Goal: Task Accomplishment & Management: Complete application form

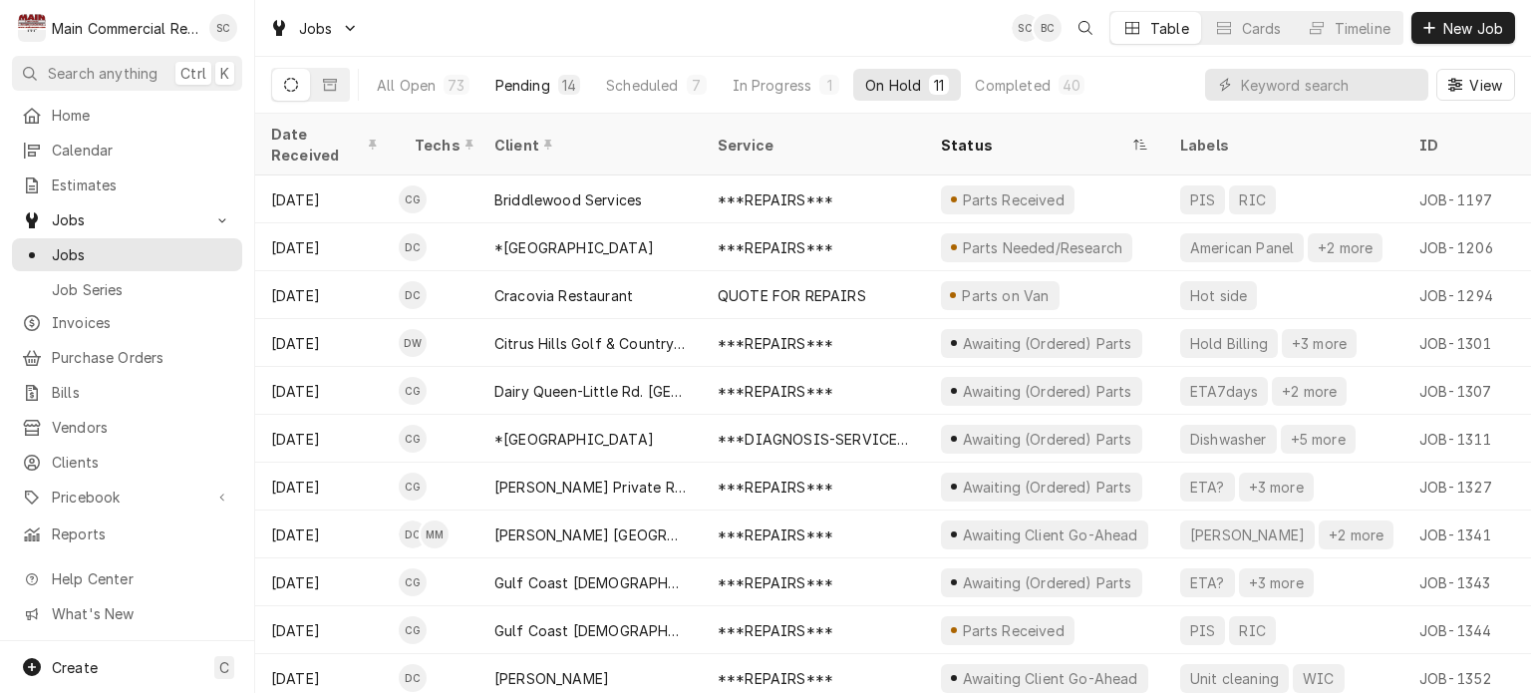
click at [537, 88] on div "Pending" at bounding box center [523, 85] width 55 height 21
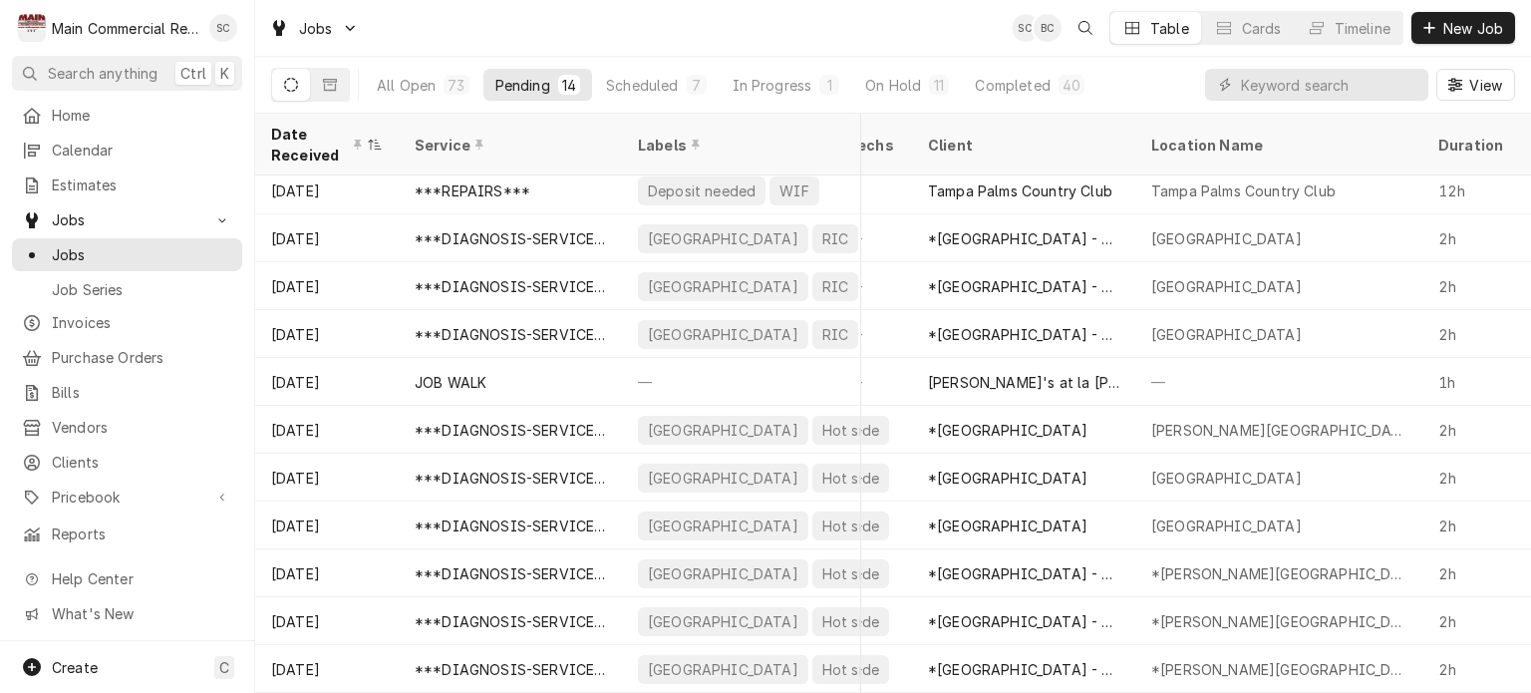
scroll to position [157, 0]
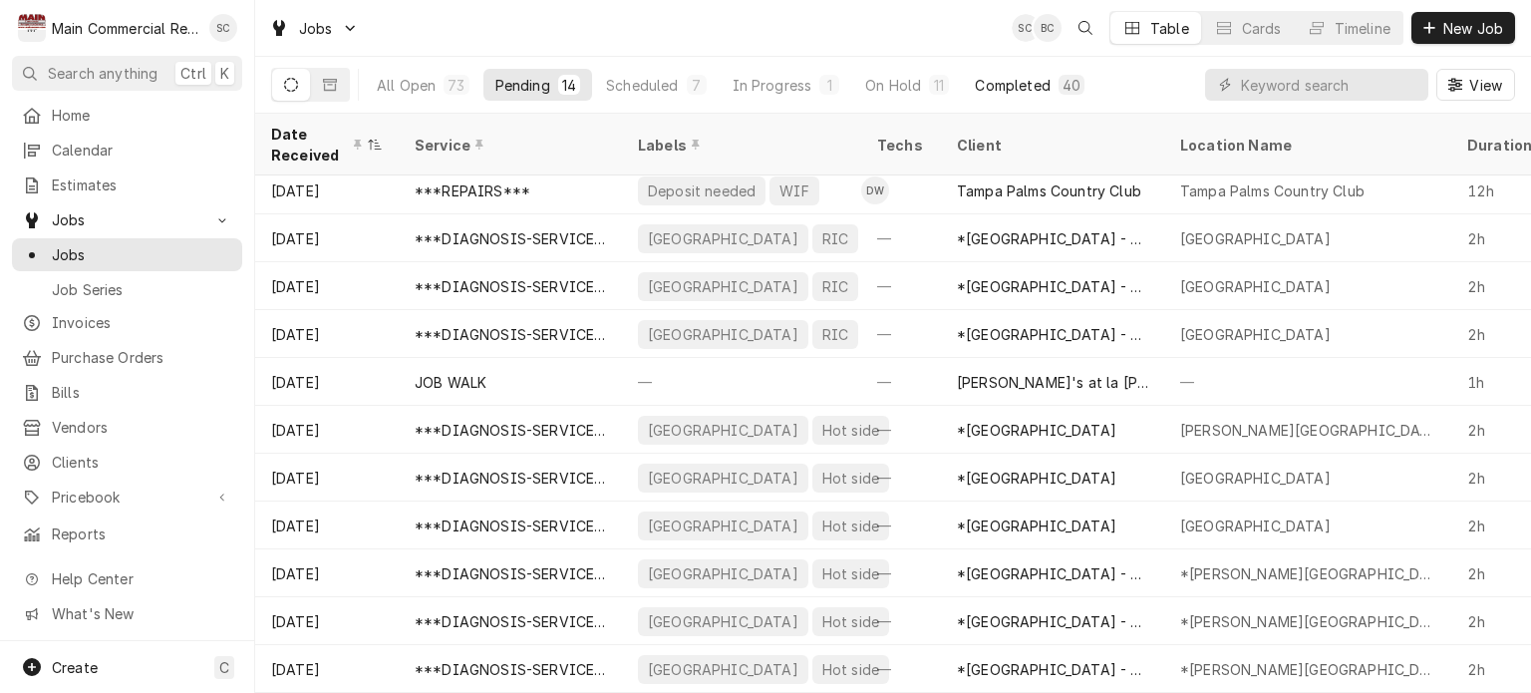
click at [1059, 89] on div "40" at bounding box center [1072, 85] width 26 height 20
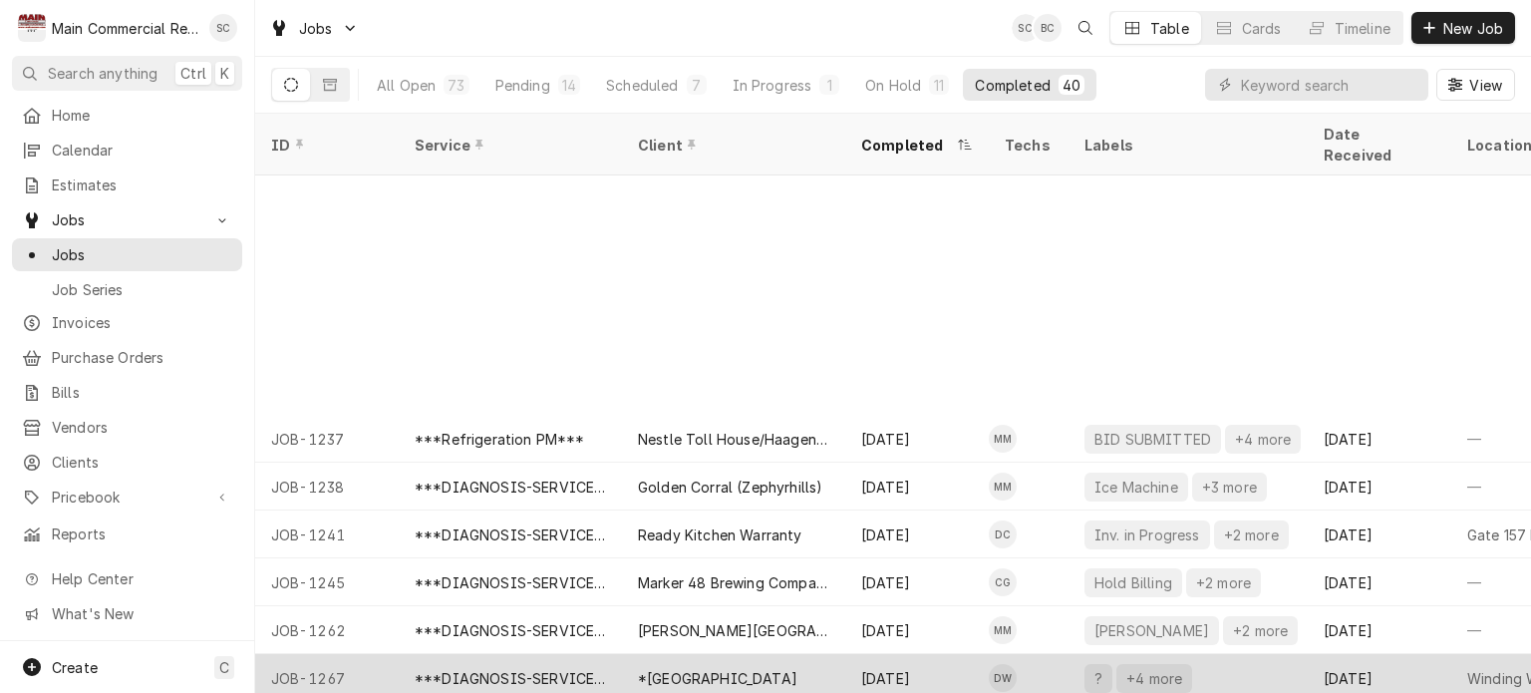
scroll to position [431, 0]
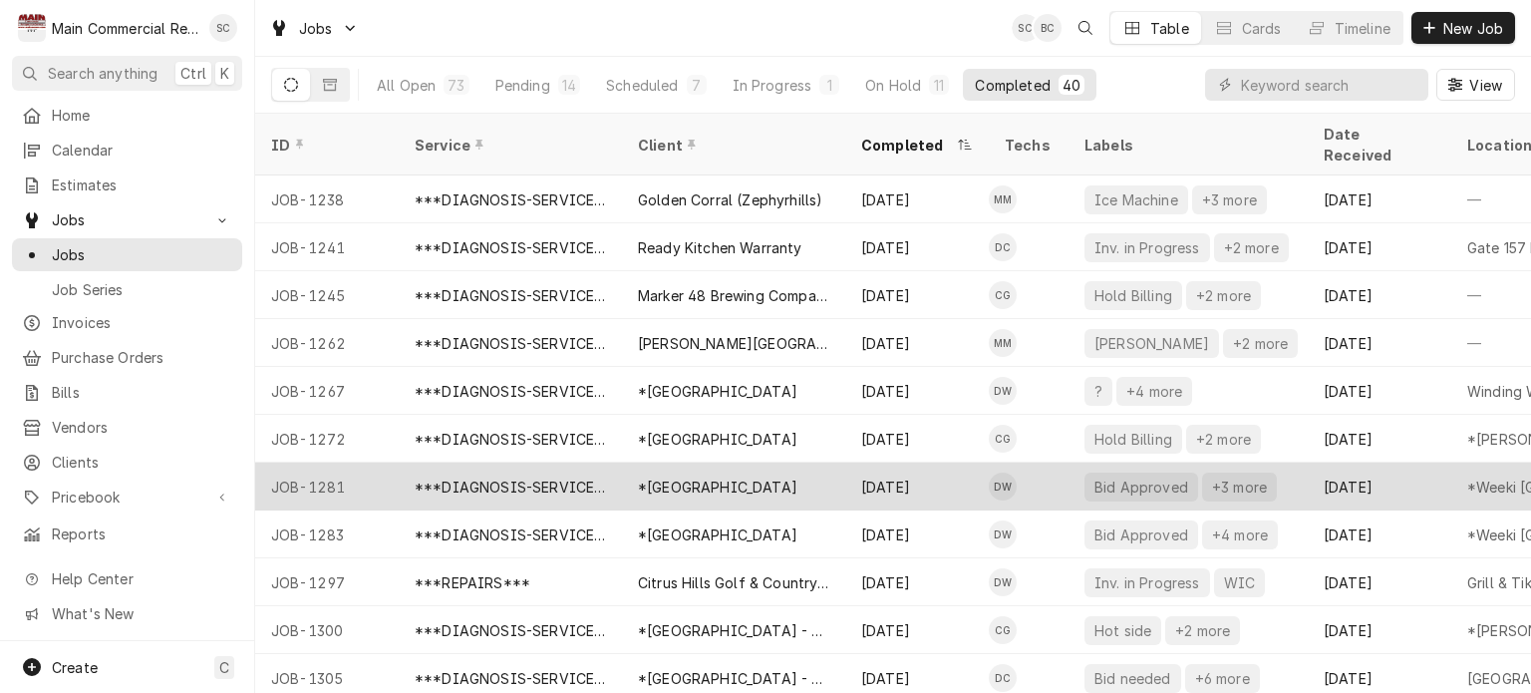
click at [1149, 477] on div "Bid Approved" at bounding box center [1142, 487] width 98 height 21
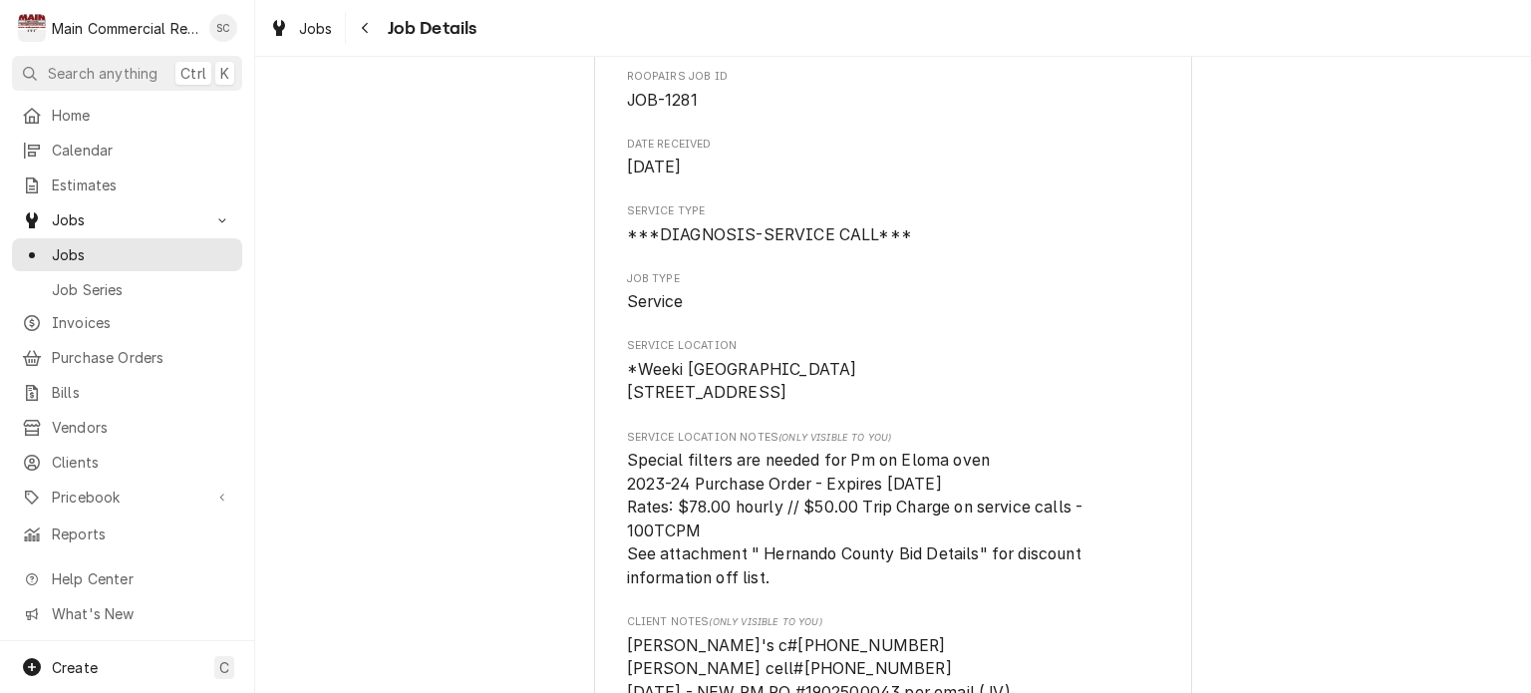
scroll to position [399, 0]
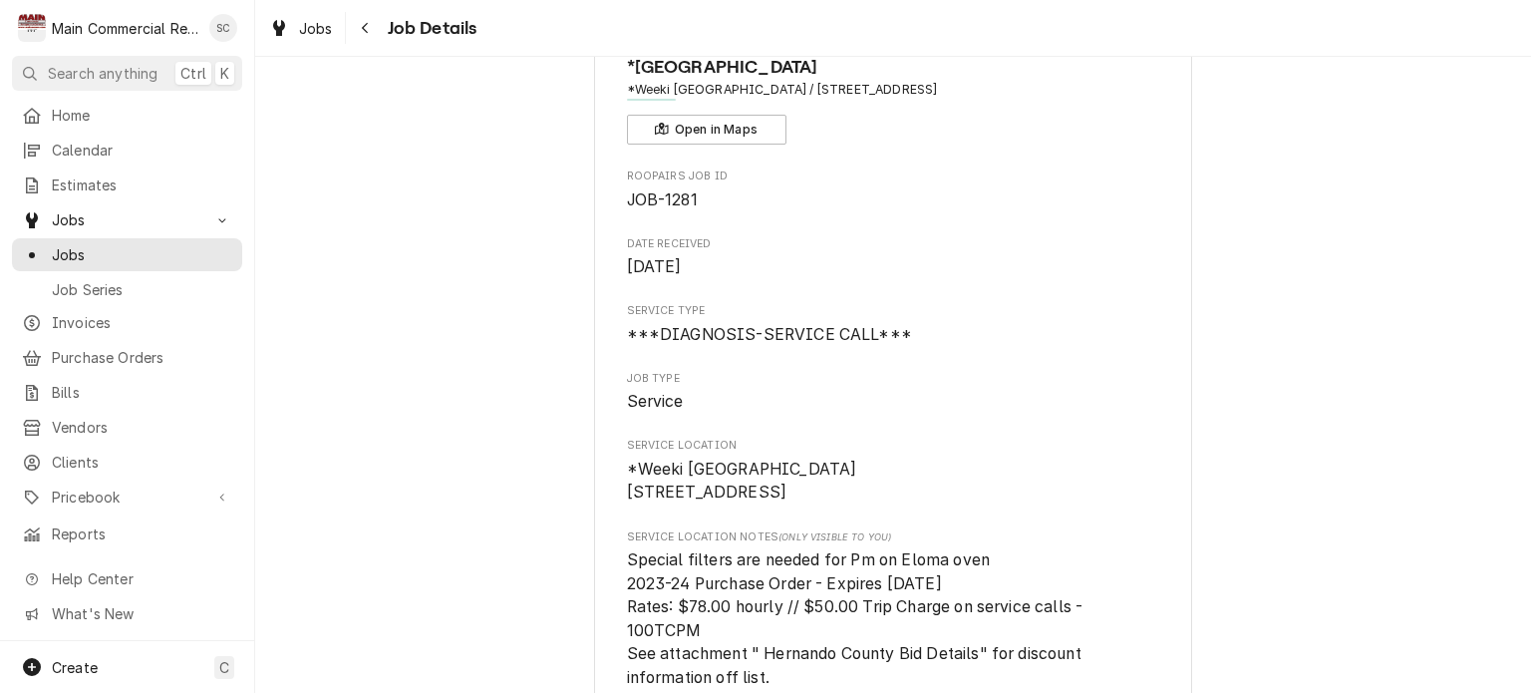
scroll to position [0, 0]
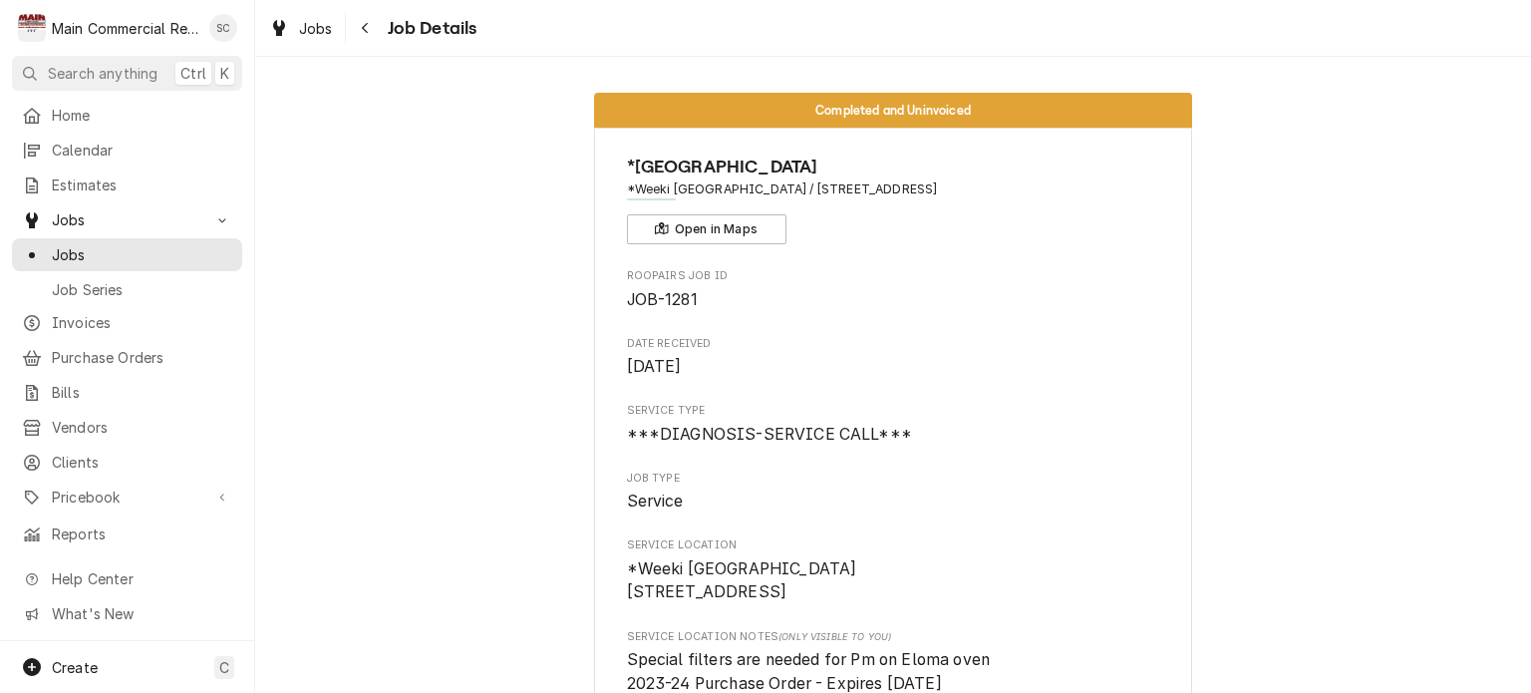
click at [133, 252] on span "Jobs" at bounding box center [142, 254] width 180 height 21
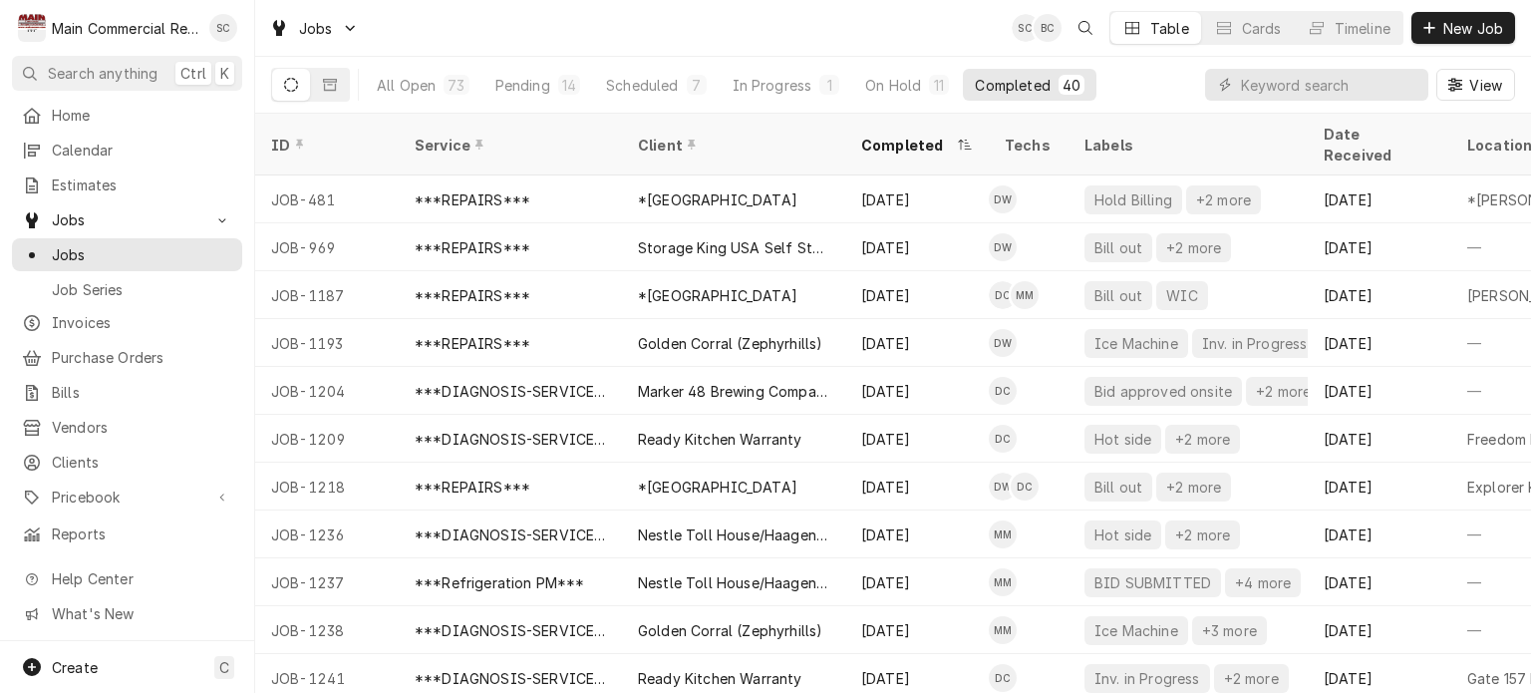
click at [910, 33] on div "Jobs SC BC Table Cards Timeline New Job" at bounding box center [893, 28] width 1276 height 56
click at [903, 35] on div "Jobs SC BC Table Cards Timeline New Job" at bounding box center [893, 28] width 1276 height 56
click at [887, 33] on div "Jobs SC BC Table Cards Timeline New Job" at bounding box center [893, 28] width 1276 height 56
click at [1336, 32] on div "Timeline" at bounding box center [1363, 28] width 56 height 21
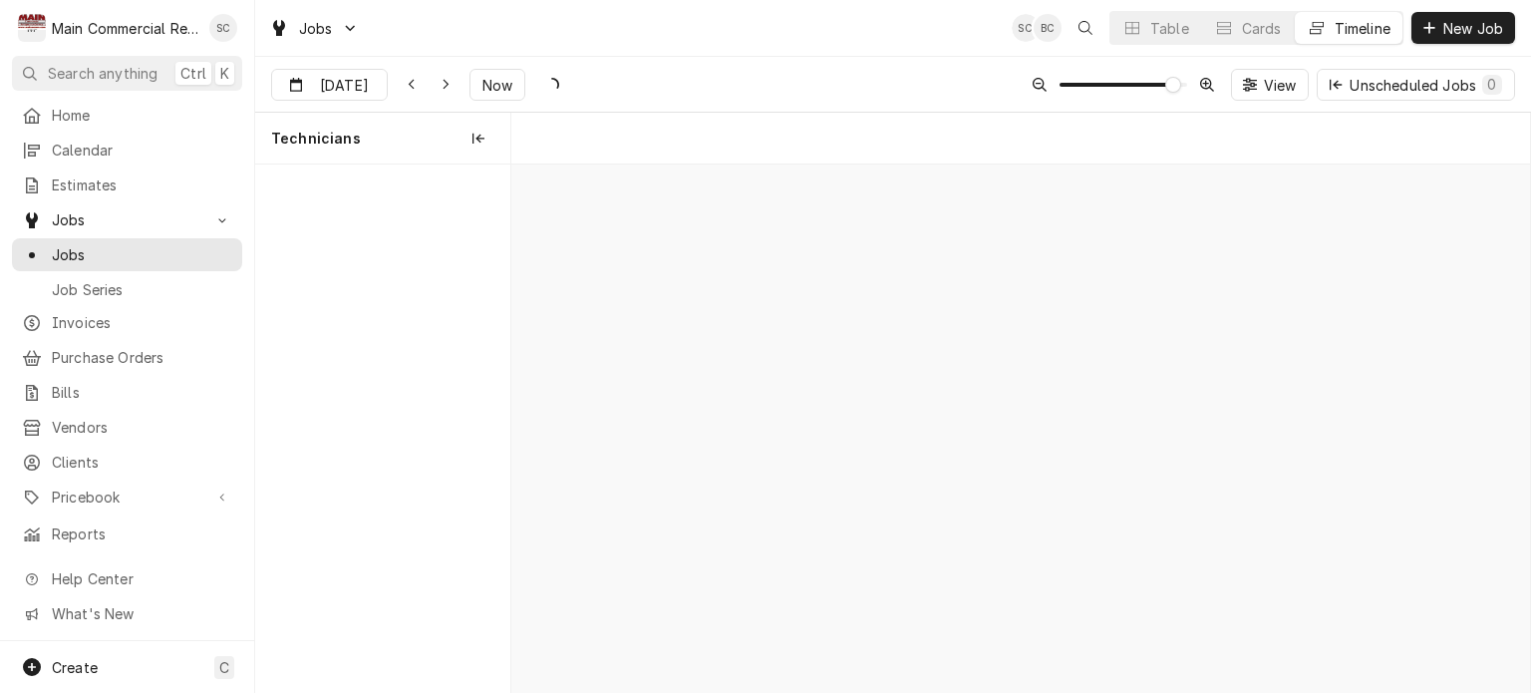
scroll to position [0, 20235]
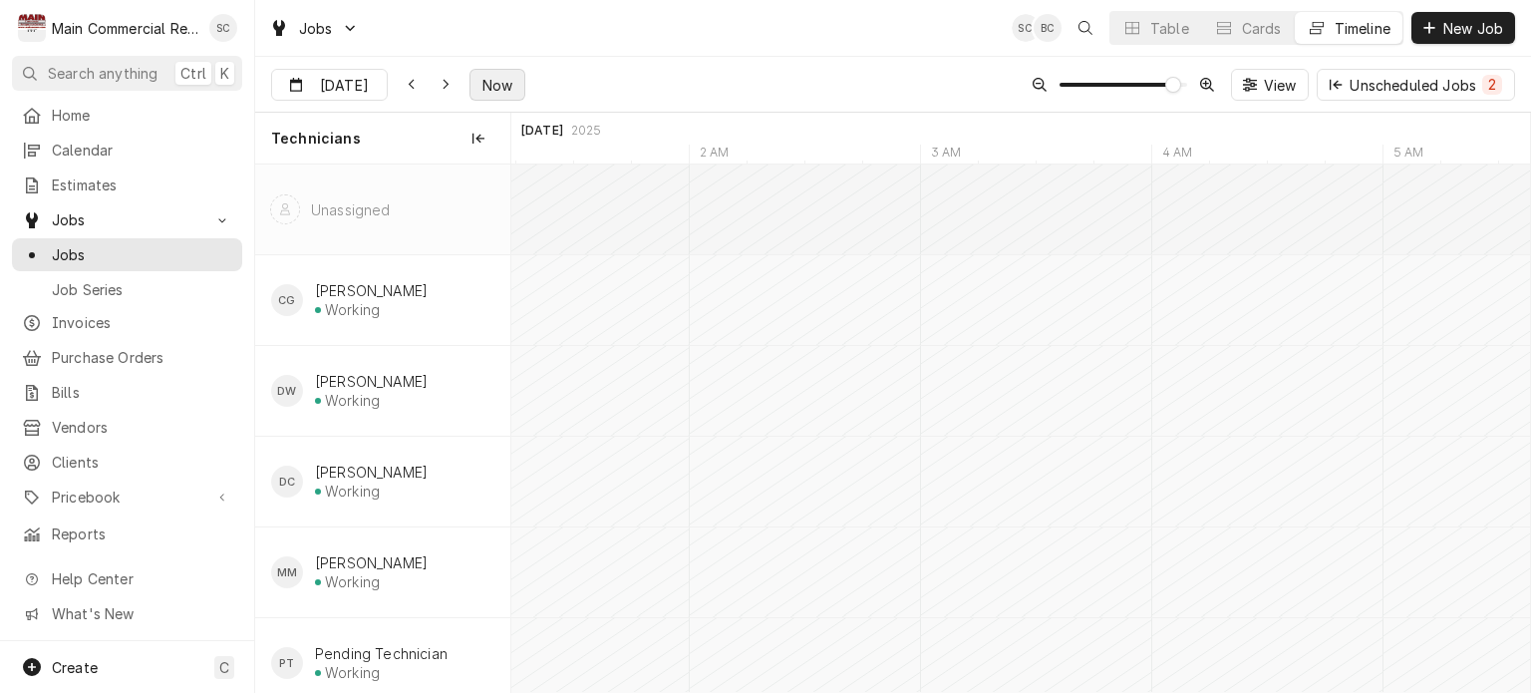
click at [487, 91] on span "Now" at bounding box center [498, 85] width 38 height 21
type input "[DATE]"
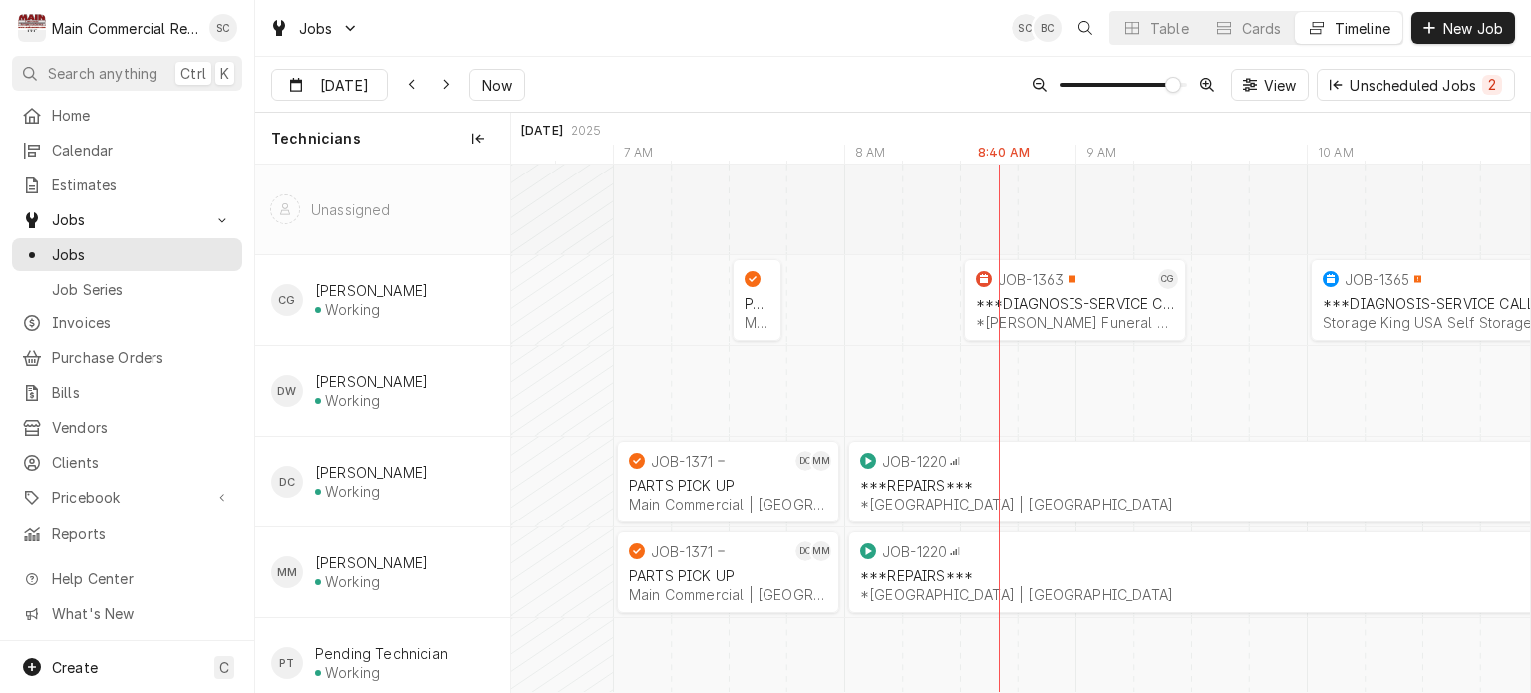
click at [630, 50] on div "Jobs SC BC Table Cards Timeline New Job" at bounding box center [893, 28] width 1276 height 56
click at [796, 58] on div "Sep 8 Sep 8 Now View Unscheduled Jobs 2" at bounding box center [893, 85] width 1276 height 56
click at [109, 217] on span "Jobs" at bounding box center [127, 219] width 151 height 21
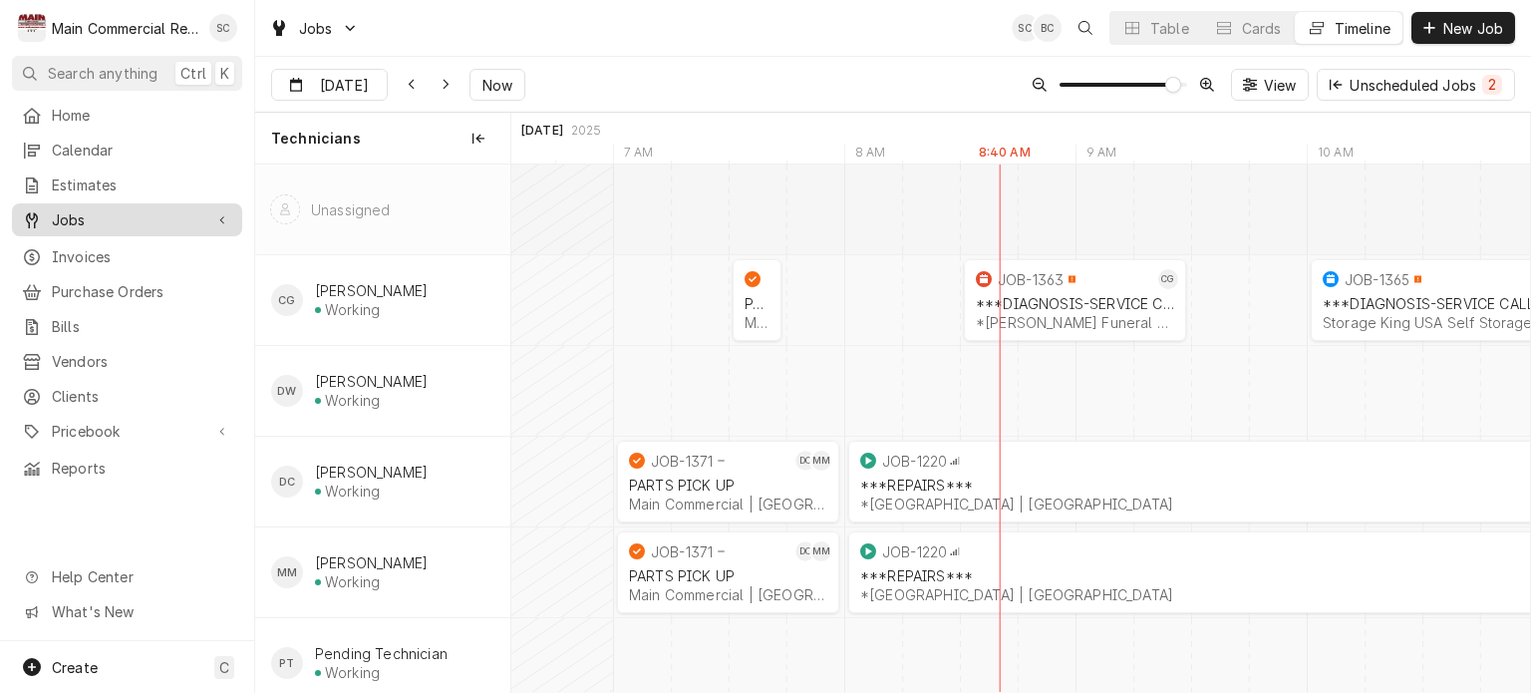
click at [108, 217] on span "Jobs" at bounding box center [127, 219] width 151 height 21
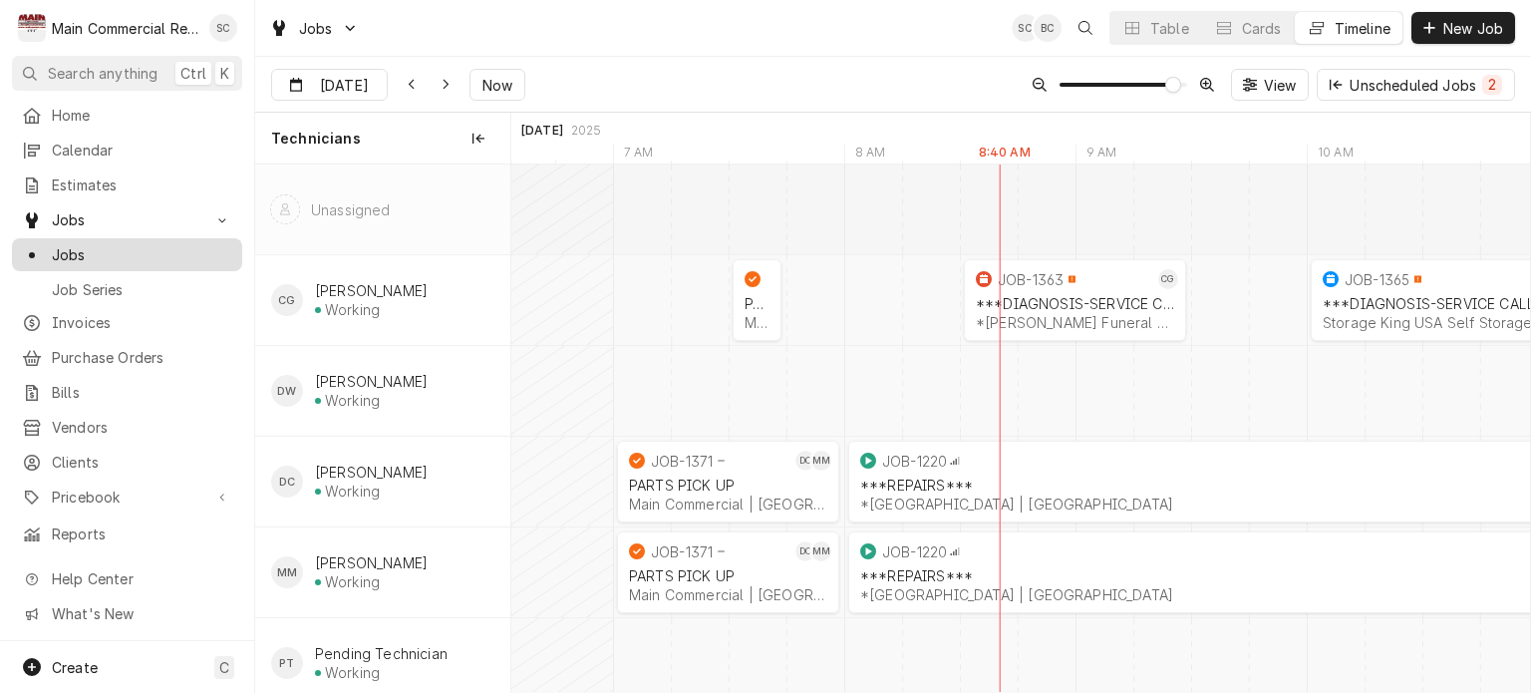
click at [108, 254] on span "Jobs" at bounding box center [142, 254] width 180 height 21
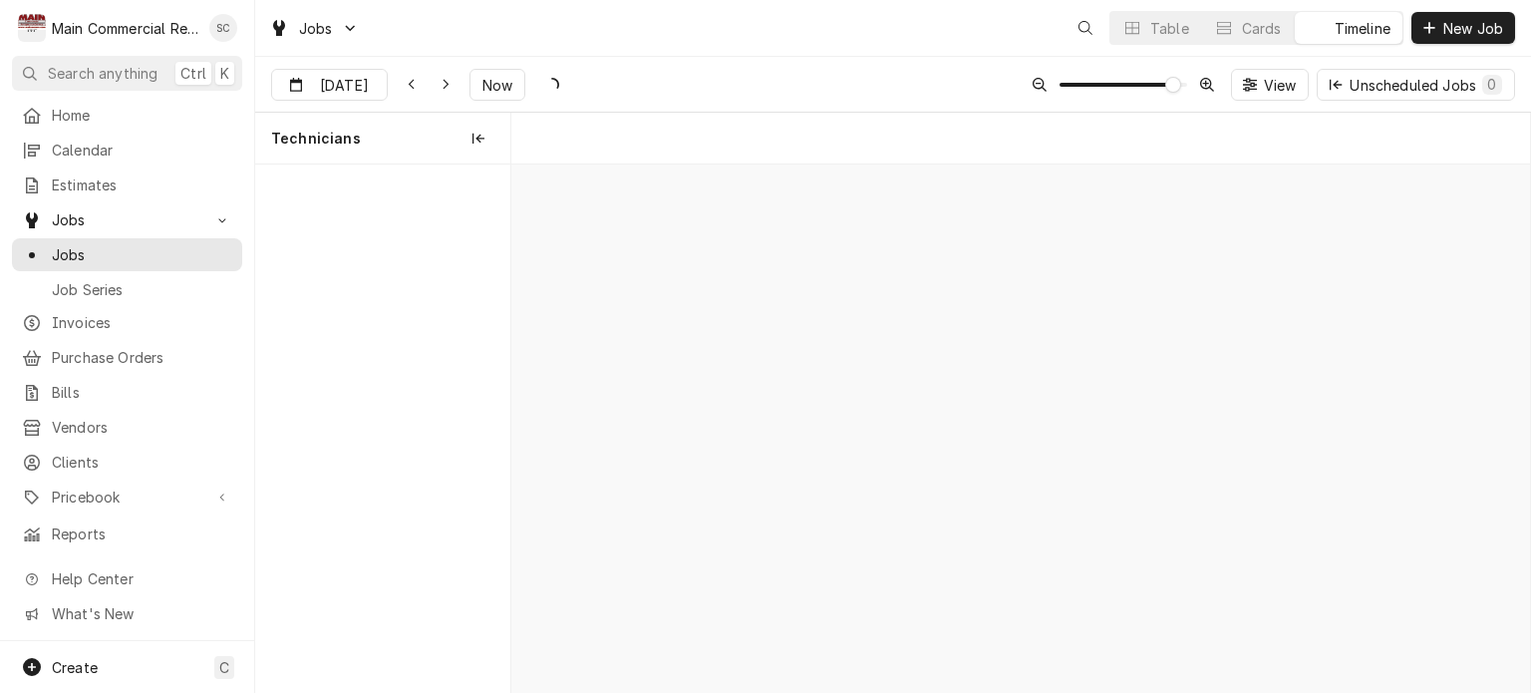
scroll to position [0, 20254]
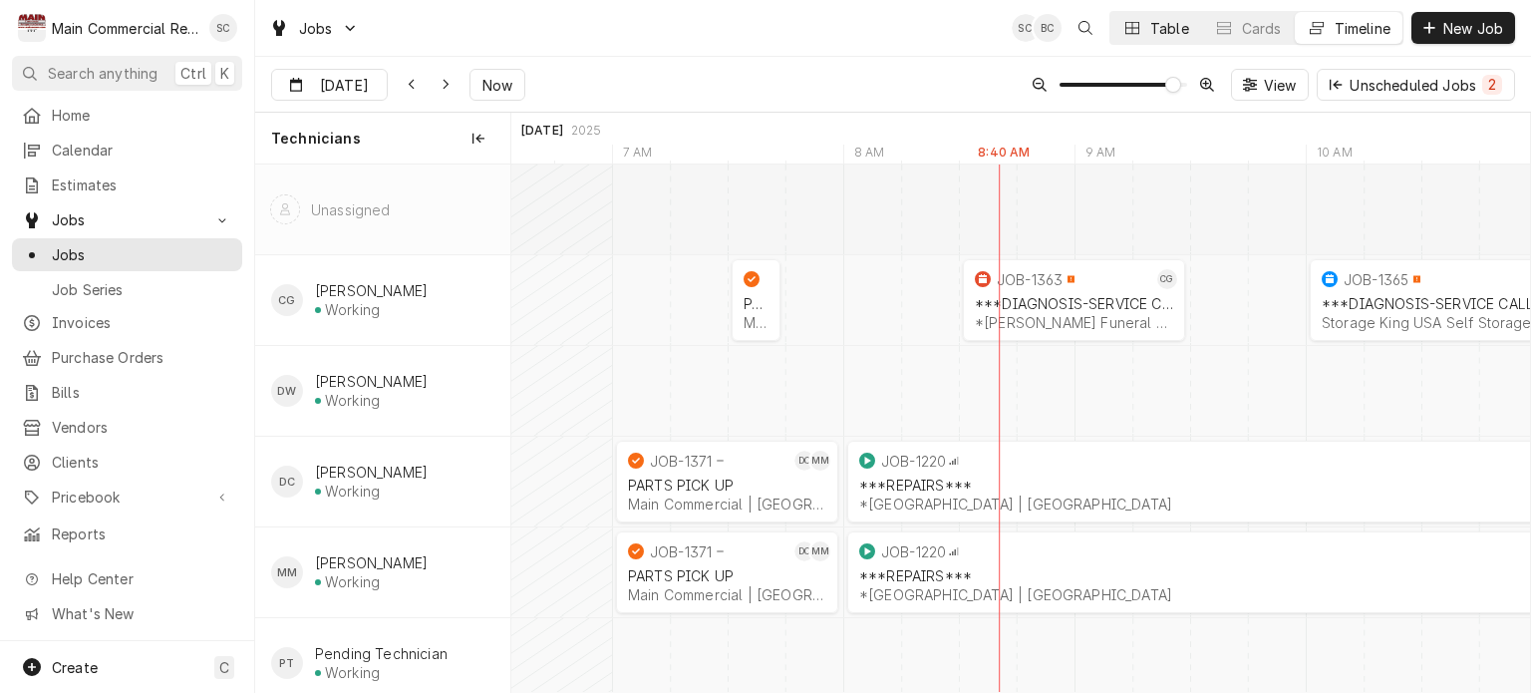
click at [1153, 32] on div "Table" at bounding box center [1170, 28] width 39 height 21
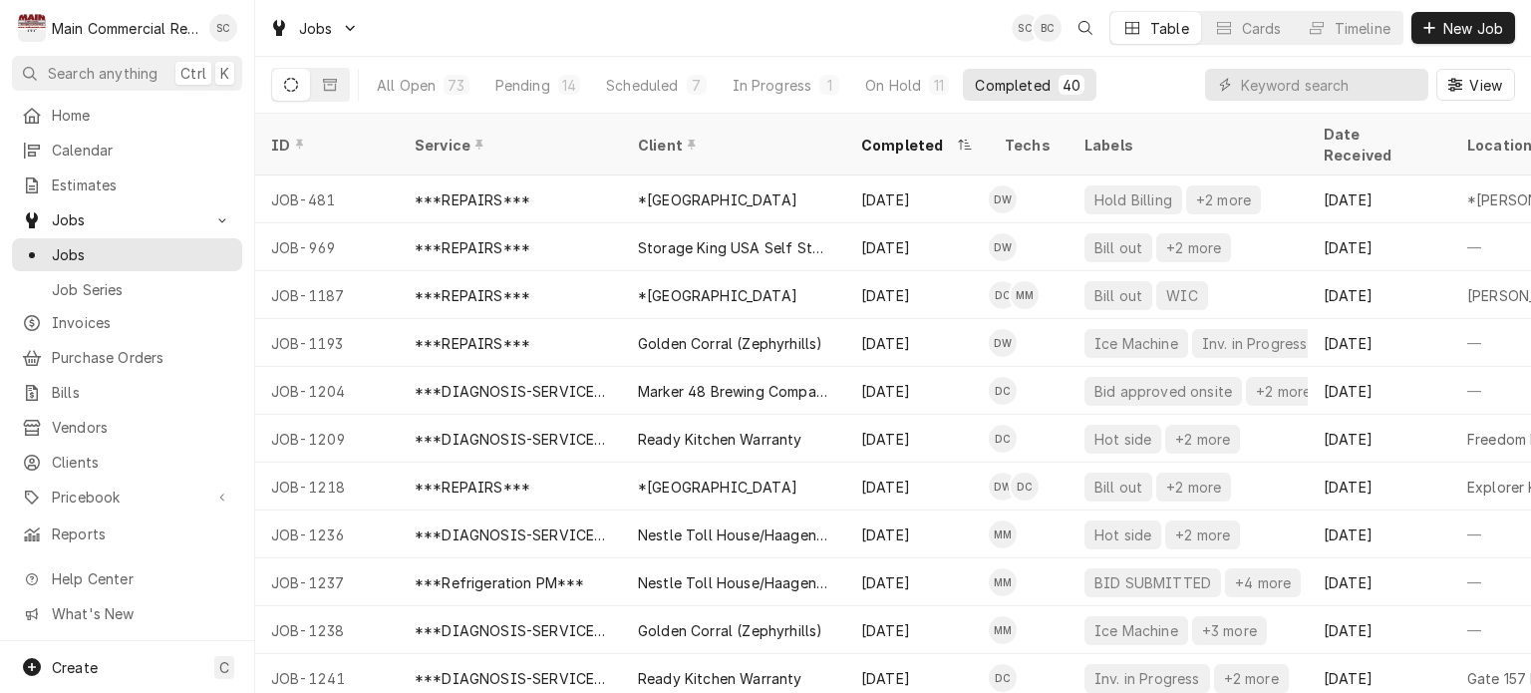
click at [902, 34] on div "Jobs SC BC Table Cards Timeline New Job" at bounding box center [893, 28] width 1276 height 56
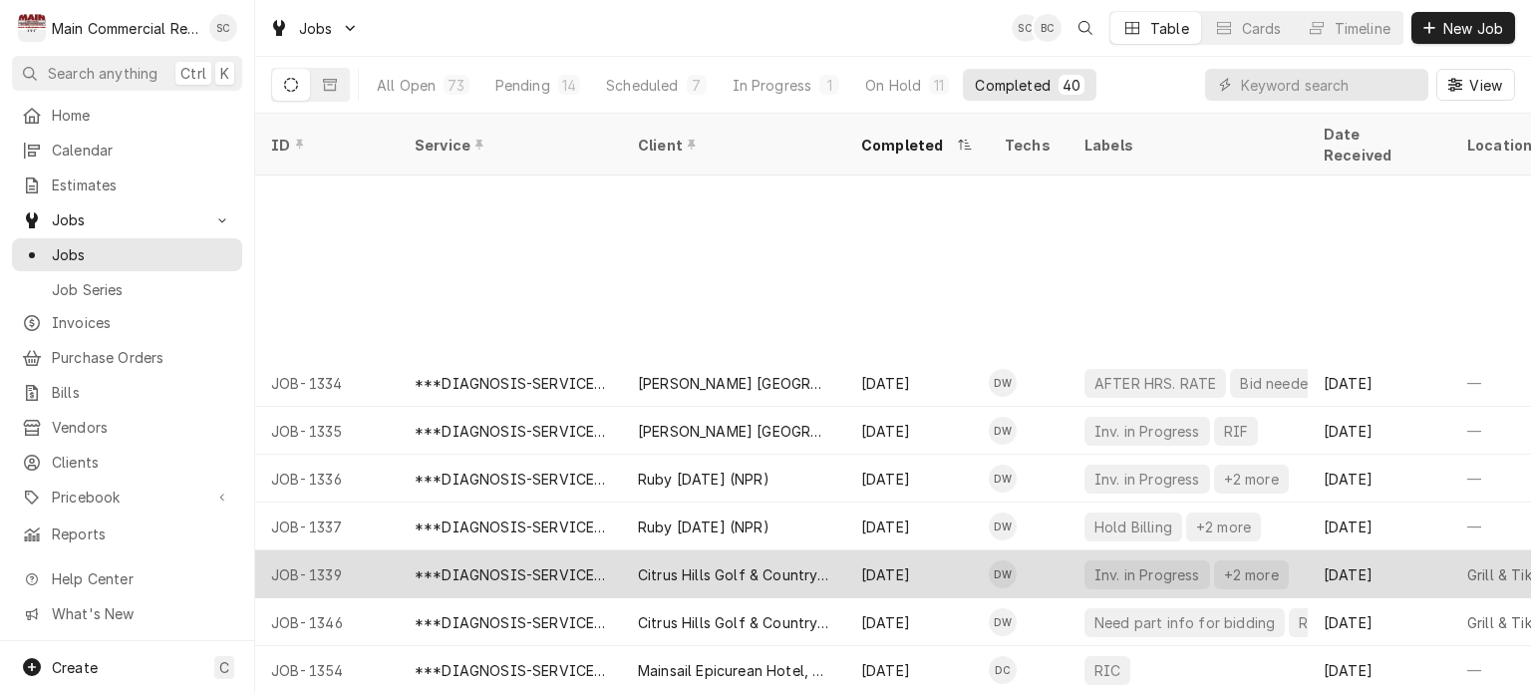
scroll to position [1388, 0]
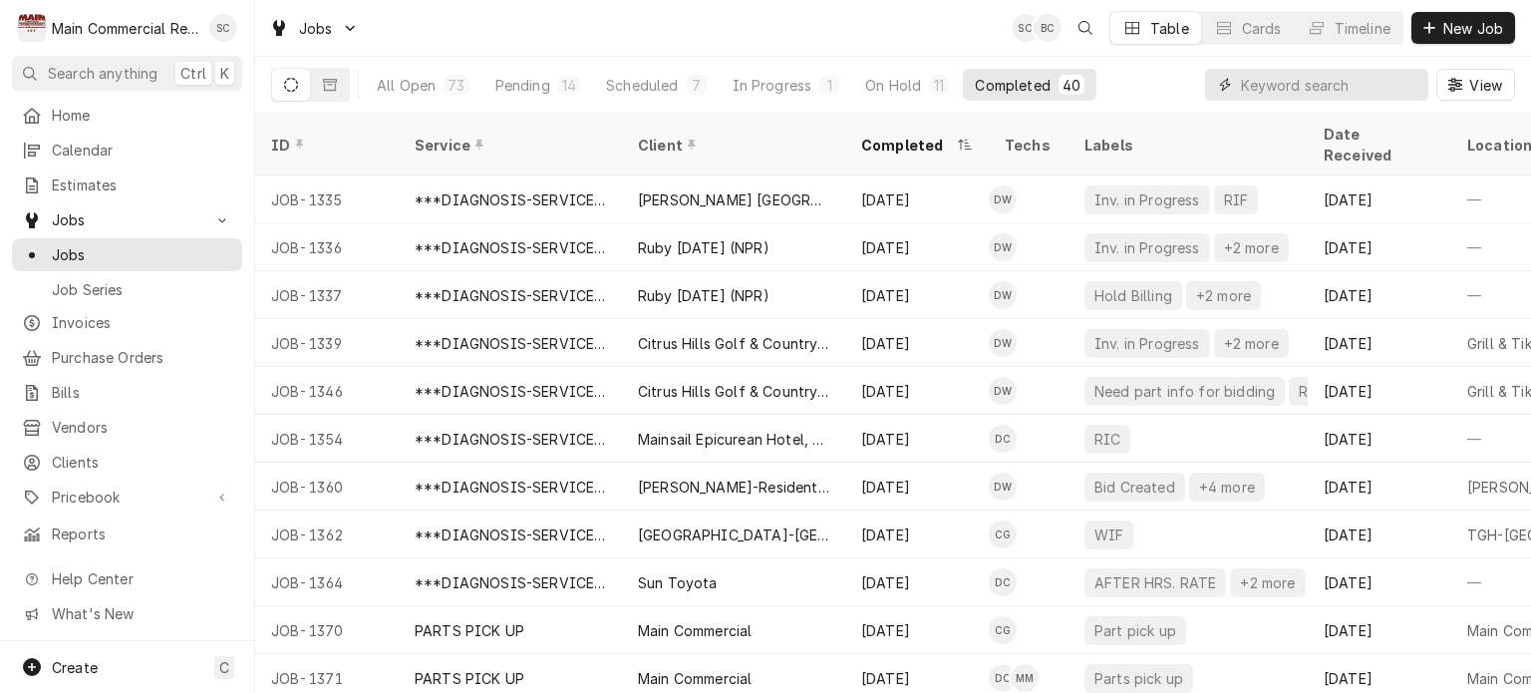
click at [1283, 88] on input "Dynamic Content Wrapper" at bounding box center [1329, 85] width 177 height 32
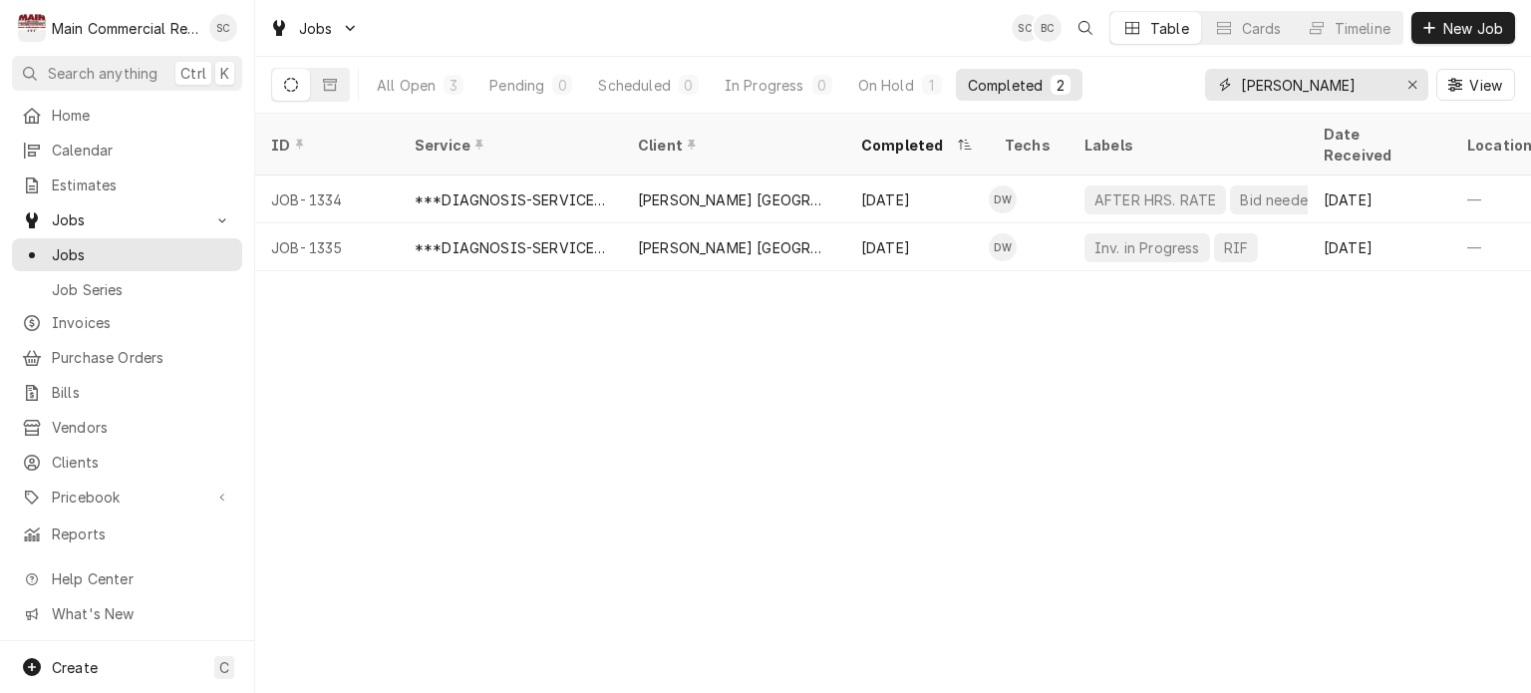
type input "Mease"
click at [861, 423] on div "ID Service Client Completed Techs Labels Date Received Location Name Location A…" at bounding box center [893, 403] width 1276 height 579
click at [773, 416] on div "ID Service Client Completed Techs Labels Date Received Location Name Location A…" at bounding box center [893, 403] width 1276 height 579
drag, startPoint x: 774, startPoint y: 414, endPoint x: 774, endPoint y: 399, distance: 15.0
click at [774, 407] on div "ID Service Client Completed Techs Labels Date Received Location Name Location A…" at bounding box center [893, 403] width 1276 height 579
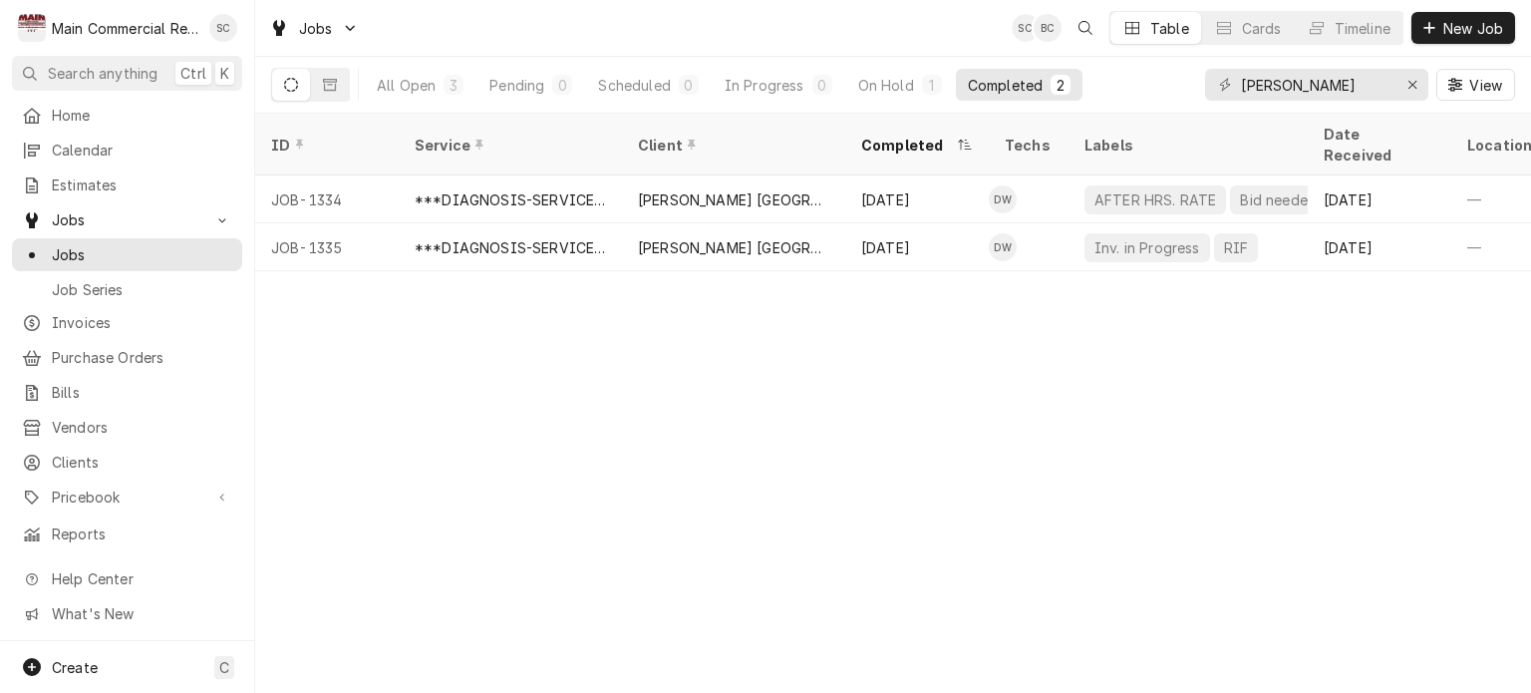
click at [831, 351] on div "ID Service Client Completed Techs Labels Date Received Location Name Location A…" at bounding box center [893, 403] width 1276 height 579
click at [922, 356] on div "ID Service Client Completed Techs Labels Date Received Location Name Location A…" at bounding box center [893, 403] width 1276 height 579
click at [1412, 81] on icon "Erase input" at bounding box center [1413, 85] width 11 height 14
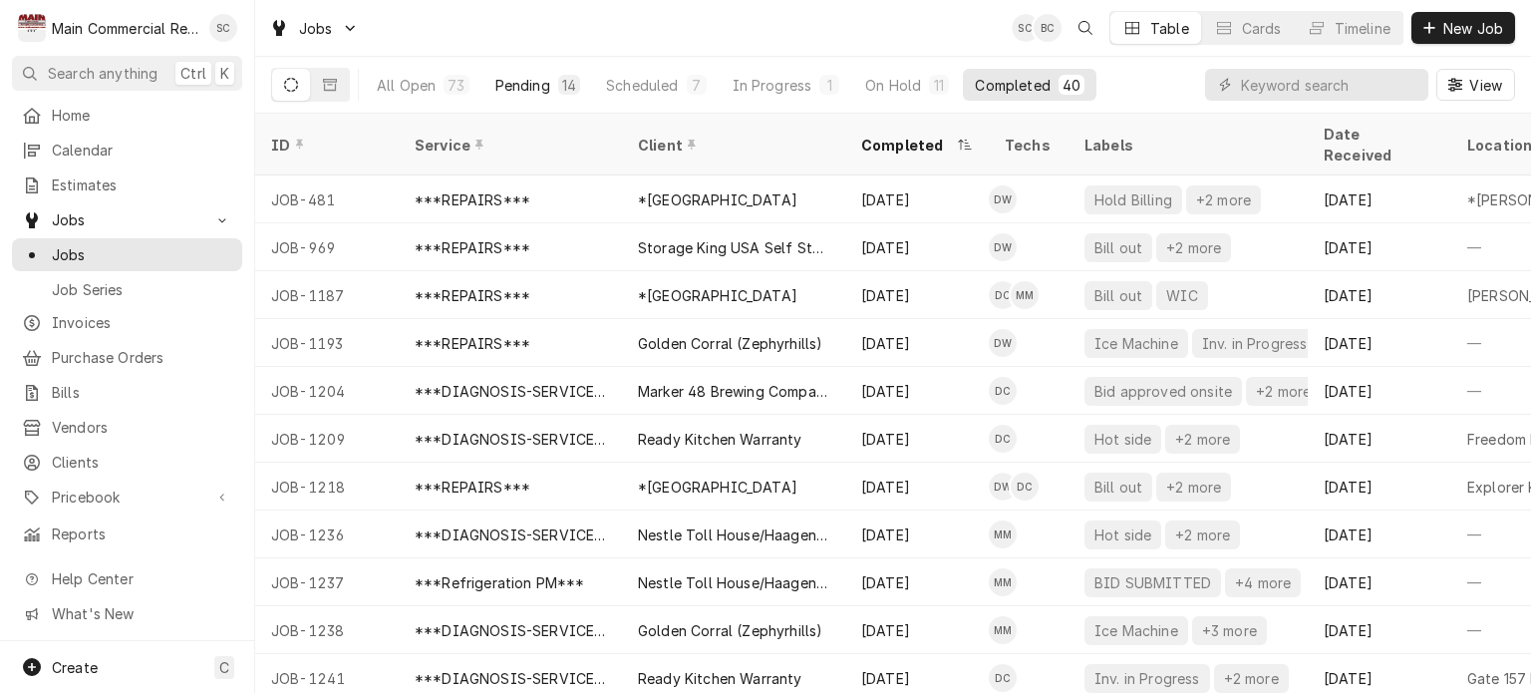
click at [549, 80] on button "Pending 14" at bounding box center [538, 85] width 109 height 32
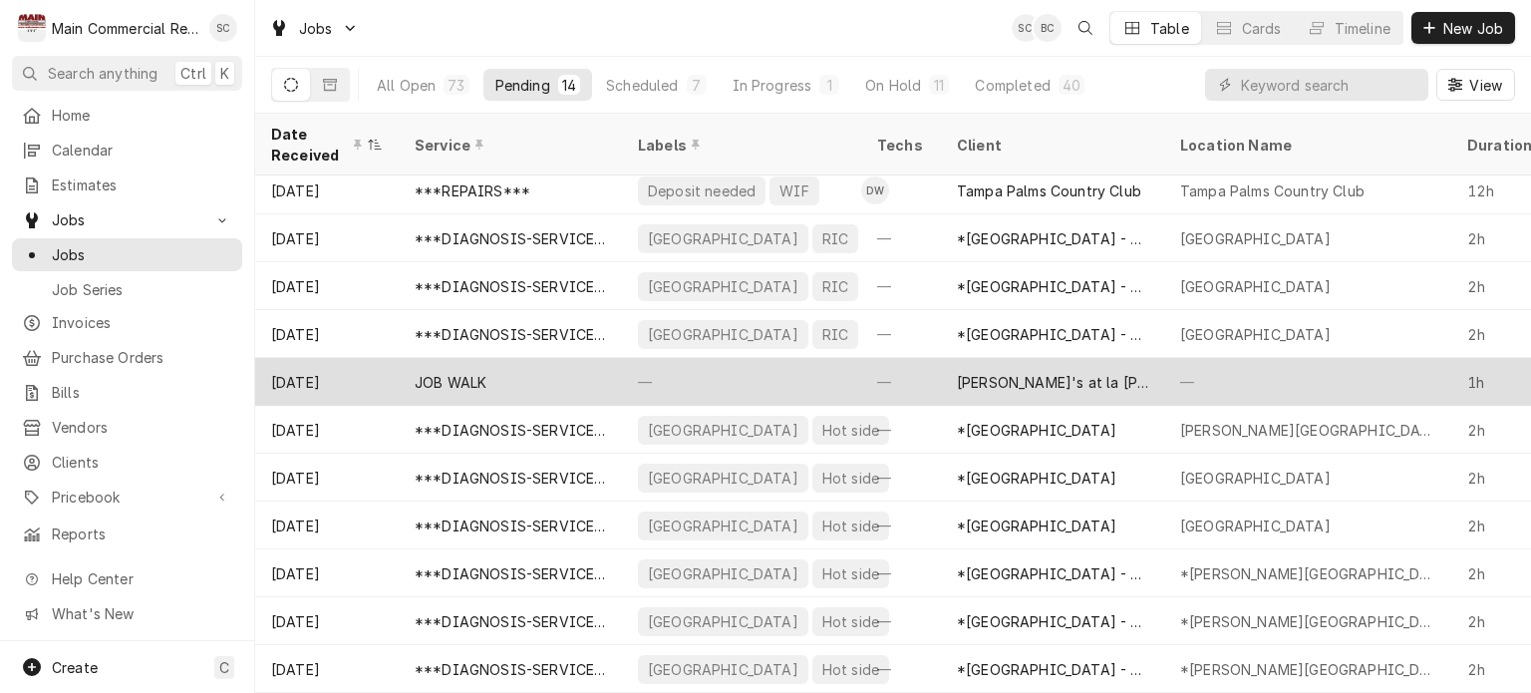
scroll to position [0, 0]
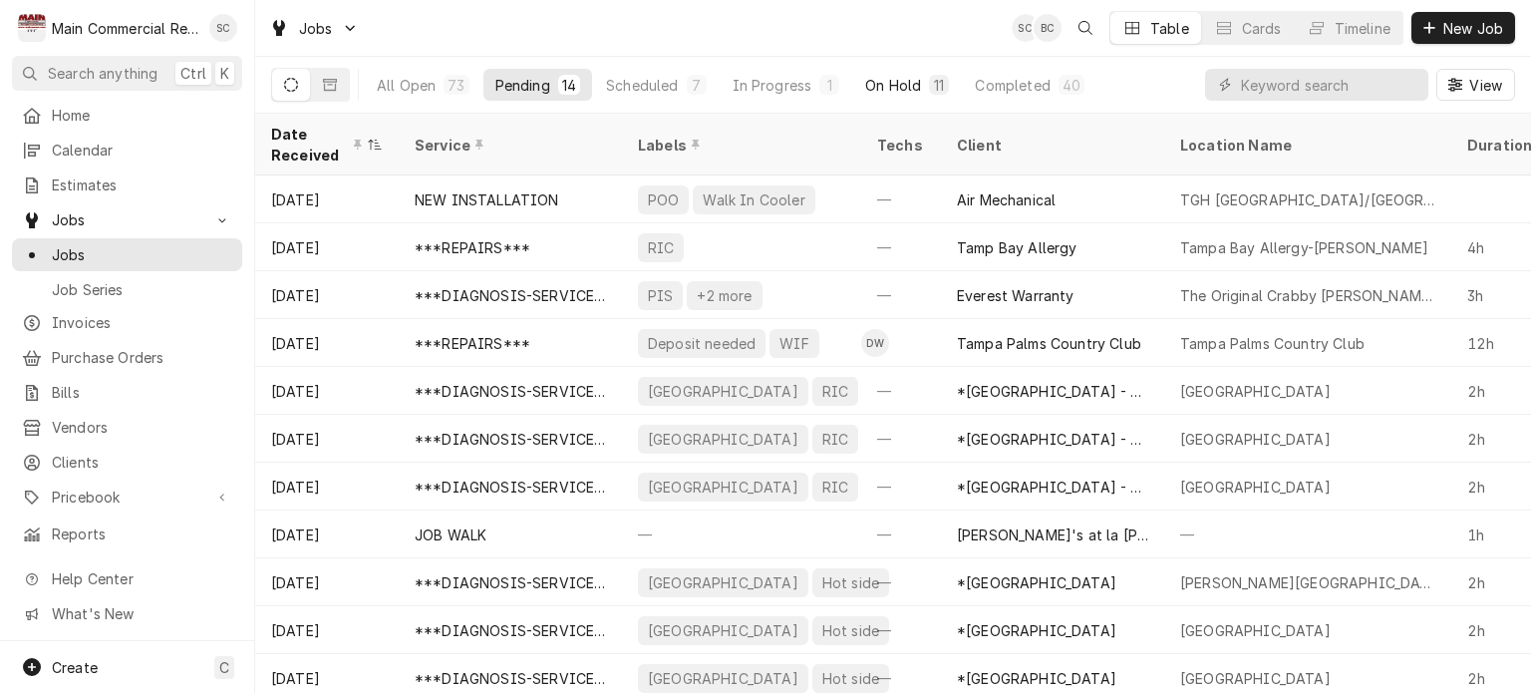
click at [893, 83] on div "On Hold" at bounding box center [893, 85] width 56 height 21
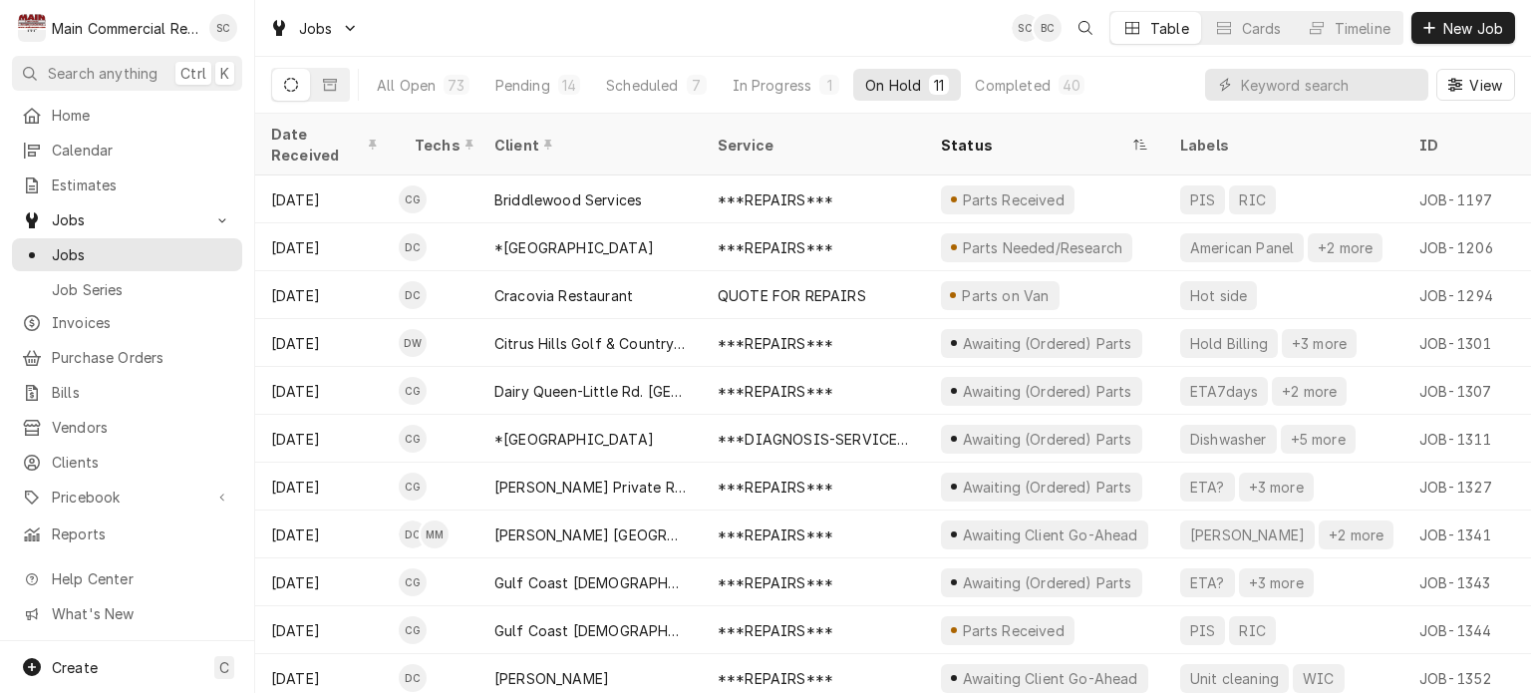
click at [937, 27] on div "Jobs SC BC Table Cards Timeline New Job" at bounding box center [893, 28] width 1276 height 56
click at [937, 25] on div "Jobs SC BC Table Cards Timeline New Job" at bounding box center [893, 28] width 1276 height 56
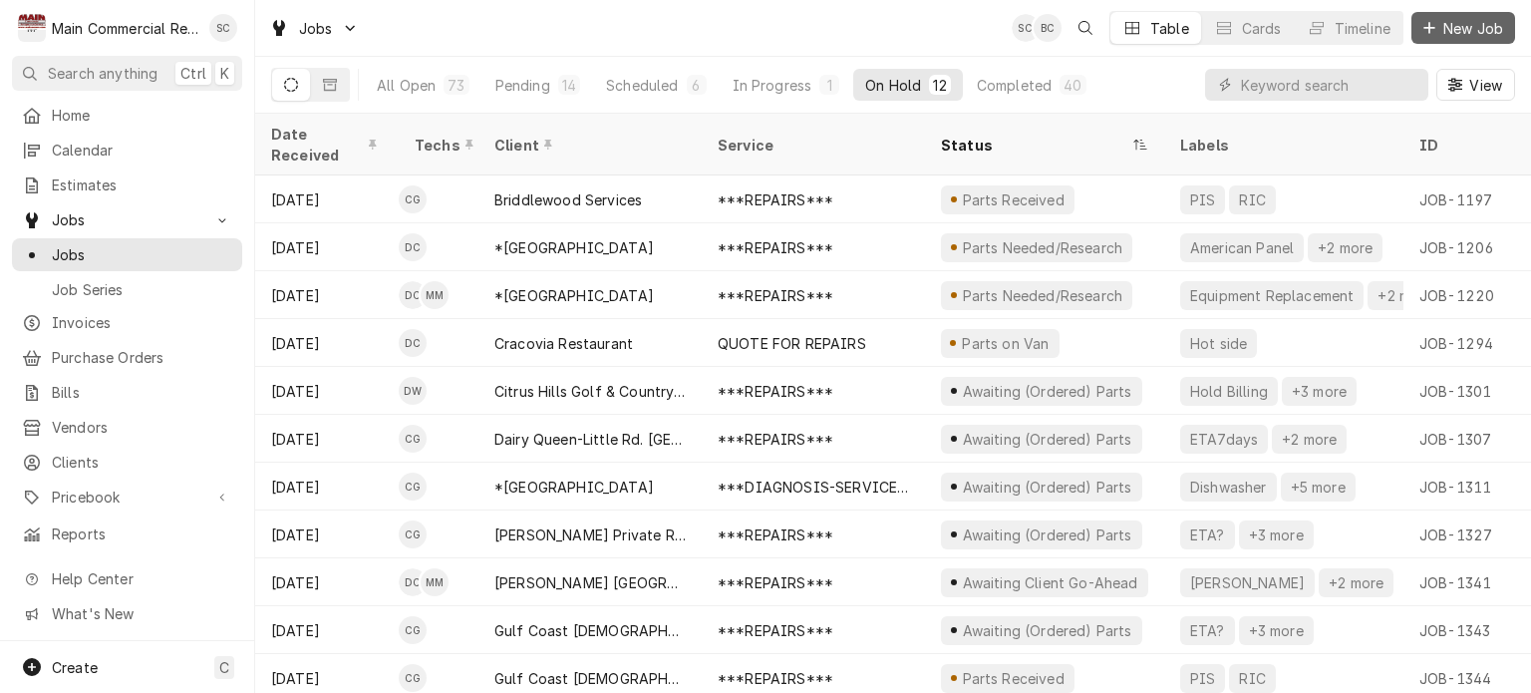
click at [1462, 27] on span "New Job" at bounding box center [1474, 28] width 68 height 21
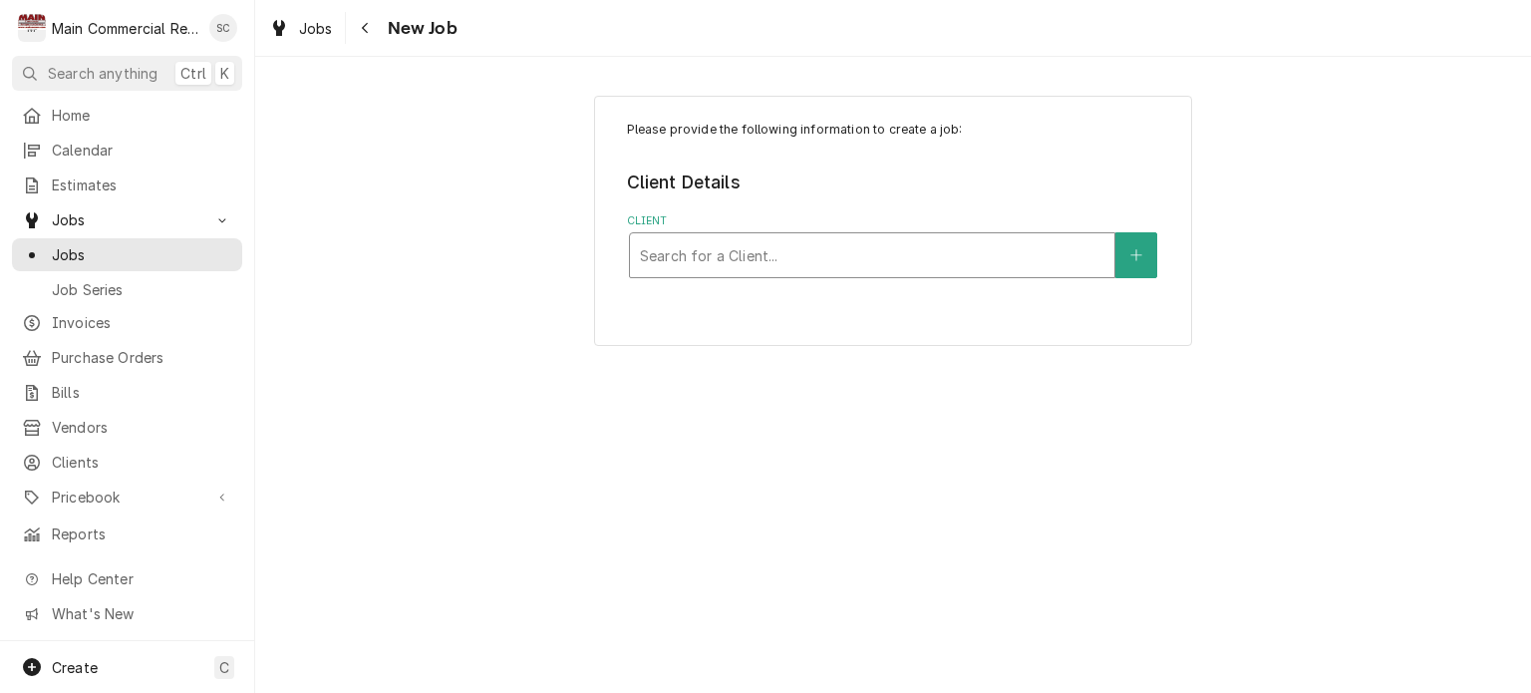
click at [953, 244] on div "Client" at bounding box center [872, 255] width 465 height 36
type input "Angelito"
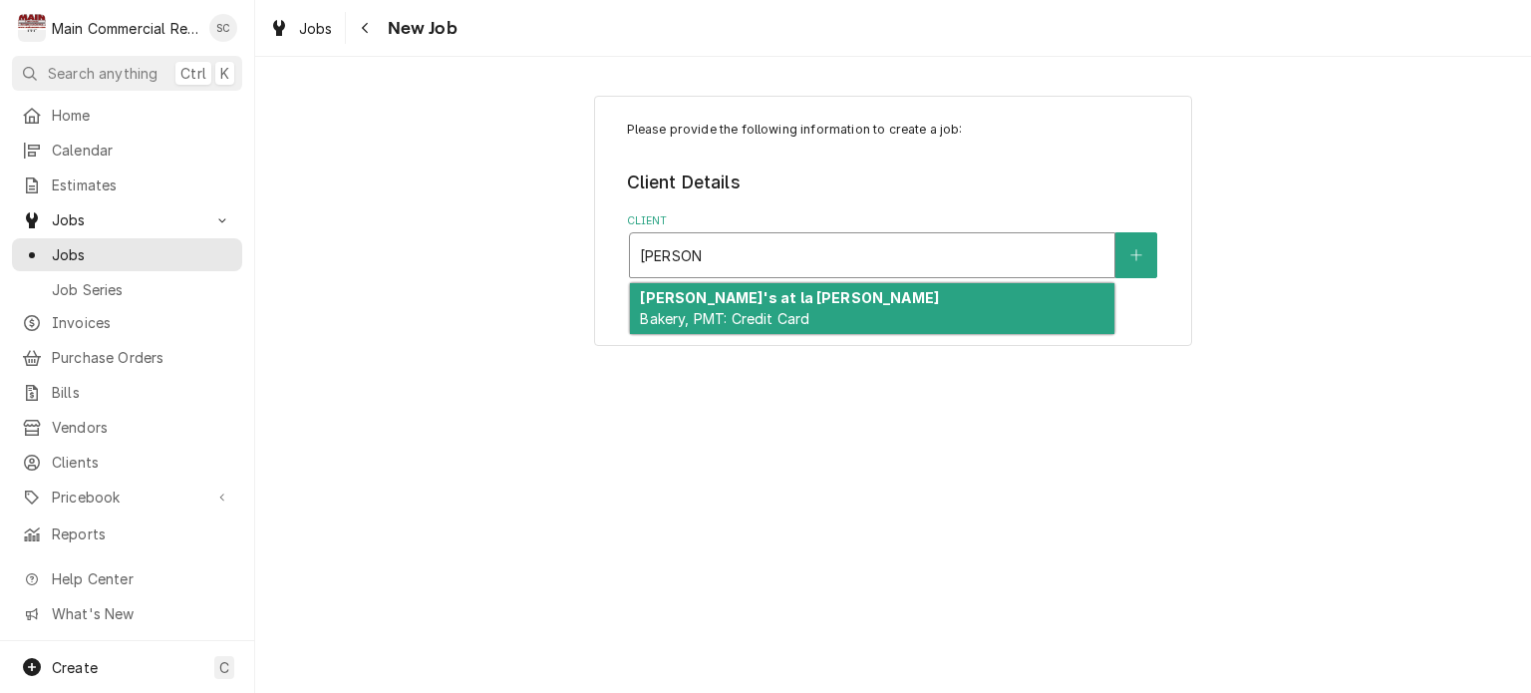
click at [880, 302] on div "Angelito's at la Caridad Bakery, PMT: Credit Card" at bounding box center [872, 309] width 485 height 52
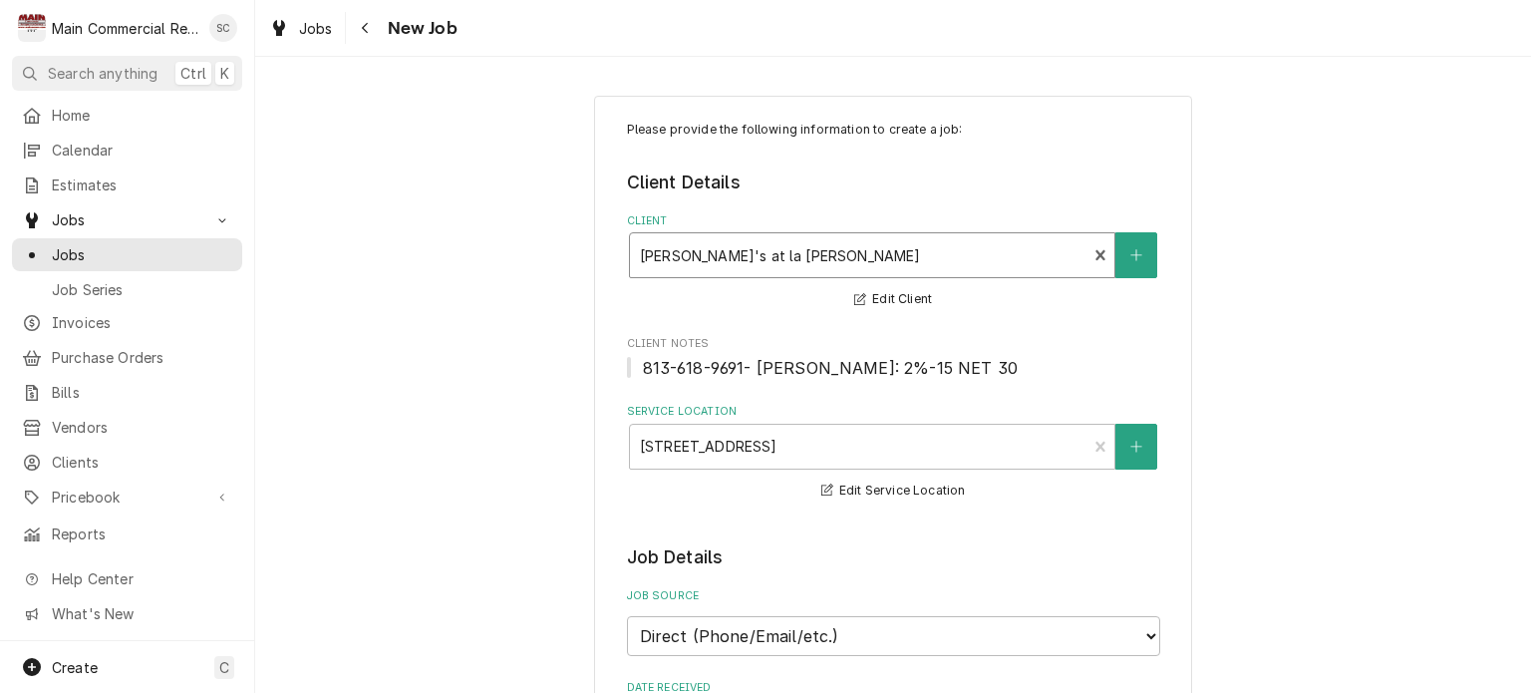
scroll to position [399, 0]
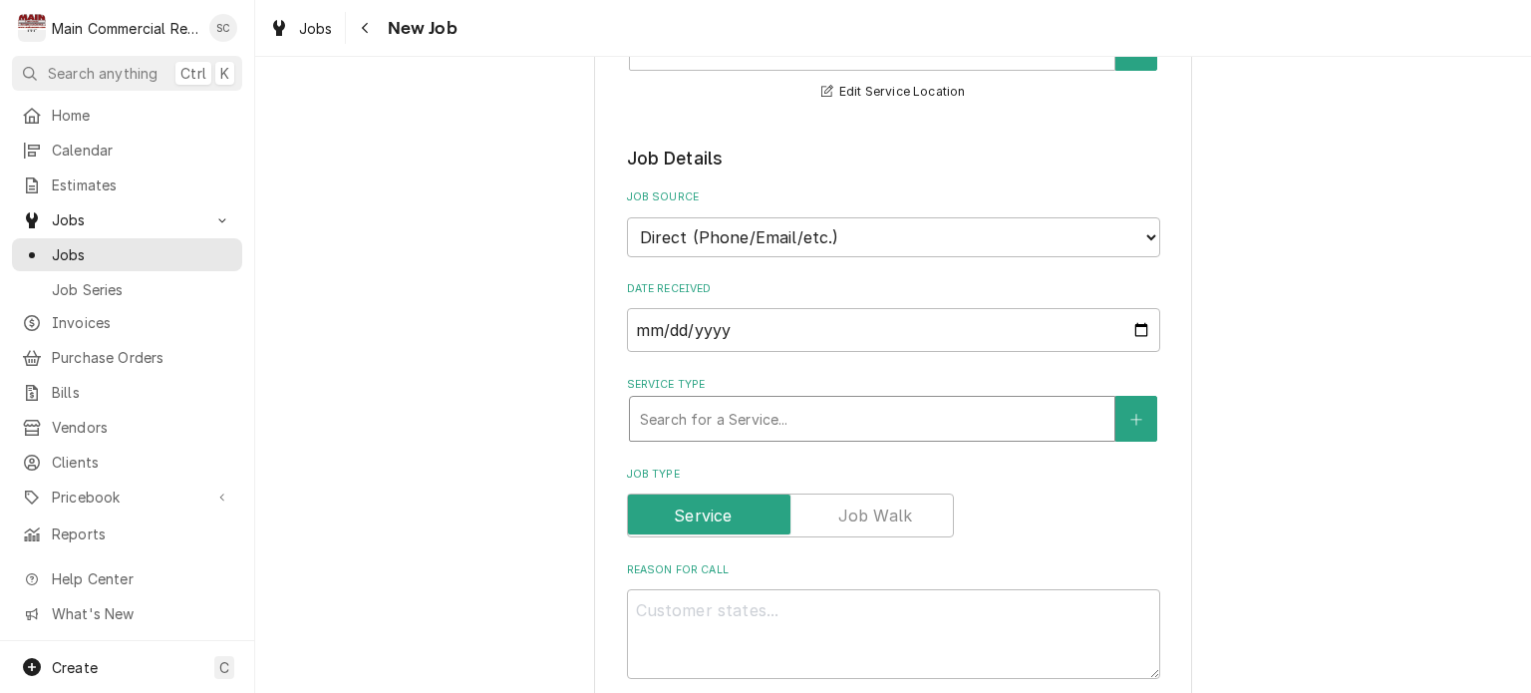
click at [876, 437] on div "Service Type" at bounding box center [872, 419] width 465 height 36
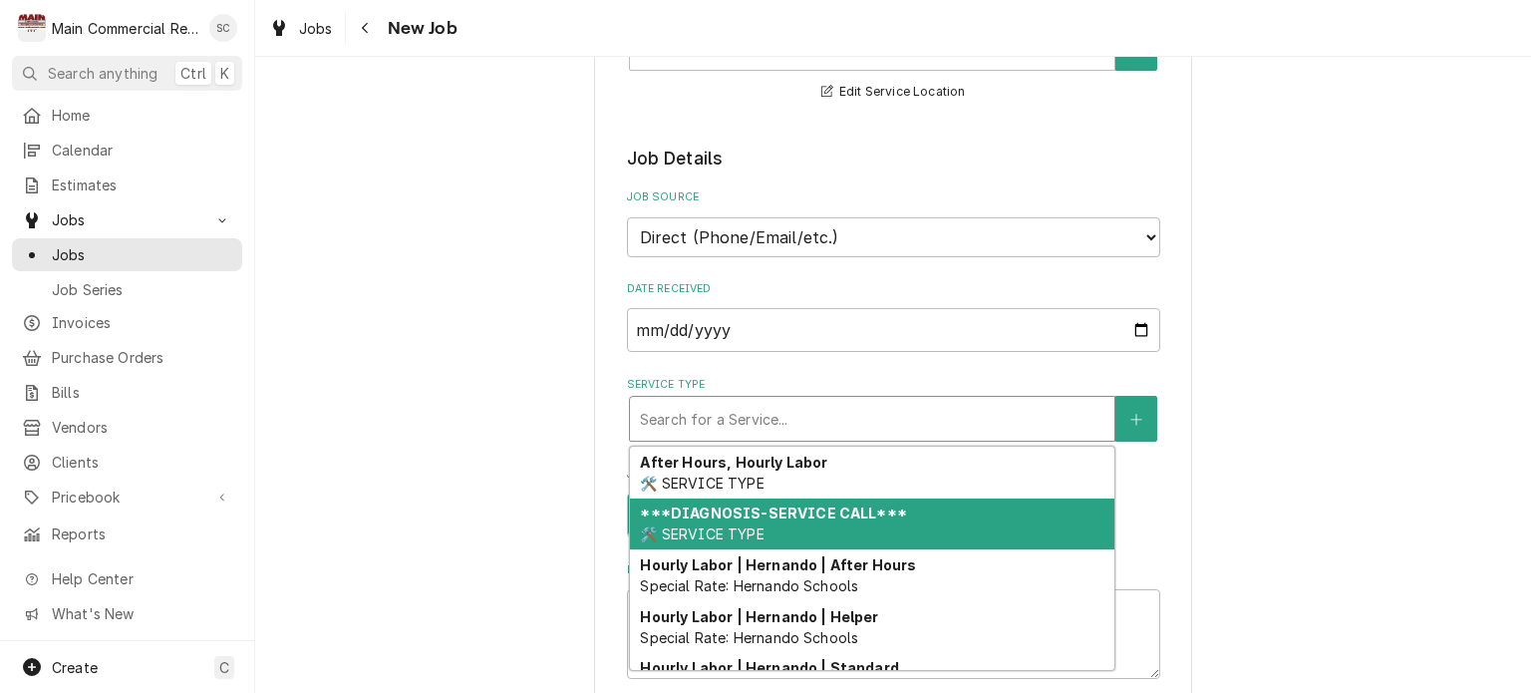
click at [830, 521] on strong "***DIAGNOSIS-SERVICE CALL***" at bounding box center [773, 512] width 266 height 17
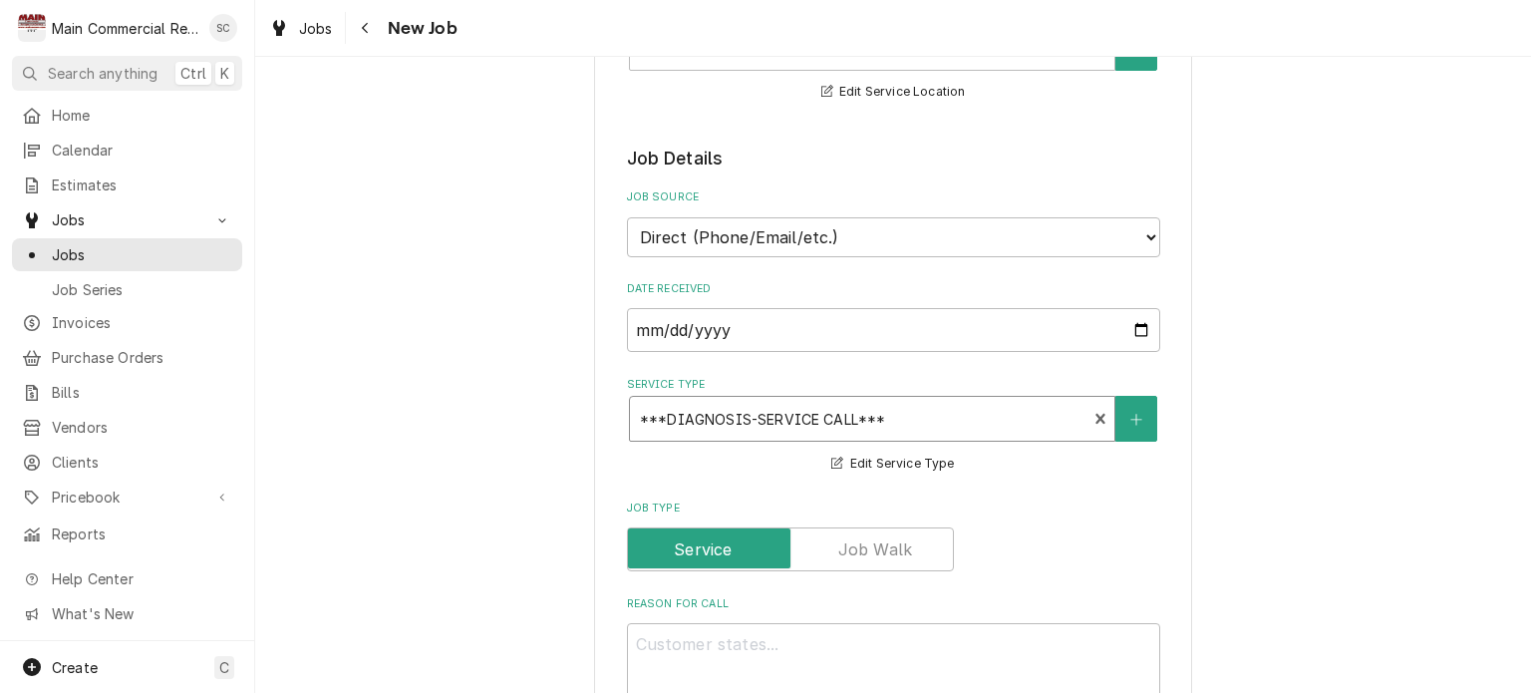
scroll to position [698, 0]
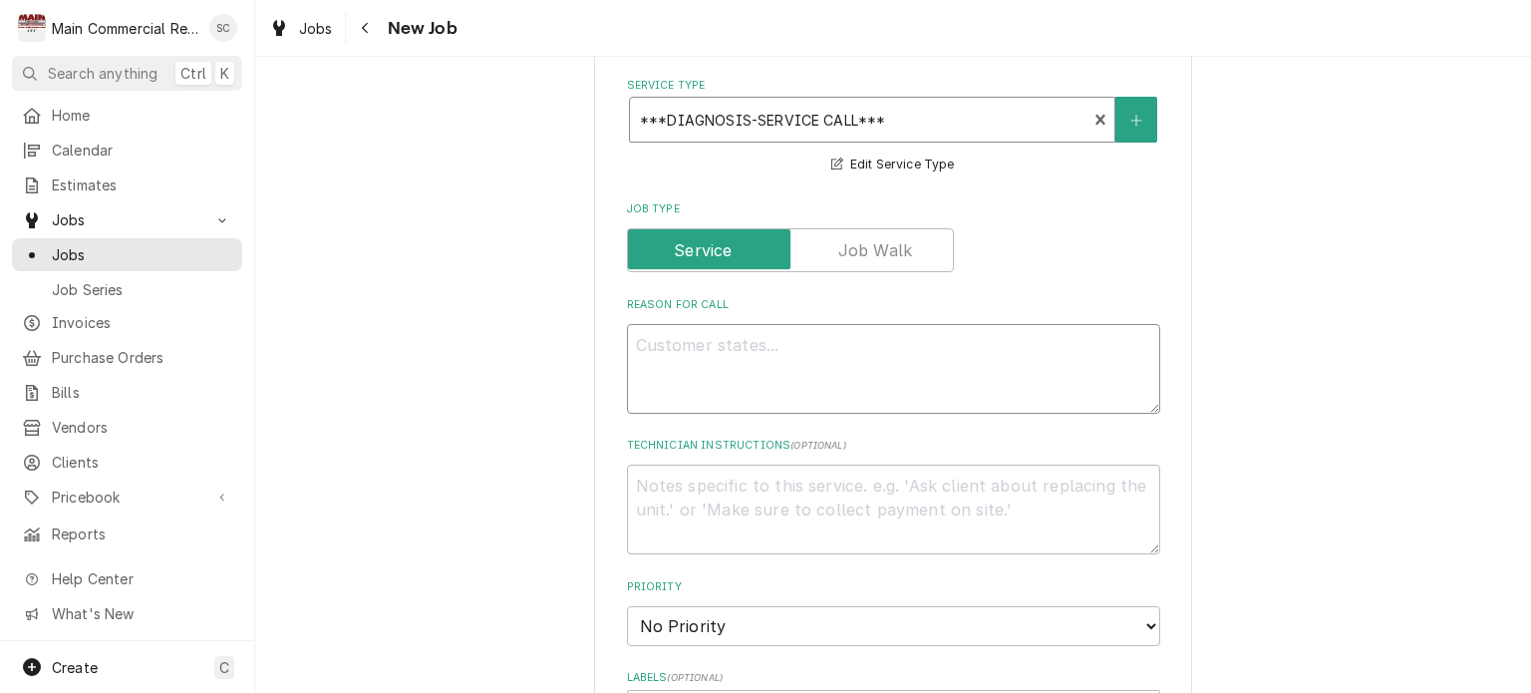
click at [824, 362] on textarea "Reason For Call" at bounding box center [893, 369] width 533 height 90
type textarea "x"
type textarea "c"
type textarea "x"
type textarea "ch"
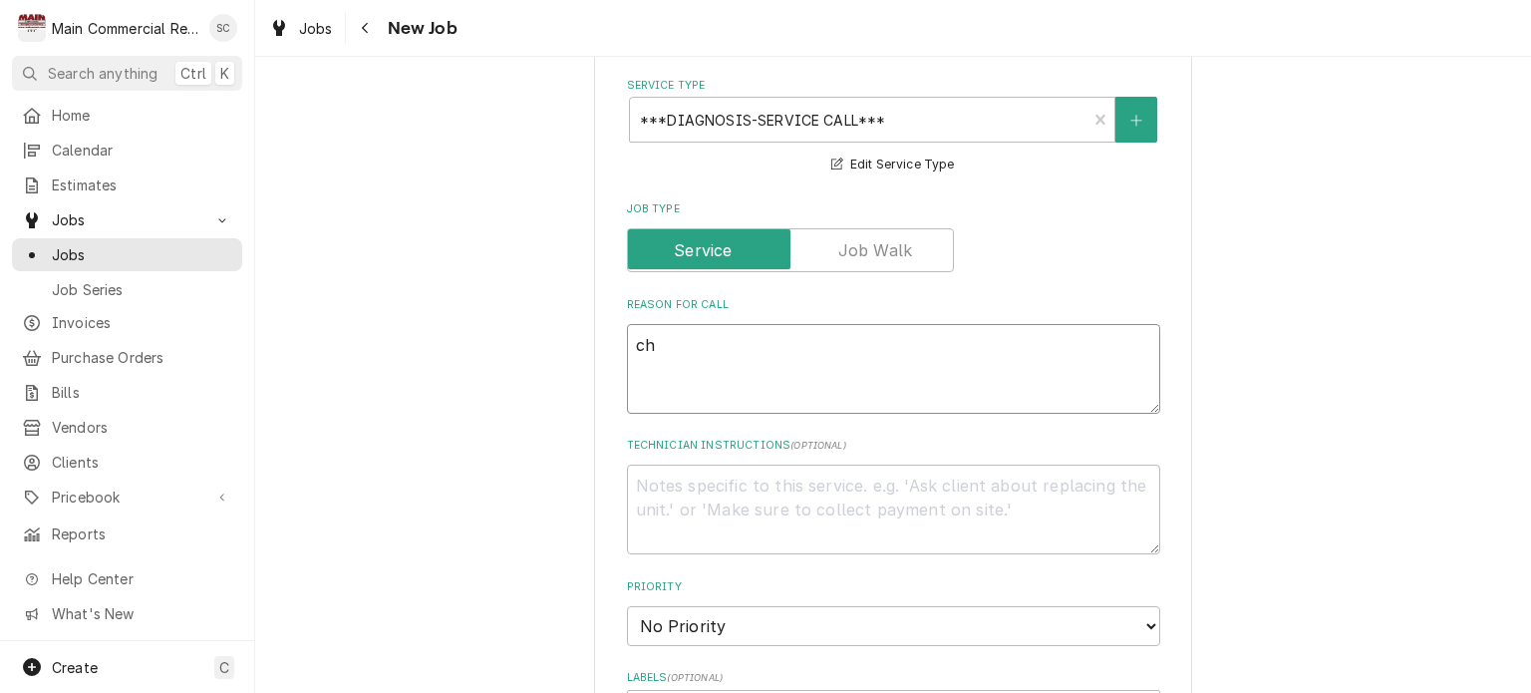
type textarea "x"
type textarea "che"
type textarea "x"
type textarea "chec"
type textarea "x"
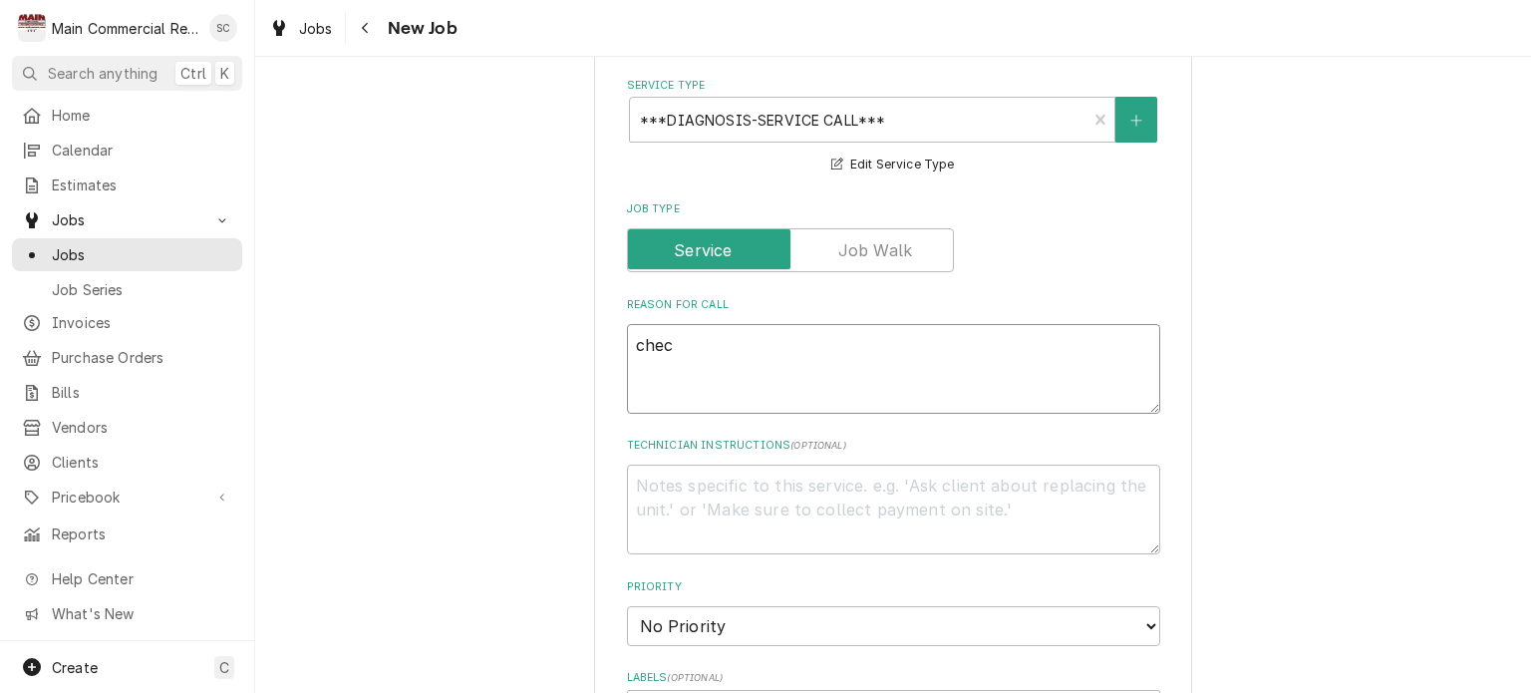
type textarea "check"
type textarea "x"
type textarea "check"
type textarea "x"
type textarea "check t"
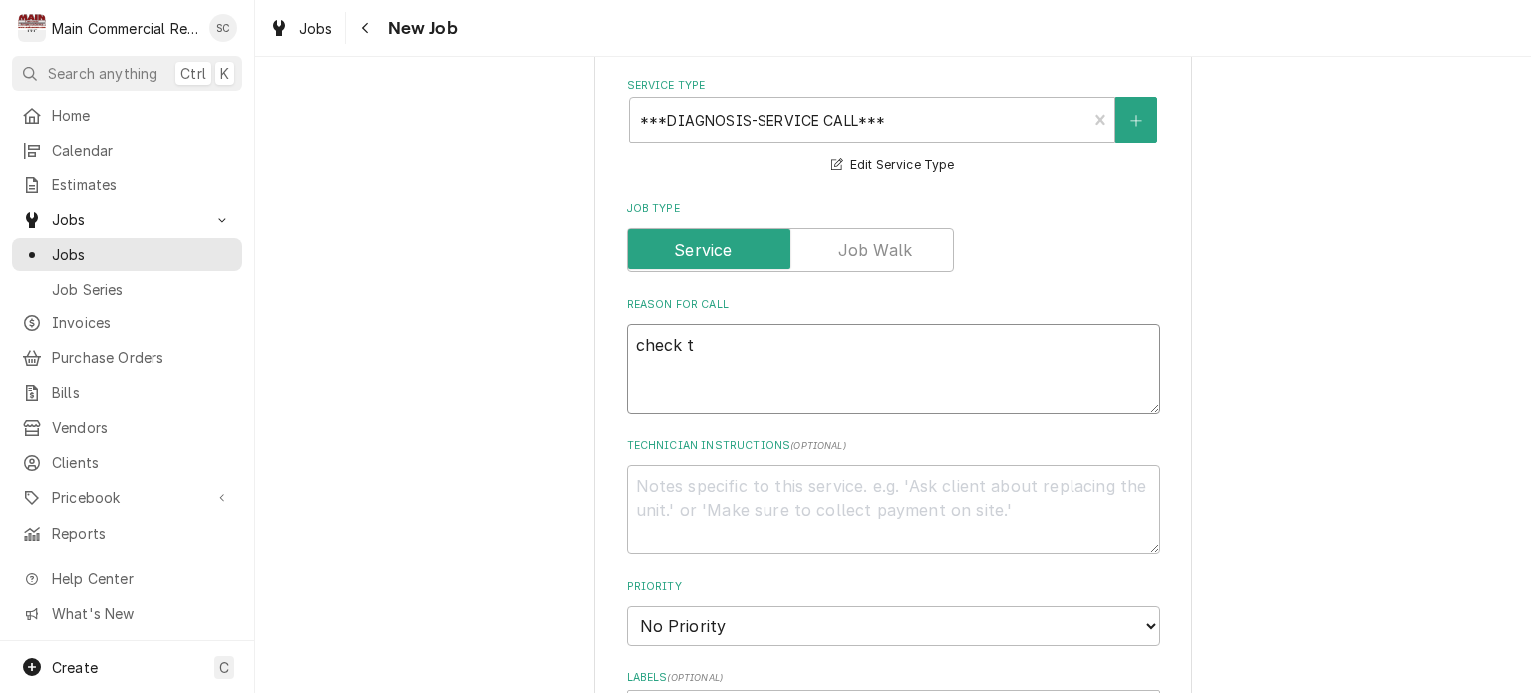
type textarea "x"
type textarea "check te"
type textarea "x"
type textarea "check tem"
type textarea "x"
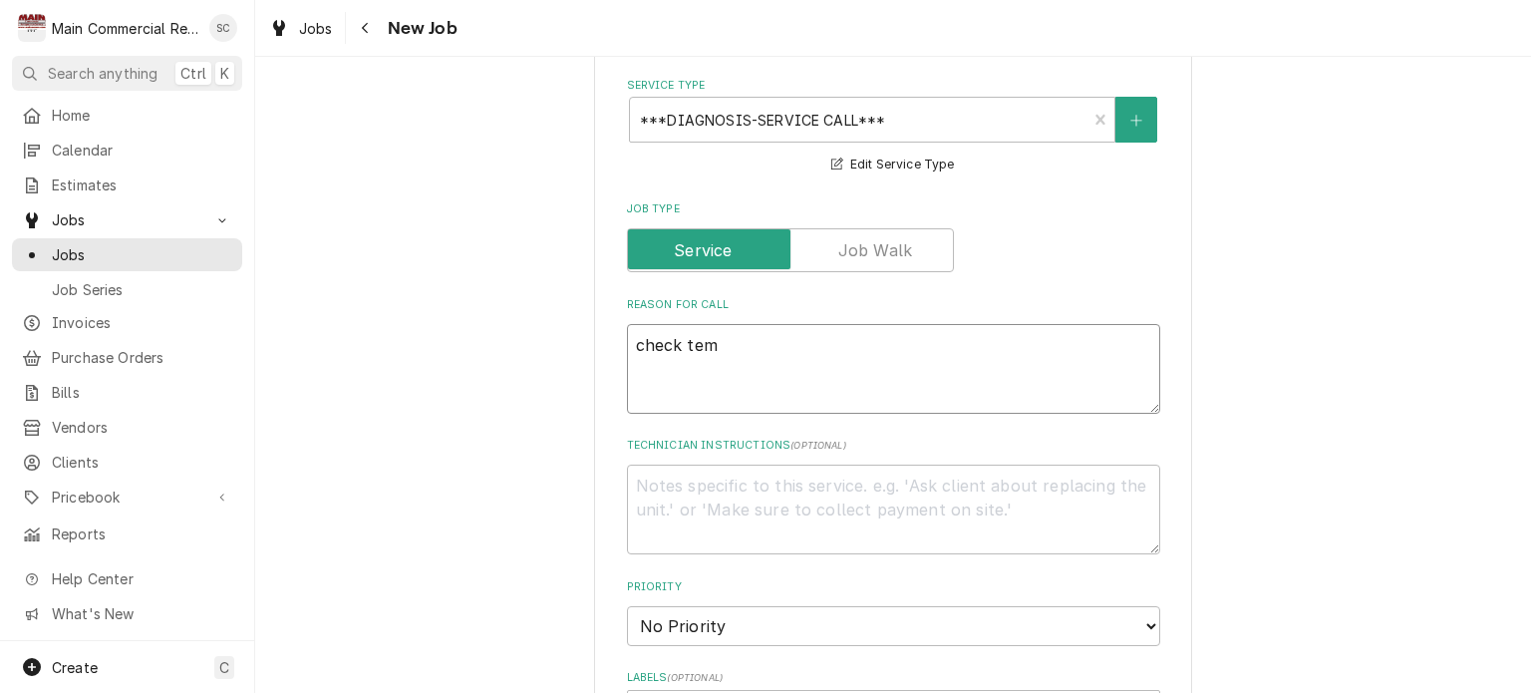
type textarea "check temp"
type textarea "x"
type textarea "check temps"
type textarea "x"
type textarea "check temps"
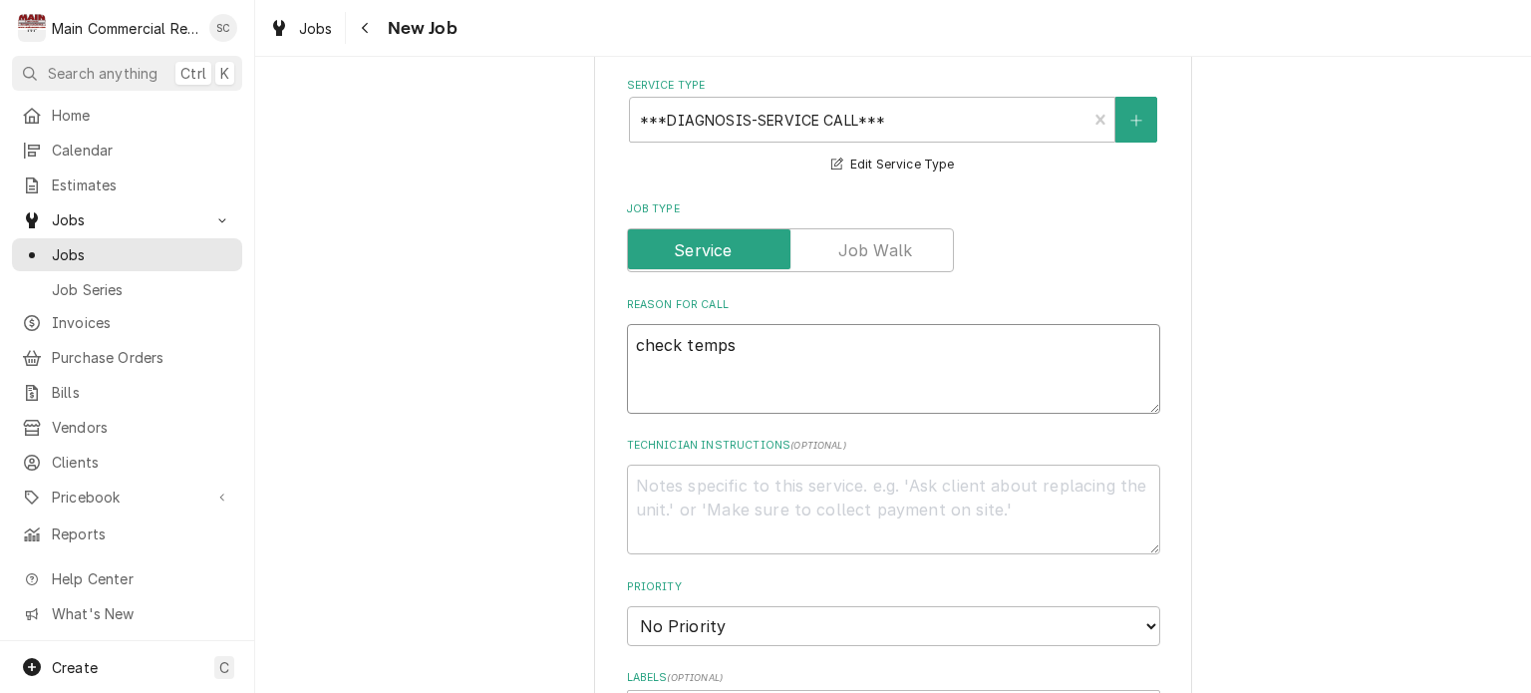
type textarea "x"
type textarea "check temps o"
type textarea "x"
type textarea "check temps on"
type textarea "x"
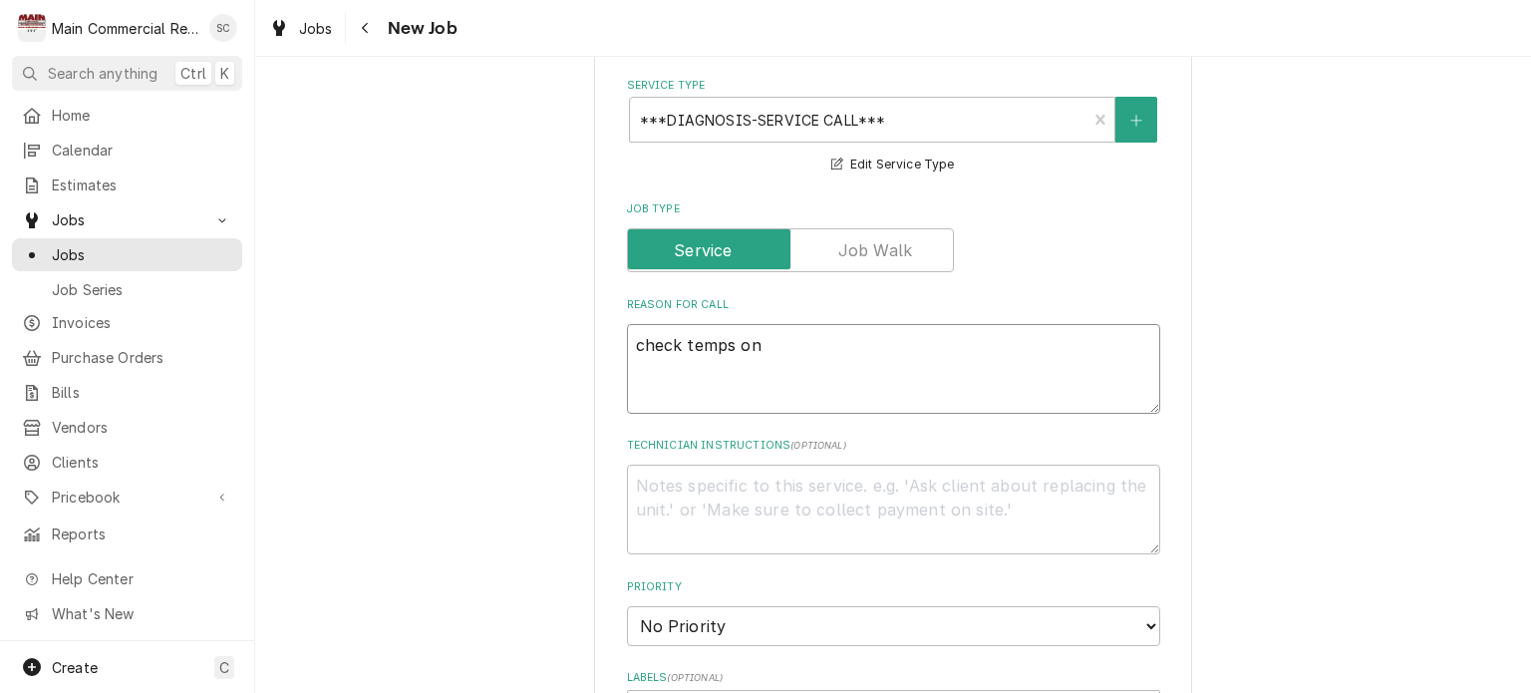
type textarea "check temps on"
type textarea "x"
type textarea "check temps on u"
type textarea "x"
type textarea "check temps on un"
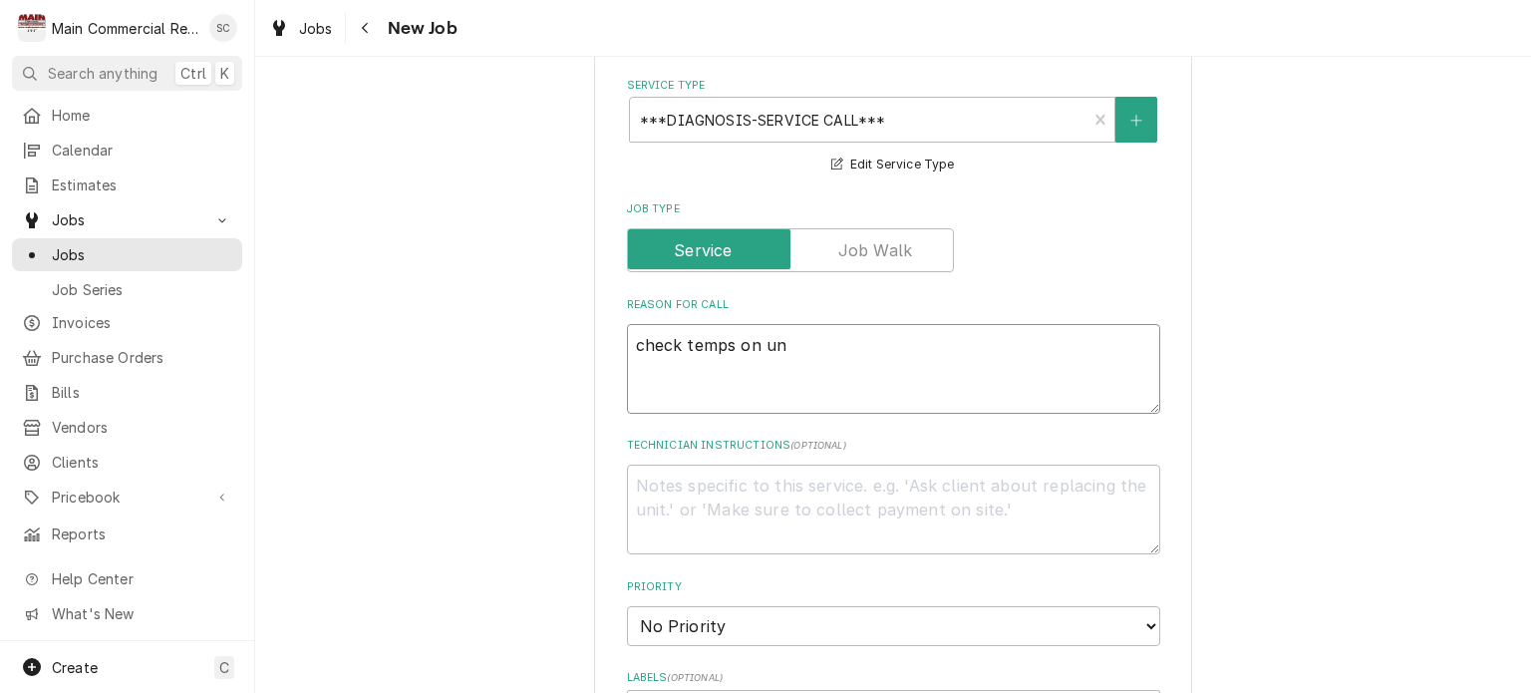
type textarea "x"
type textarea "check temps on uno"
type textarea "x"
type textarea "check temps on unot"
type textarea "x"
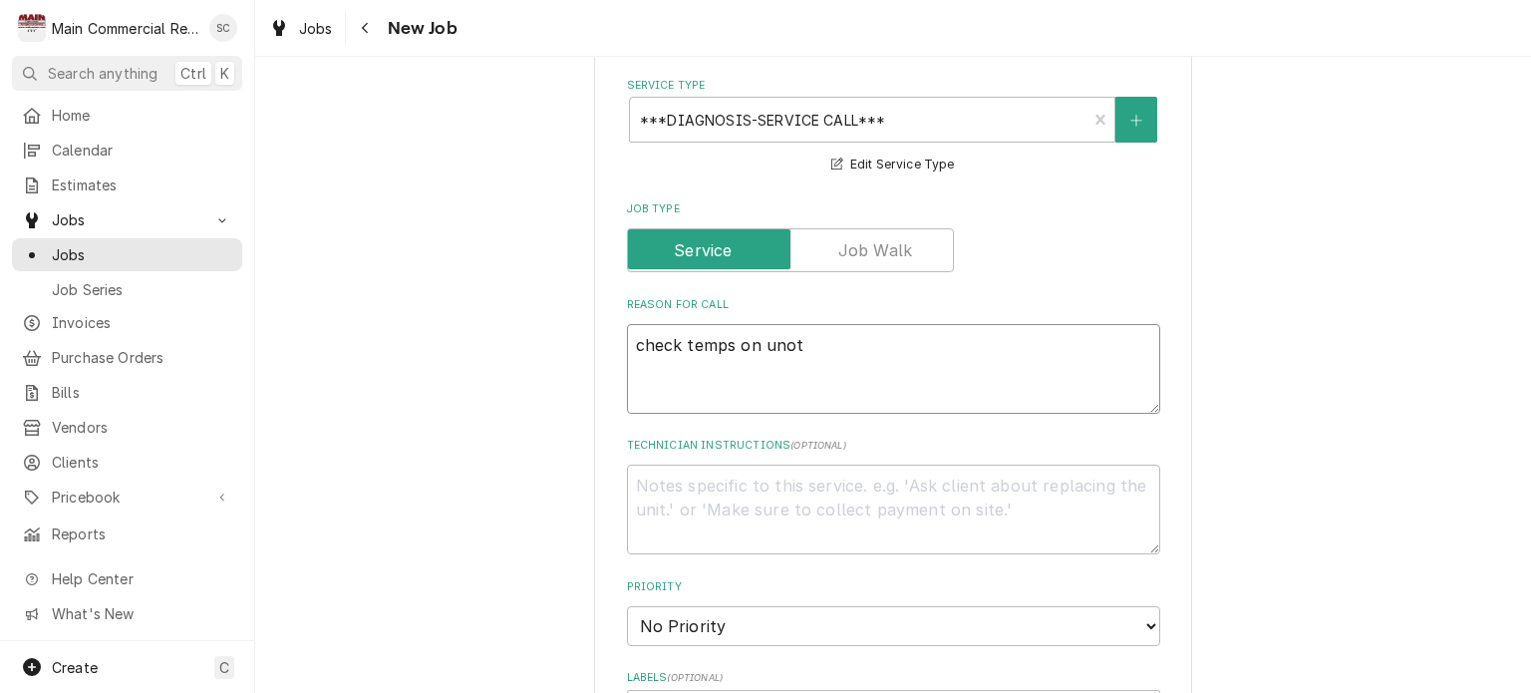
type textarea "check temps on uno"
type textarea "x"
type textarea "check temps on un"
type textarea "x"
type textarea "check temps on uni"
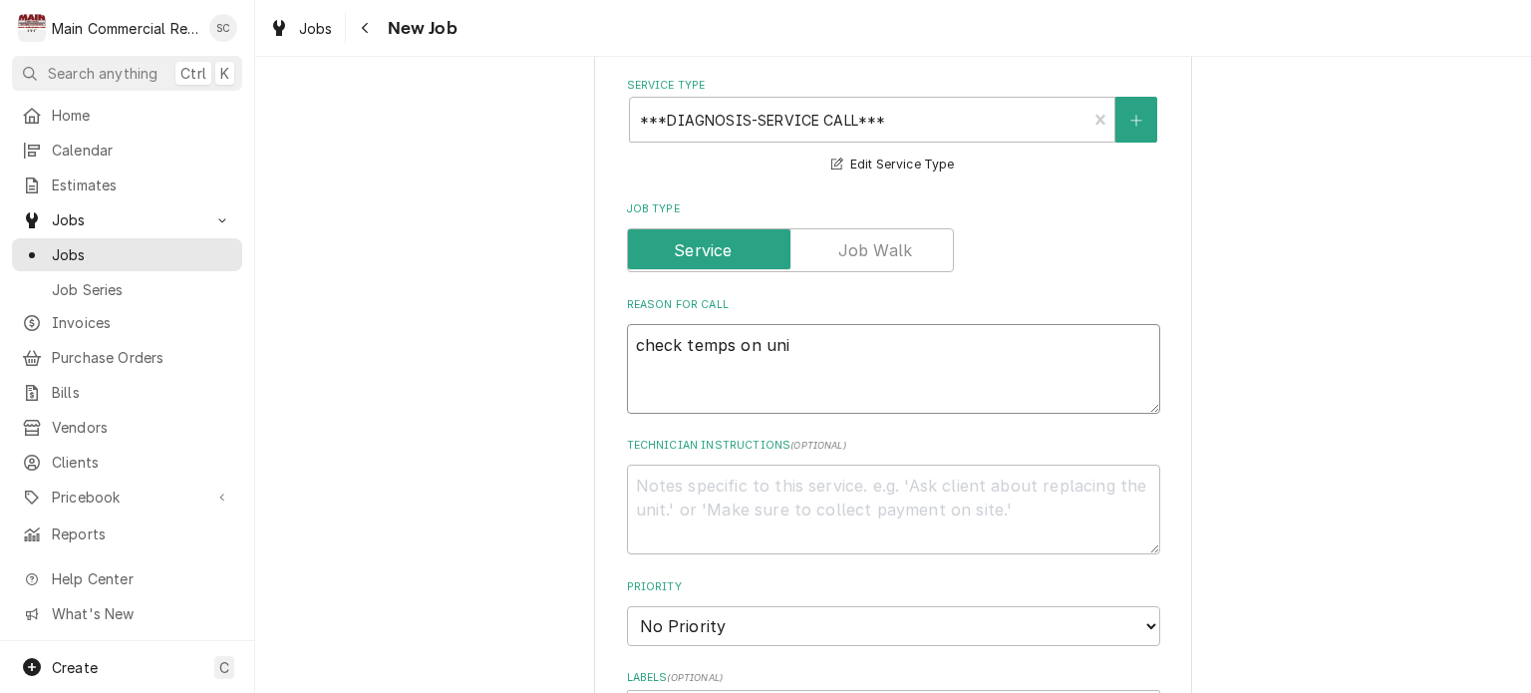
type textarea "x"
type textarea "check temps on unit"
type textarea "x"
type textarea "check temps on unit"
type textarea "x"
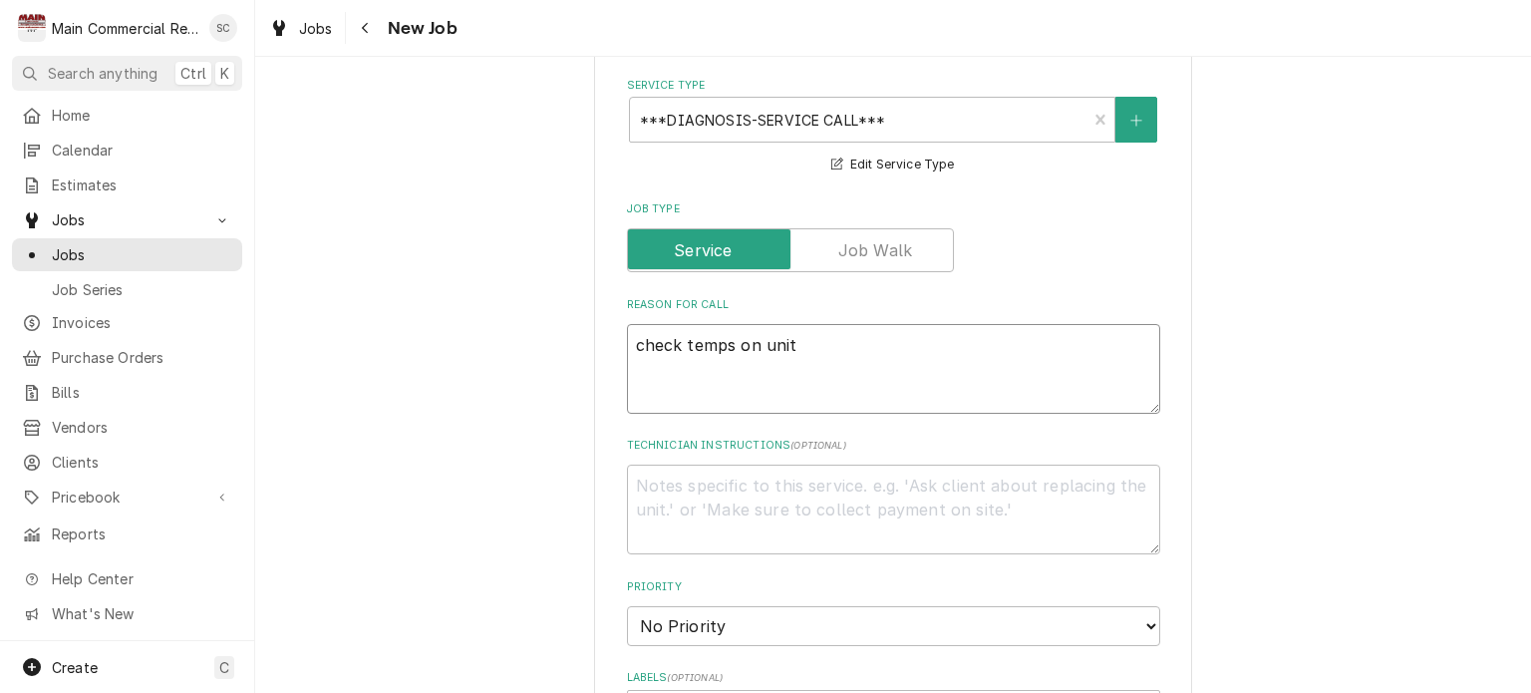
type textarea "check temps on unit"
type textarea "x"
type textarea "check temps on unit P"
type textarea "x"
type textarea "check temps on unit Pe"
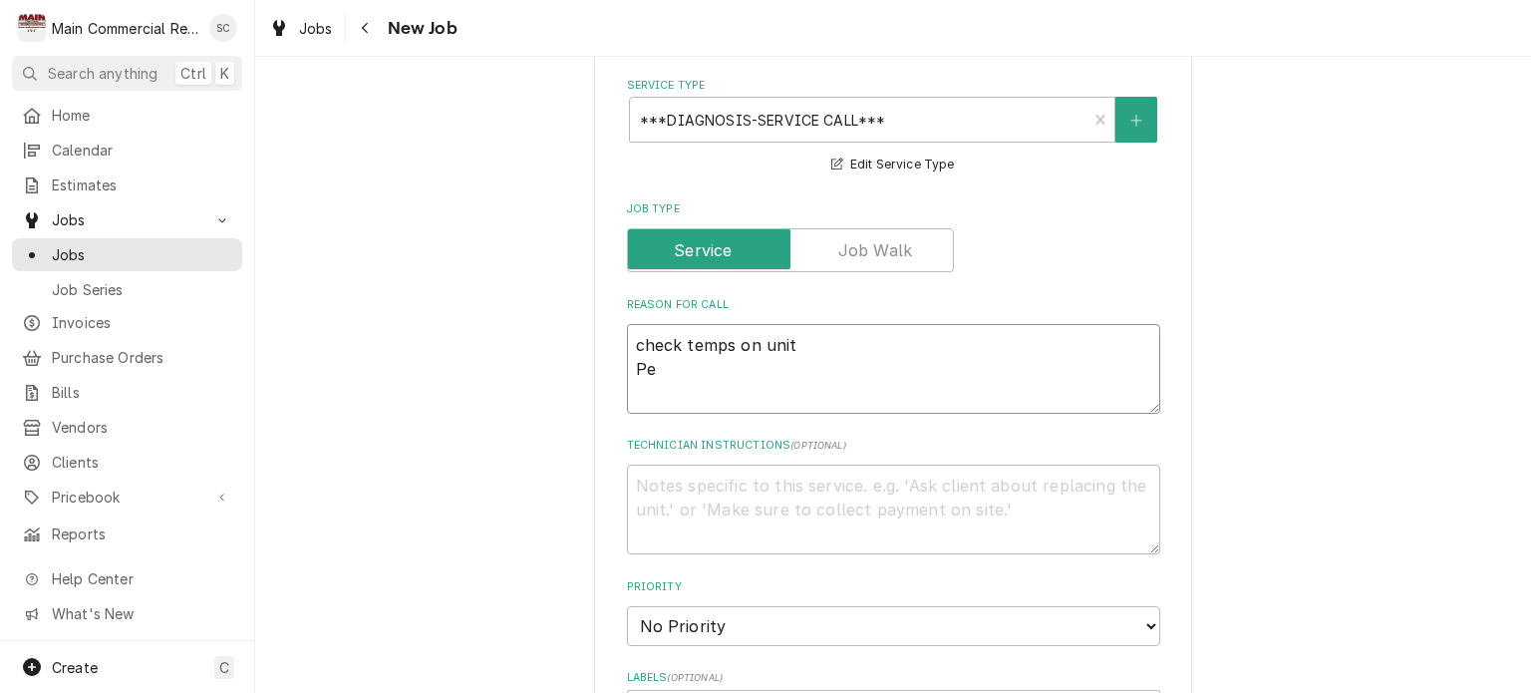
type textarea "x"
type textarea "check temps on unit Per"
type textarea "x"
type textarea "check temps on unit Per"
type textarea "x"
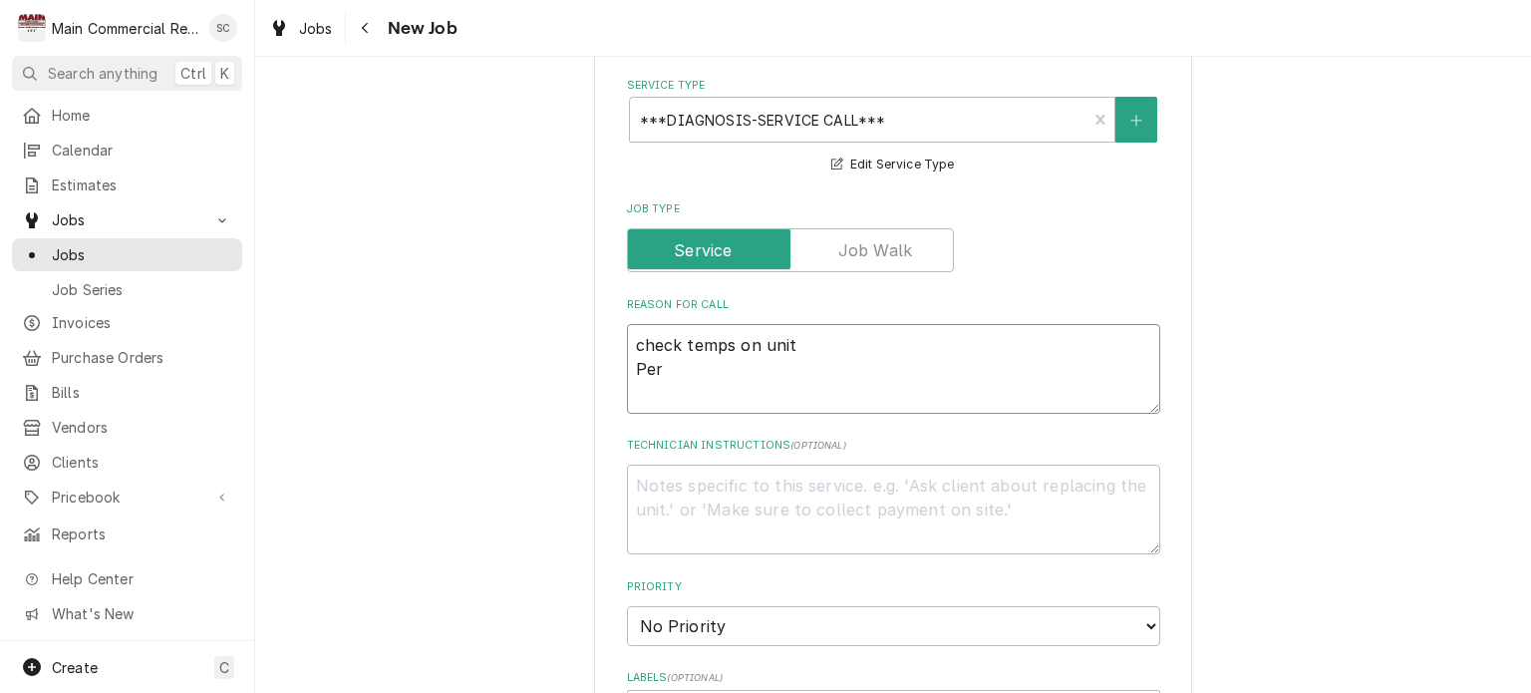
type textarea "check temps on unit Per L"
type textarea "x"
type textarea "check temps on unit Per Lu"
type textarea "x"
type textarea "check temps on unit Per Lui"
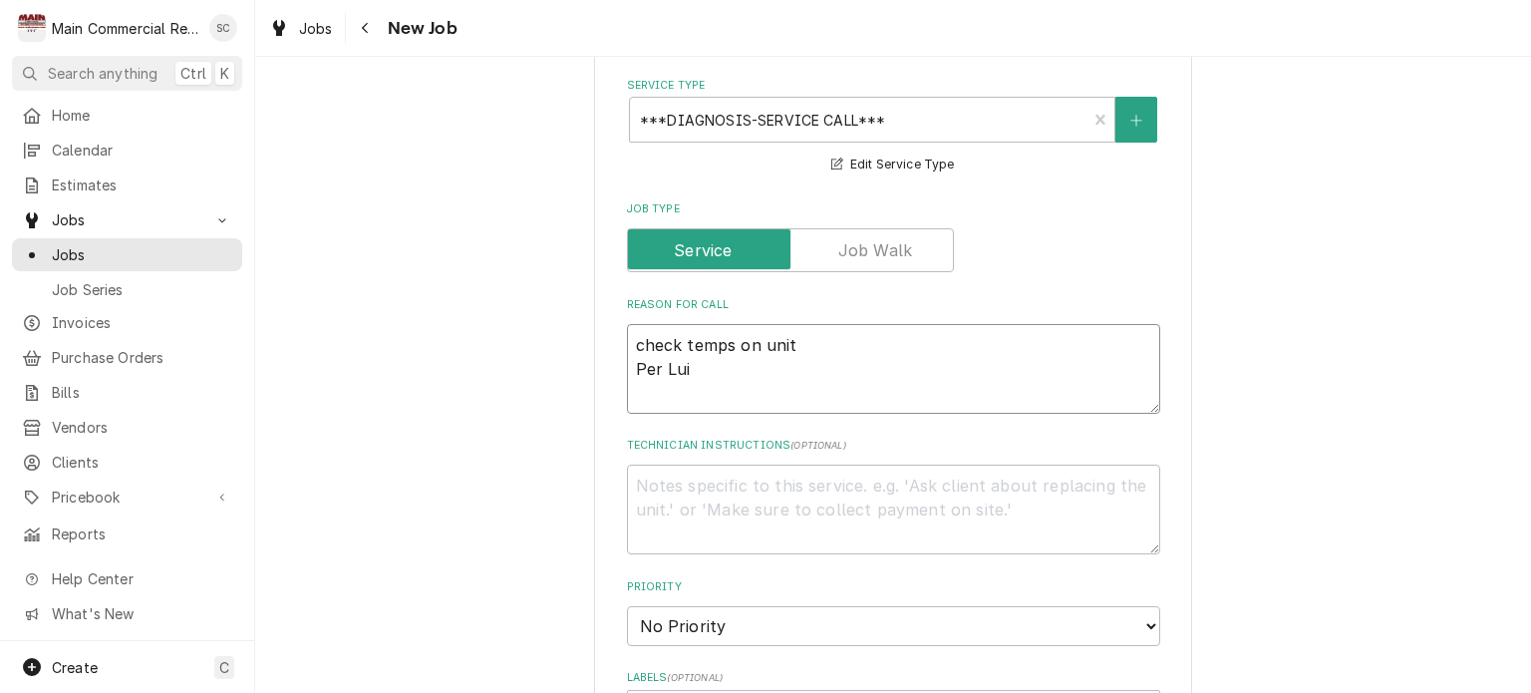
type textarea "x"
type textarea "check temps on unit Per Luis"
type textarea "x"
type textarea "check temps on unit Per Luis"
type textarea "x"
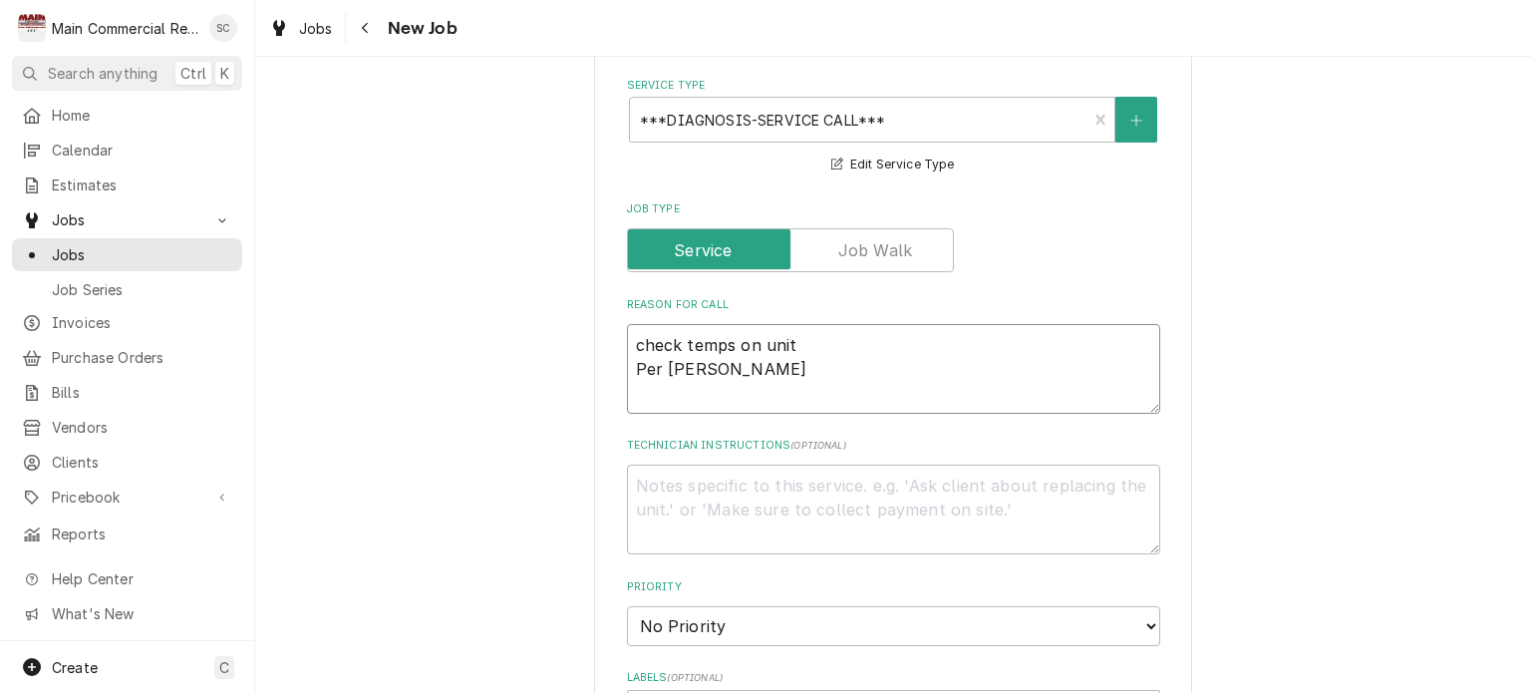
type textarea "check temps on unit Per Luis c"
type textarea "x"
type textarea "check temps on unit Per Luis"
type textarea "x"
type textarea "check temps on unit Per Luis"
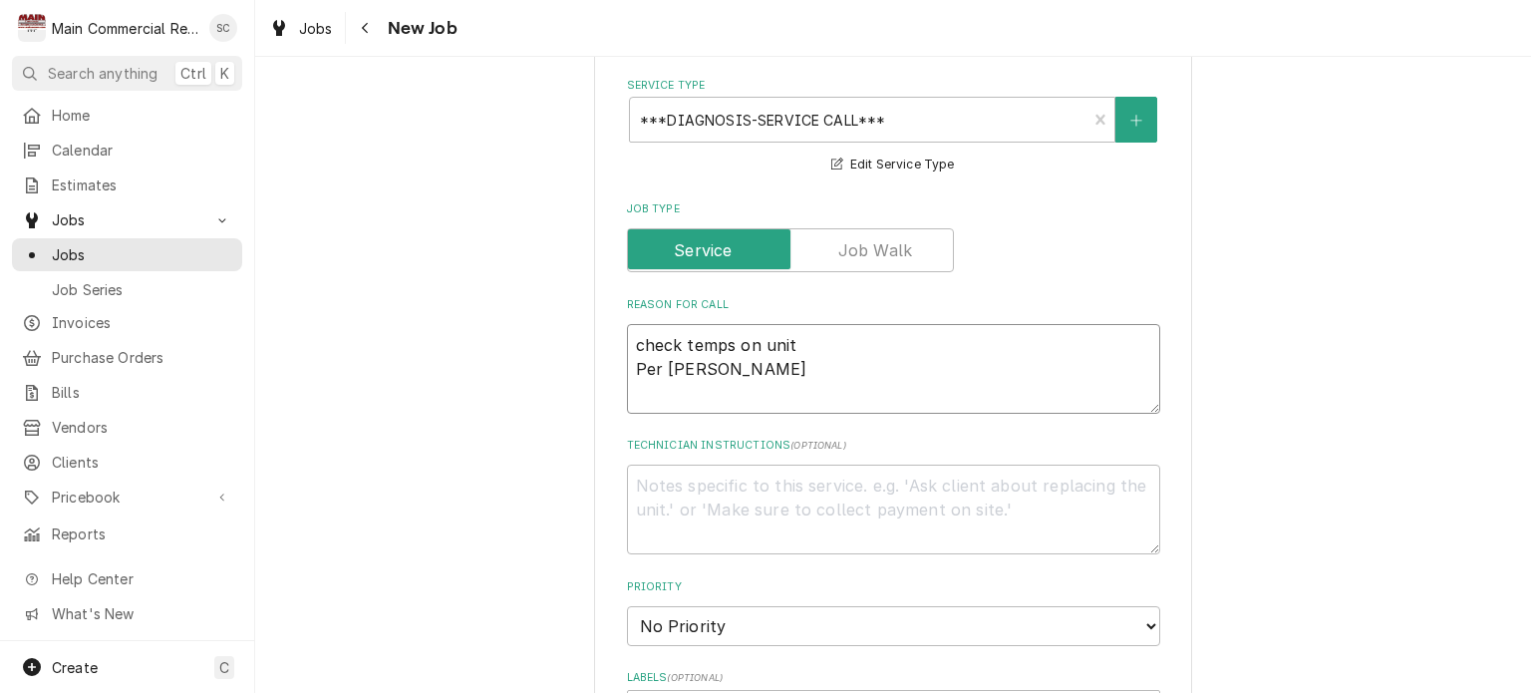
type textarea "x"
type textarea "check temps on unit Per Luis,"
type textarea "x"
type textarea "check temps on unit Per Luis,"
type textarea "x"
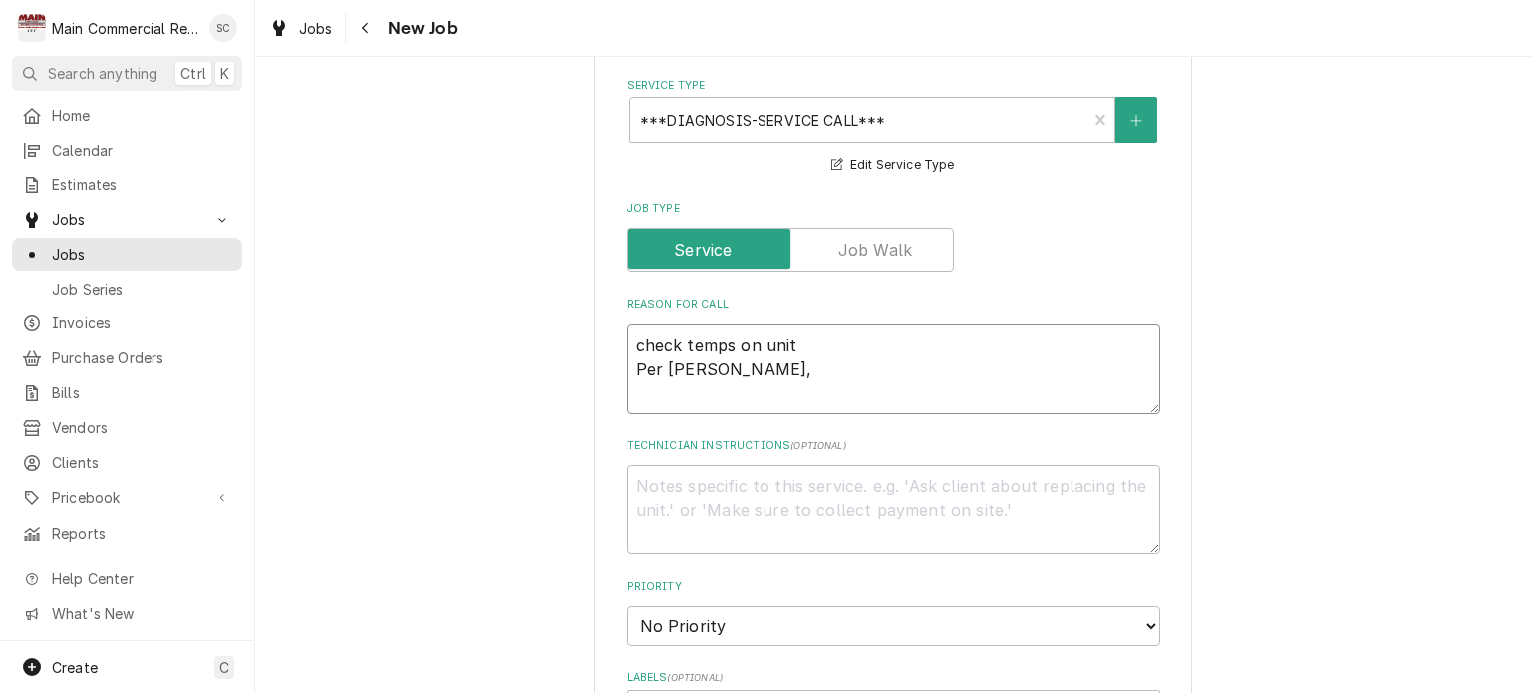
type textarea "check temps on unit Per Luis, c"
type textarea "x"
type textarea "check temps on unit Per Luis, ca"
type textarea "x"
type textarea "check temps on unit Per Luis, cal"
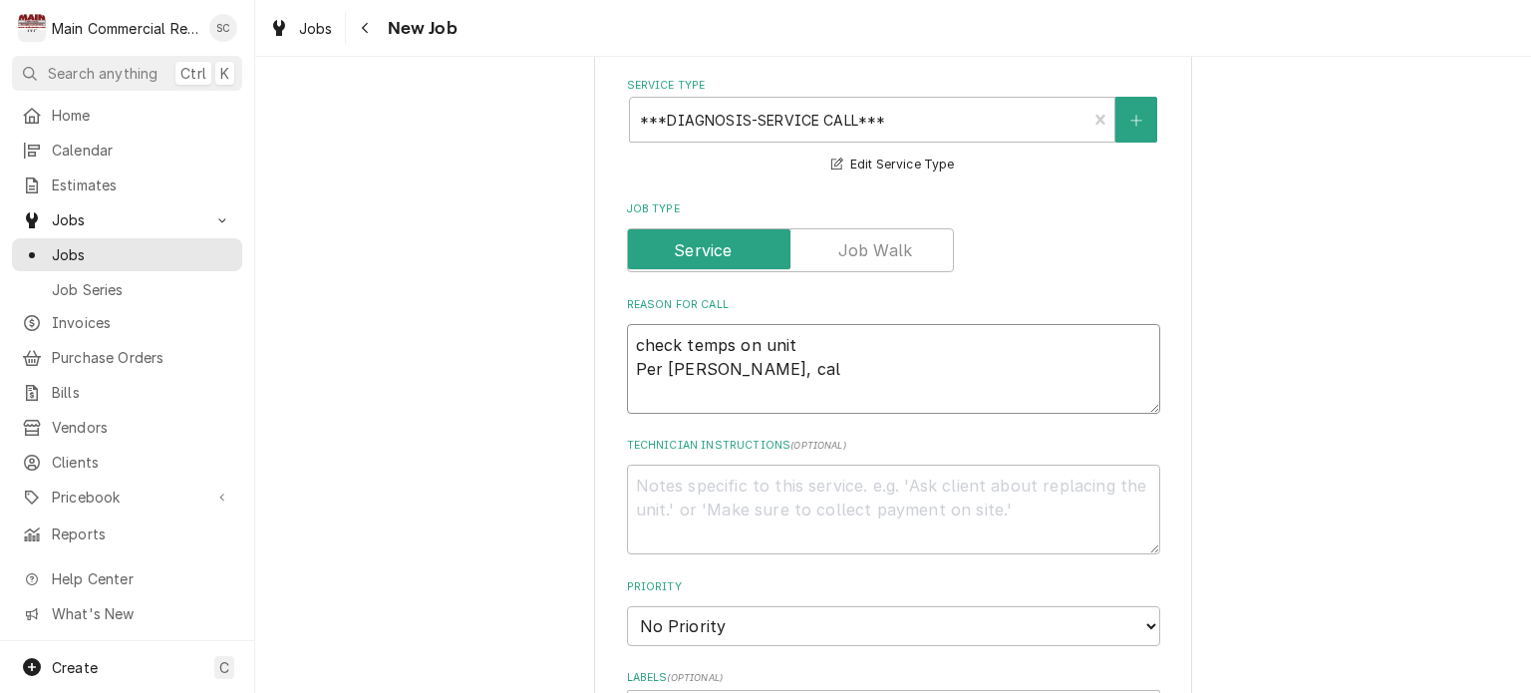
type textarea "x"
type textarea "check temps on unit Per Luis, call"
type textarea "x"
type textarea "check temps on unit Per Luis, call"
type textarea "x"
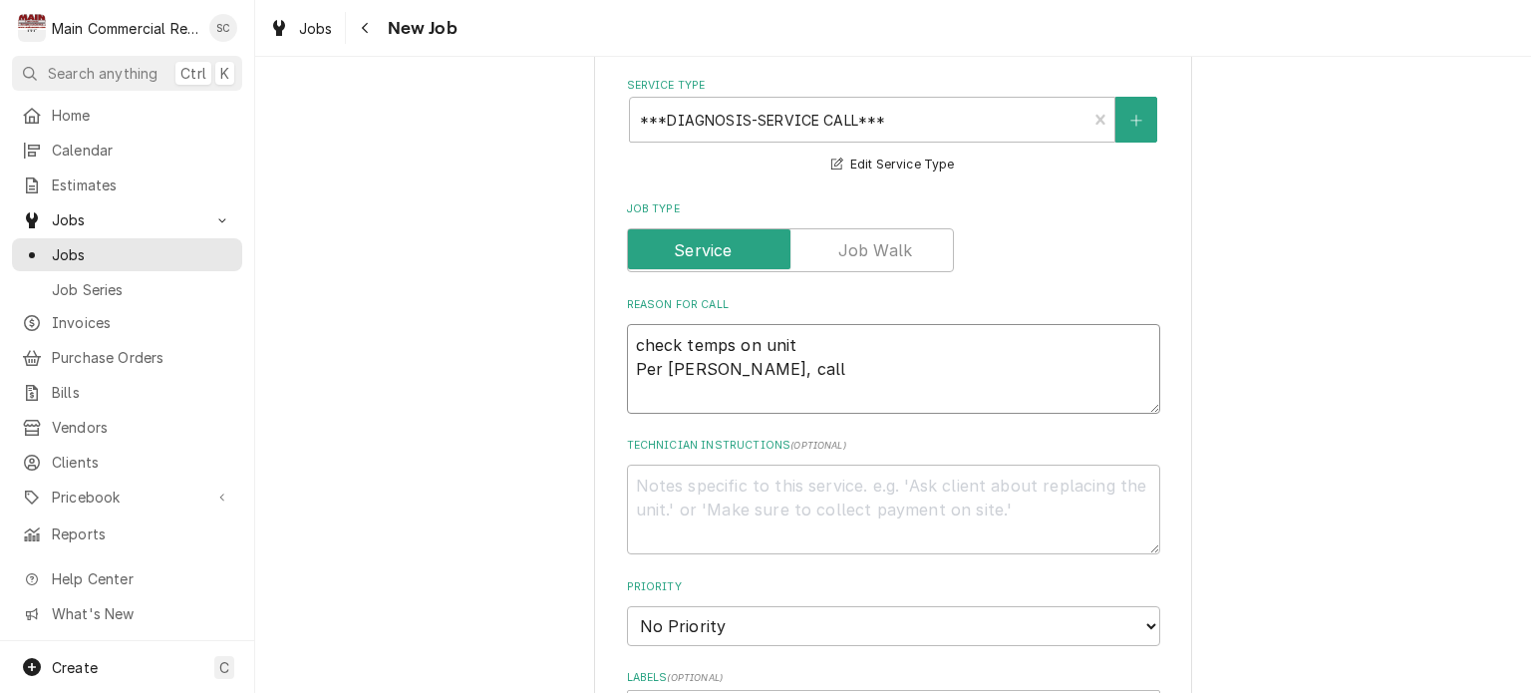
type textarea "check temps on unit Per Luis, call h"
type textarea "x"
type textarea "check temps on unit Per Luis, call hi"
type textarea "x"
type textarea "check temps on unit Per Luis, call him"
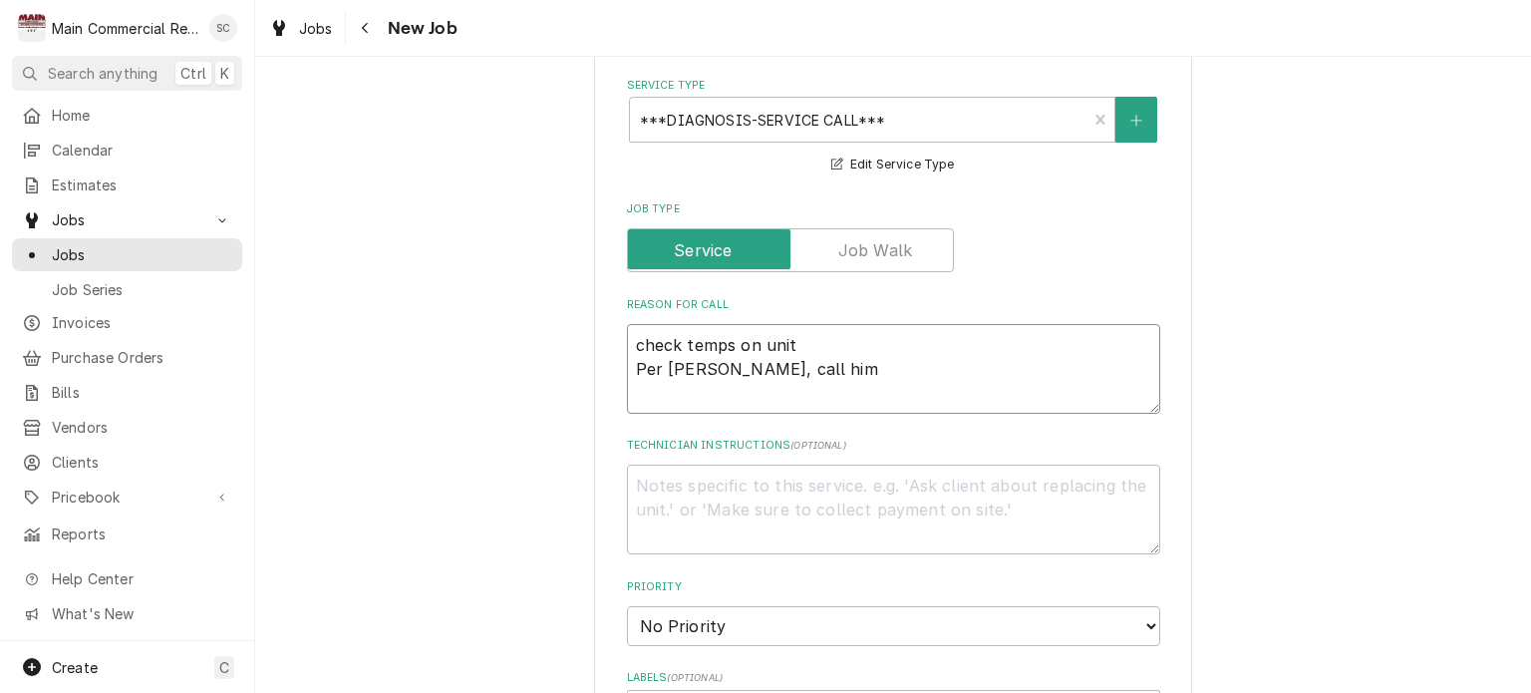
type textarea "x"
type textarea "check temps on unit Per Luis, call him"
type textarea "x"
type textarea "check temps on unit Per Luis, call him t"
type textarea "x"
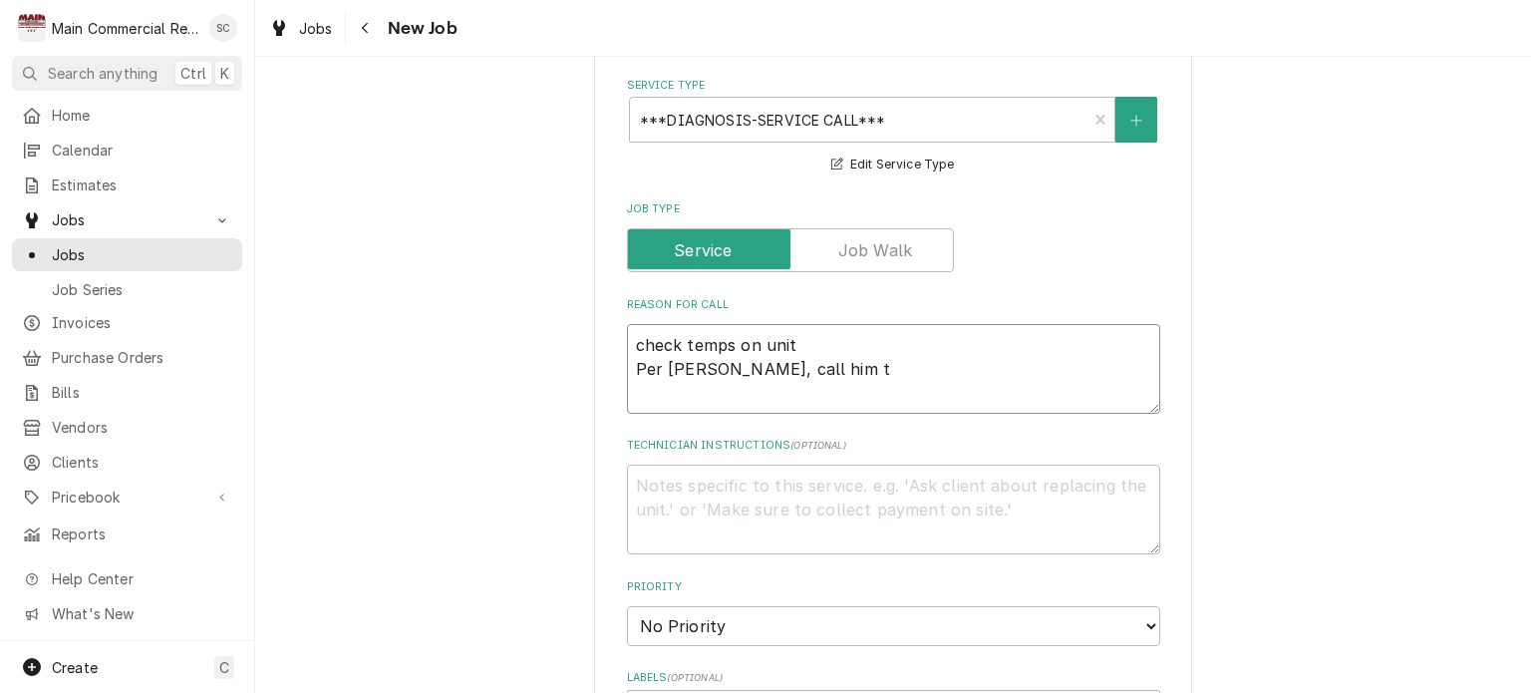
type textarea "check temps on unit Per Luis, call him to"
type textarea "x"
type textarea "check temps on unit Per Luis, call him to"
type textarea "x"
type textarea "check temps on unit Per Luis, call him to f"
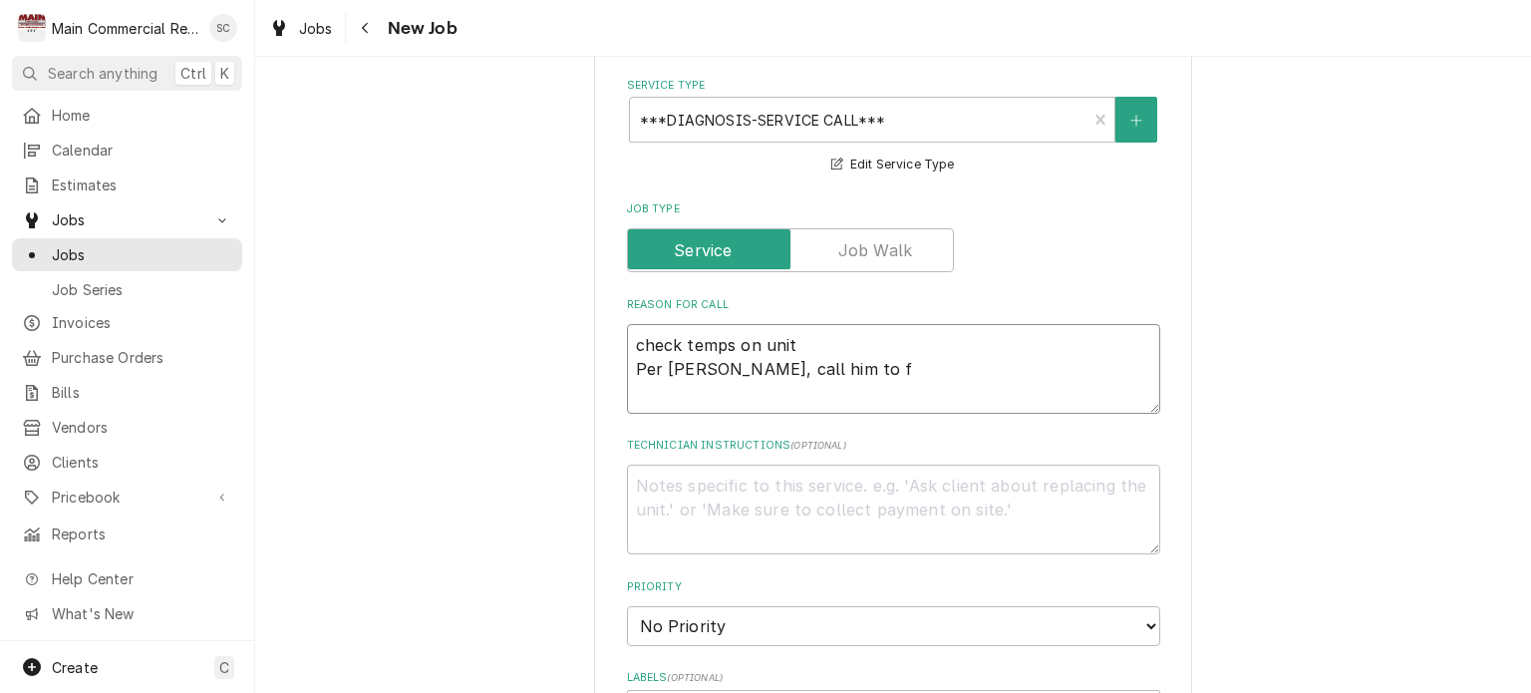
type textarea "x"
type textarea "check temps on unit Per Luis, call him to fi"
type textarea "x"
type textarea "check temps on unit Per Luis, call him to fin"
type textarea "x"
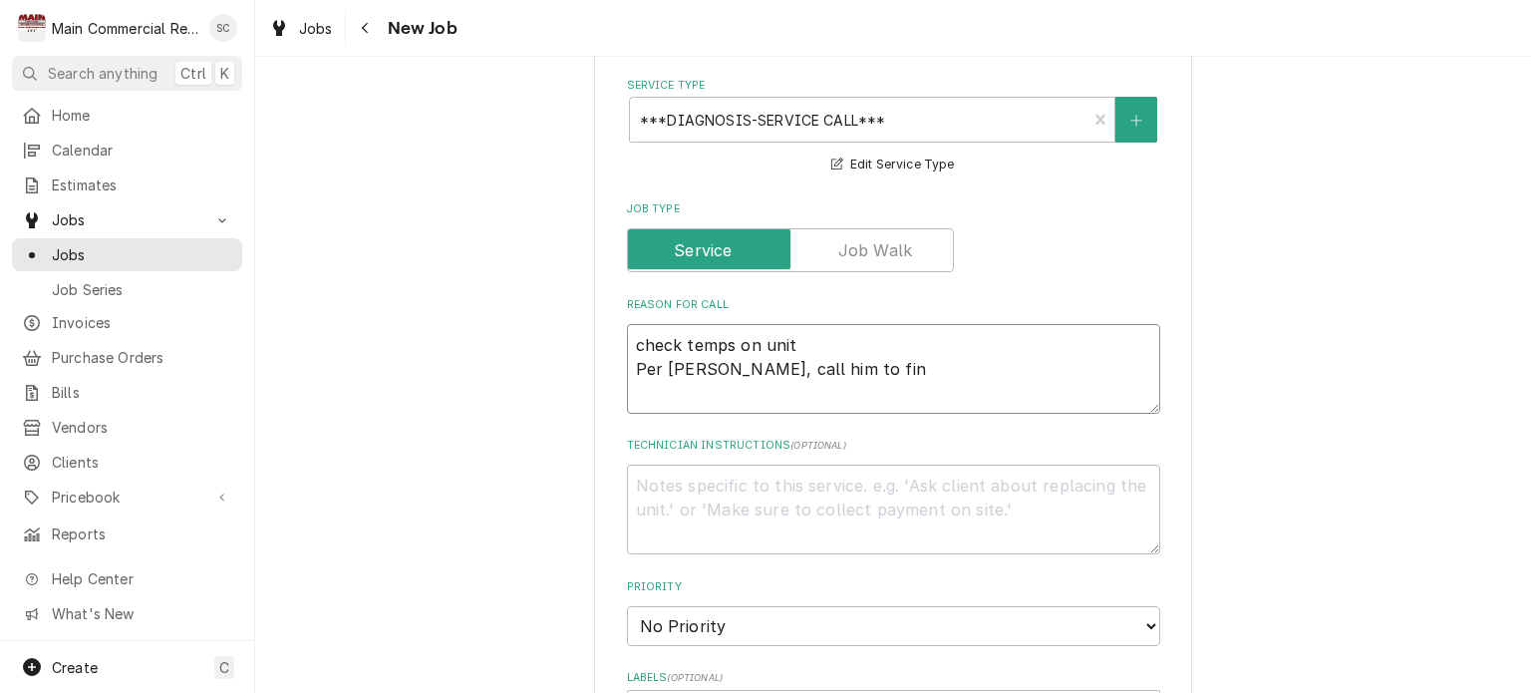
type textarea "check temps on unit Per Luis, call him to find"
type textarea "x"
type textarea "check temps on unit Per Luis, call him to find"
type textarea "x"
type textarea "check temps on unit Per Luis, call him to find o"
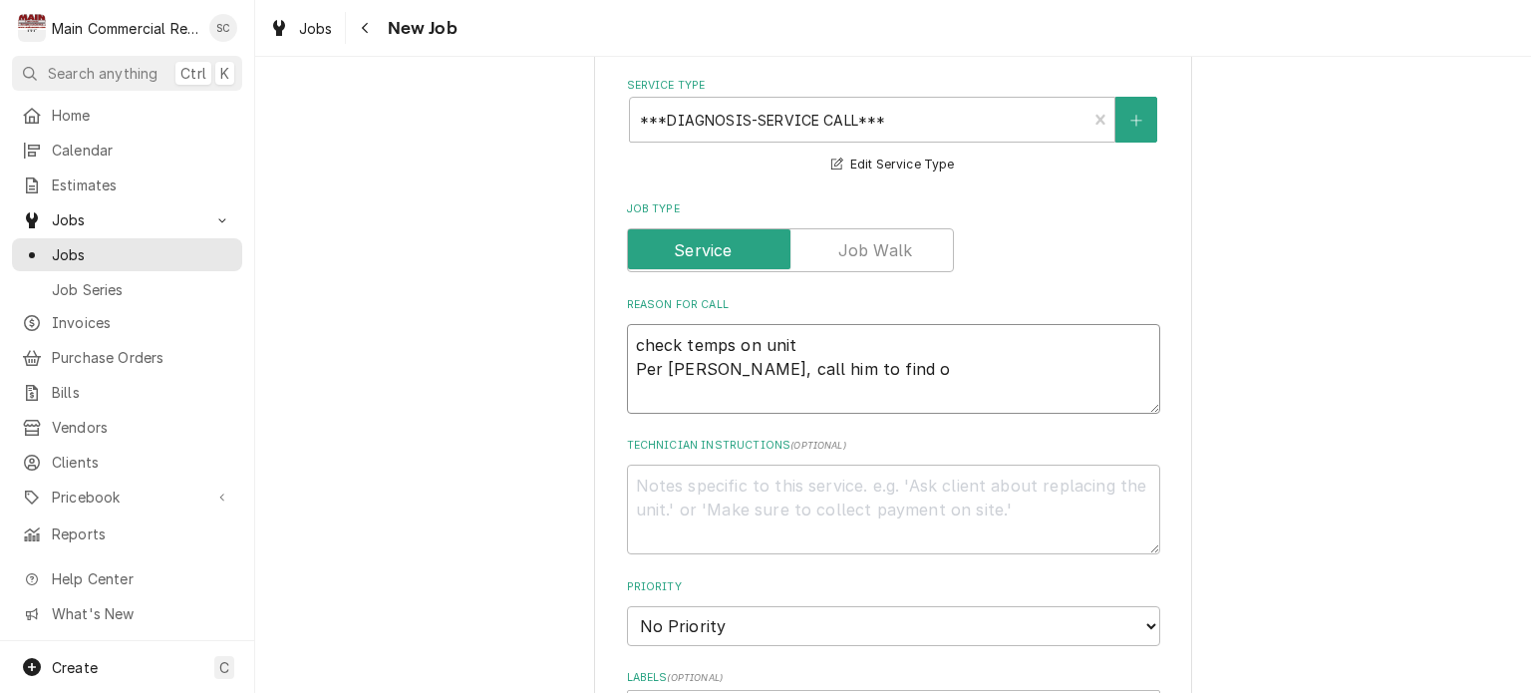
type textarea "x"
type textarea "check temps on unit Per Luis, call him to find ou"
type textarea "x"
type textarea "check temps on unit Per Luis, call him to find out"
type textarea "x"
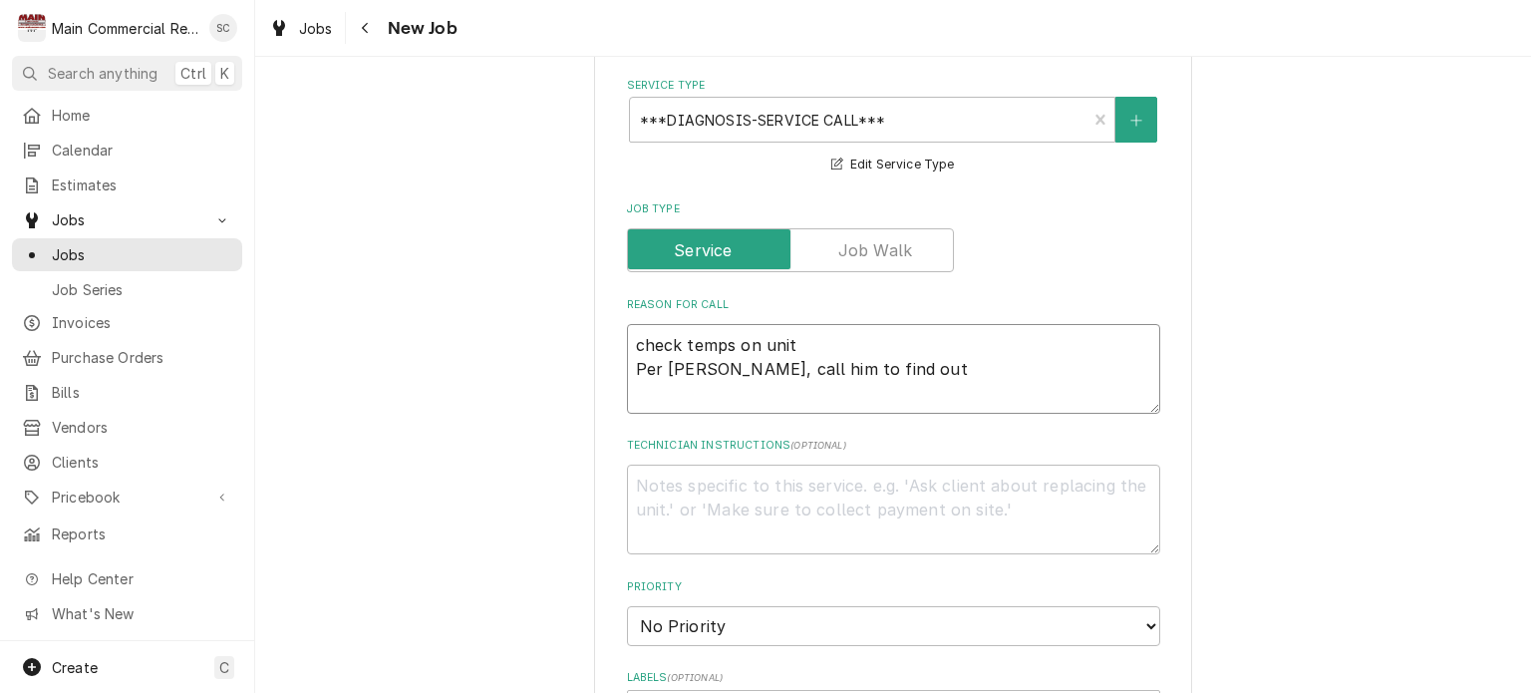
type textarea "check temps on unit Per Luis, call him to find out"
type textarea "x"
type textarea "check temps on unit Per Luis, call him to find out w"
type textarea "x"
type textarea "check temps on unit Per Luis, call him to find out wi"
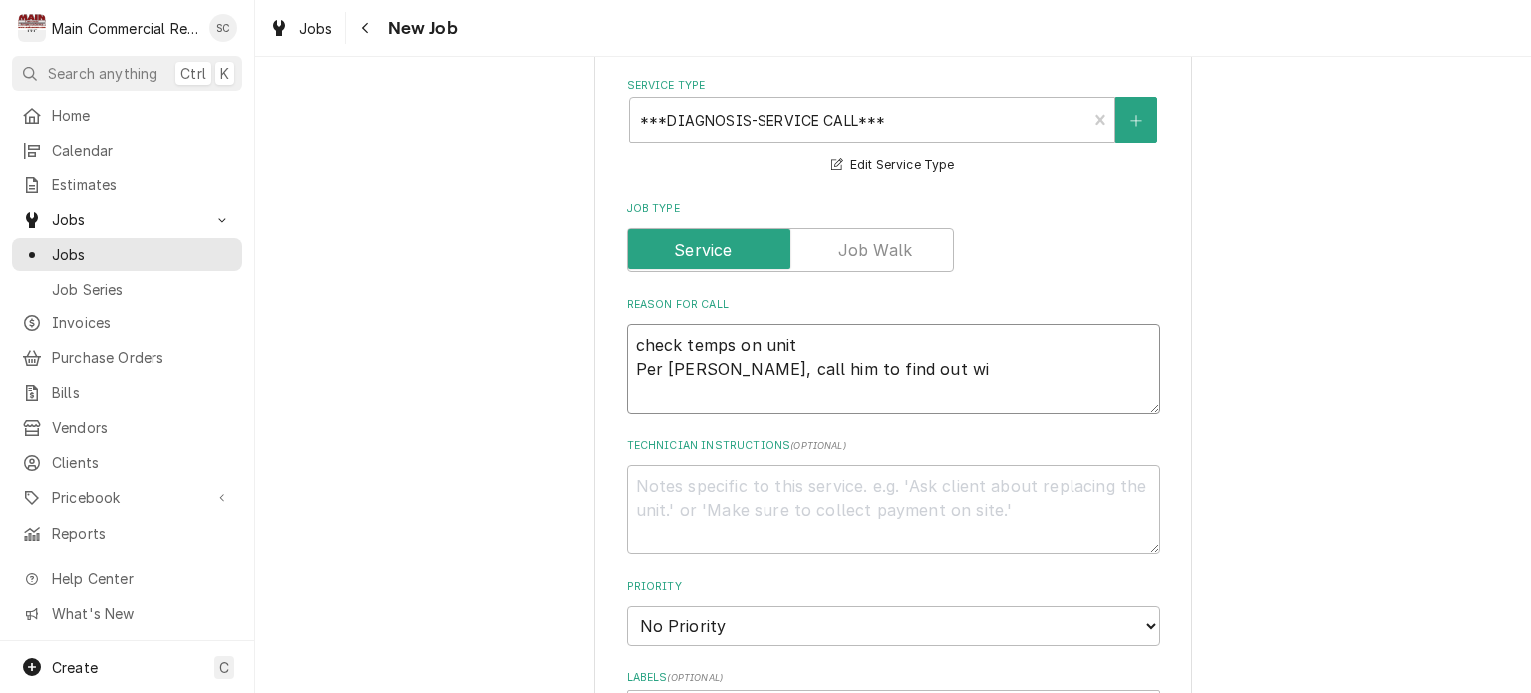
type textarea "x"
type textarea "check temps on unit Per Luis, call him to find out w"
type textarea "x"
type textarea "check temps on unit Per Luis, call him to find out wh"
type textarea "x"
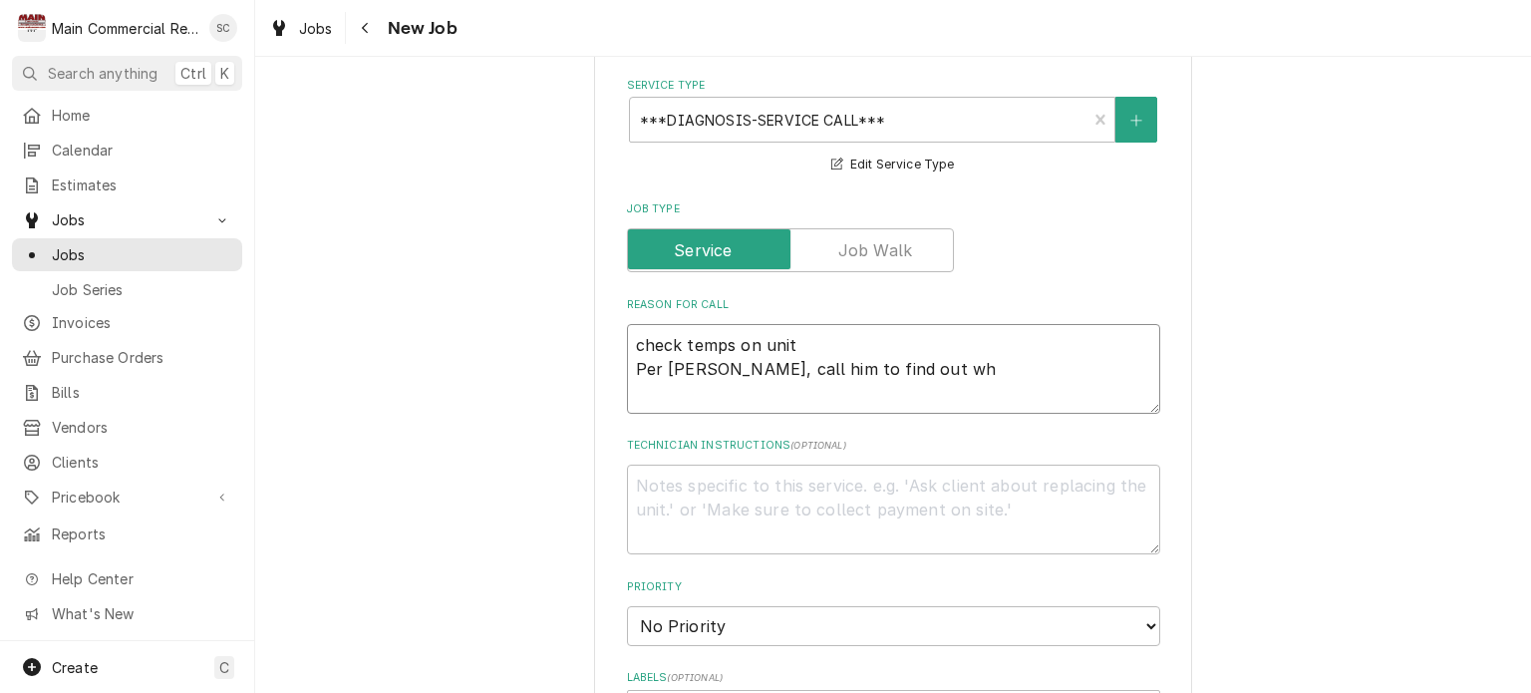
type textarea "check temps on unit Per Luis, call him to find out whi"
type textarea "x"
type textarea "check temps on unit Per Luis, call him to find out whic"
type textarea "x"
type textarea "check temps on unit Per Luis, call him to find out which"
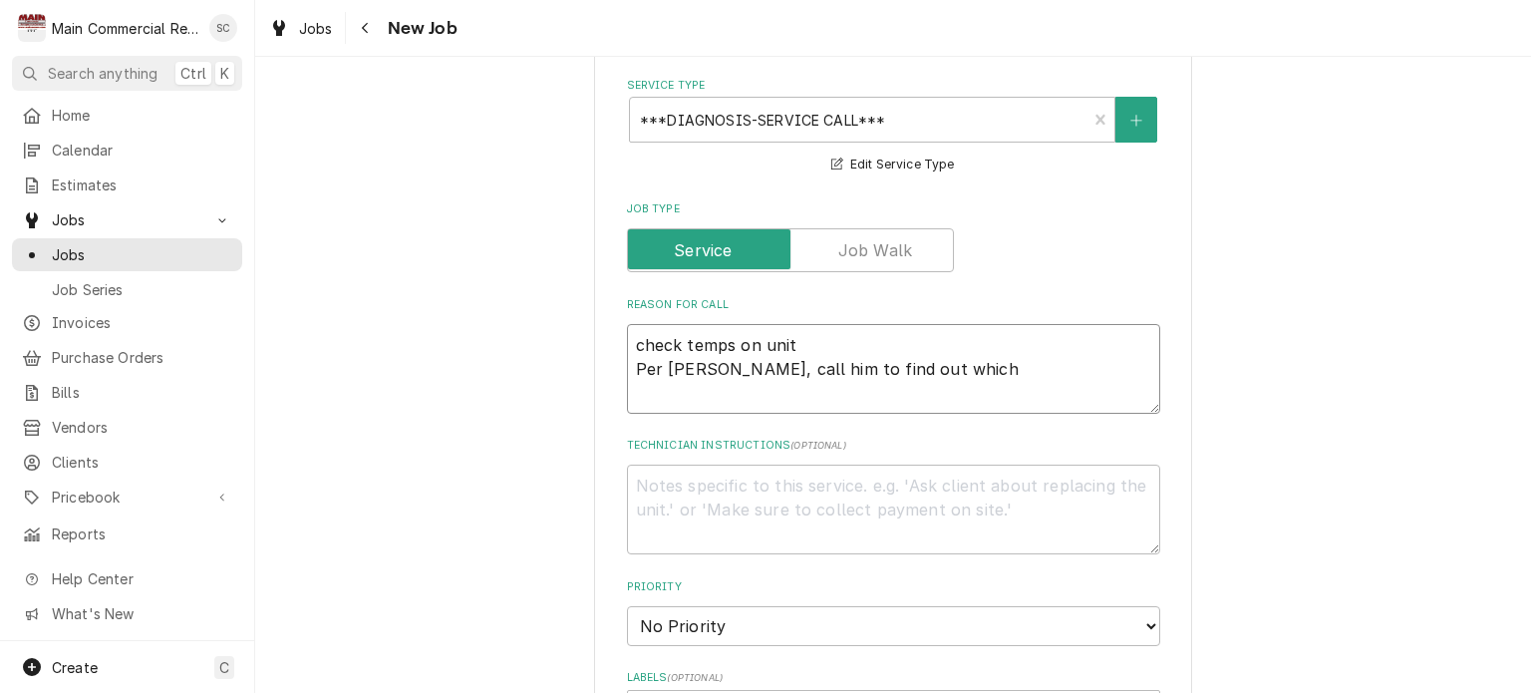
type textarea "x"
type textarea "check temps on unit Per Luis, call him to find out which"
type textarea "x"
type textarea "check temps on unit Per Luis, call him to find out which u"
type textarea "x"
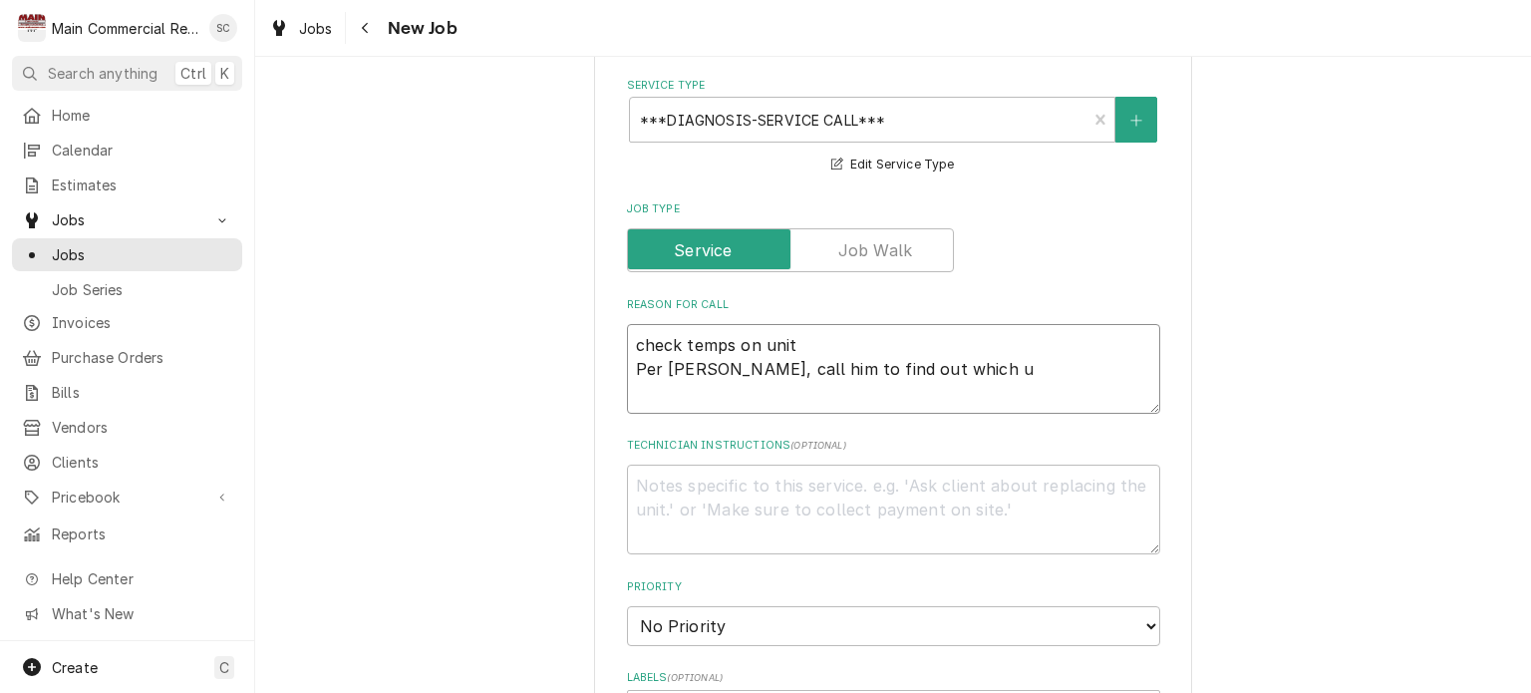
type textarea "check temps on unit Per Luis, call him to find out which un"
type textarea "x"
type textarea "check temps on unit Per Luis, call him to find out which uni"
type textarea "x"
type textarea "check temps on unit Per Luis, call him to find out which unit"
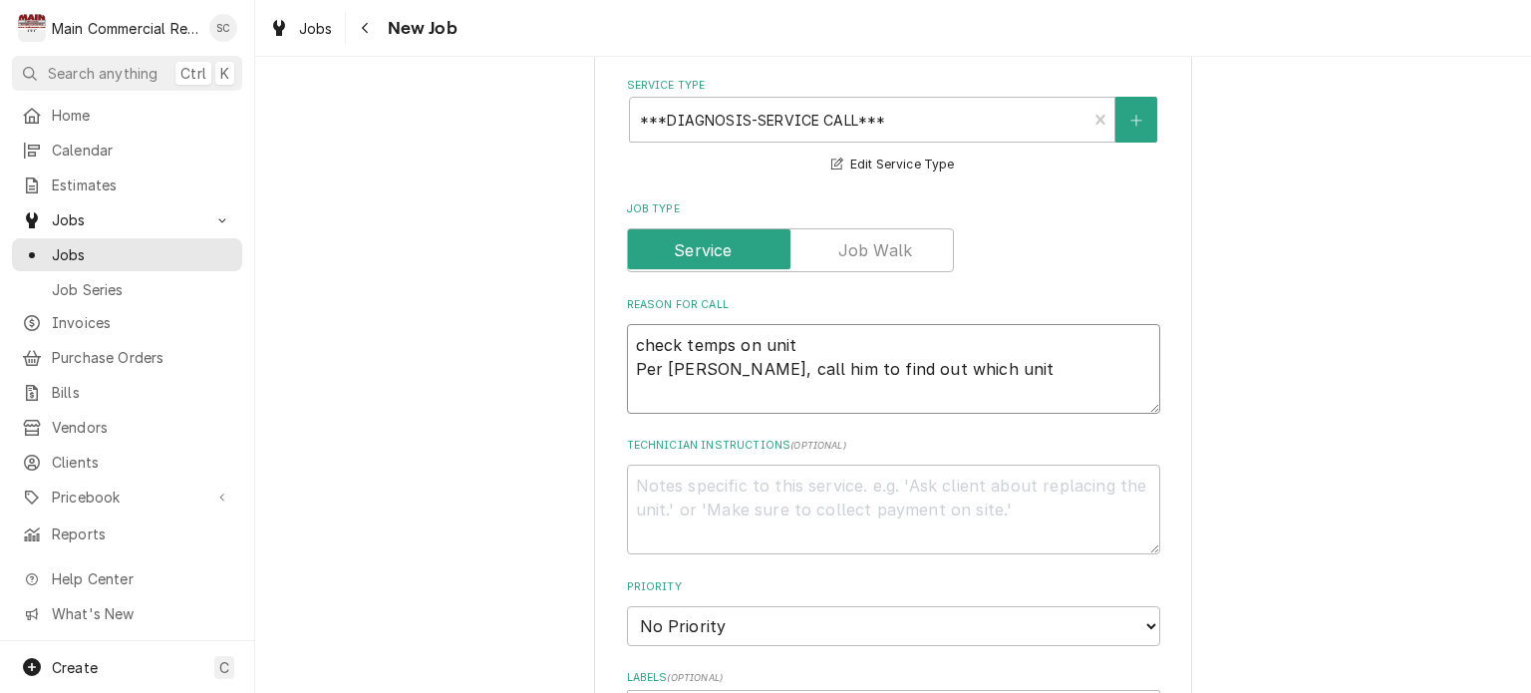
type textarea "x"
type textarea "check temps on unit Per Luis, call him to find out which unit"
type textarea "x"
type textarea "check temps on unit Per Luis, call him to find out which unit i"
type textarea "x"
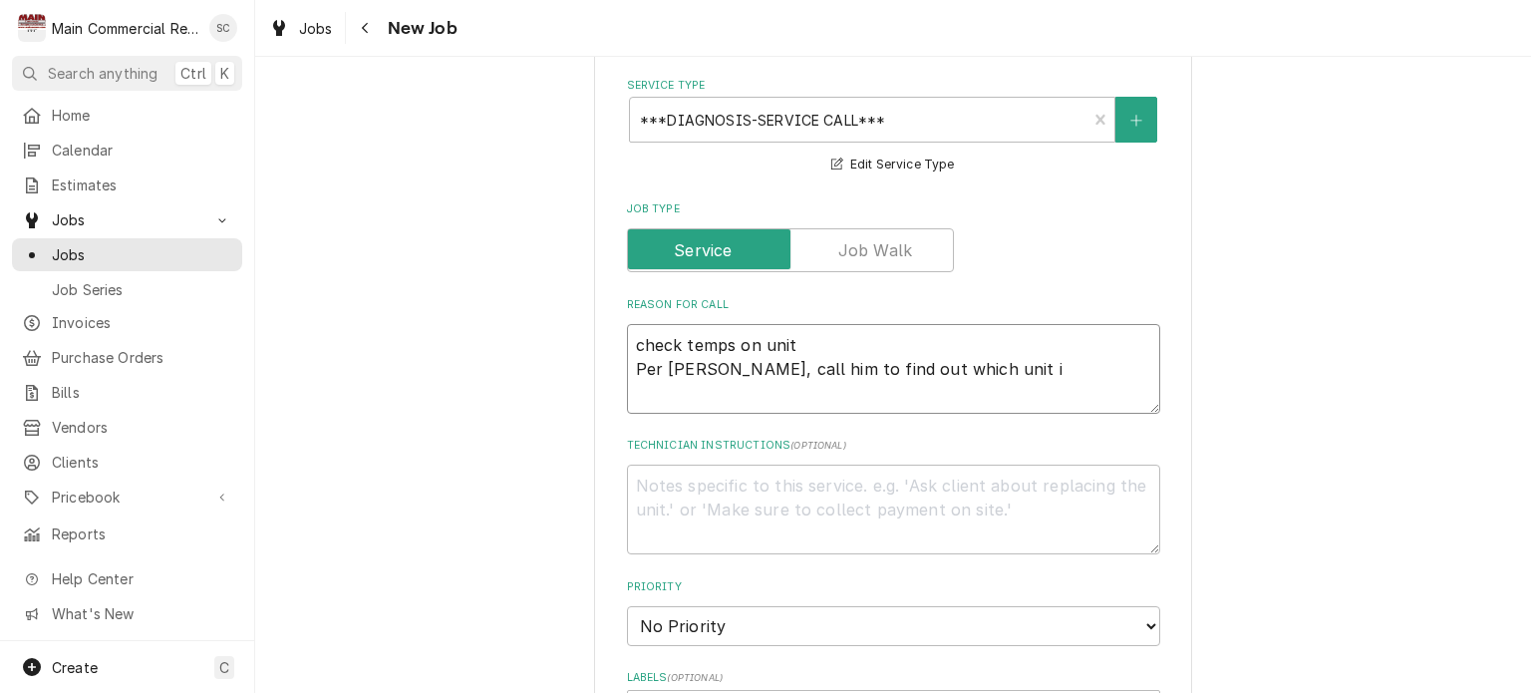
type textarea "check temps on unit Per Luis, call him to find out which unit it"
type textarea "x"
type textarea "check temps on unit Per Luis, call him to find out which unit it"
type textarea "x"
type textarea "check temps on unit Per Luis, call him to find out which unit it i"
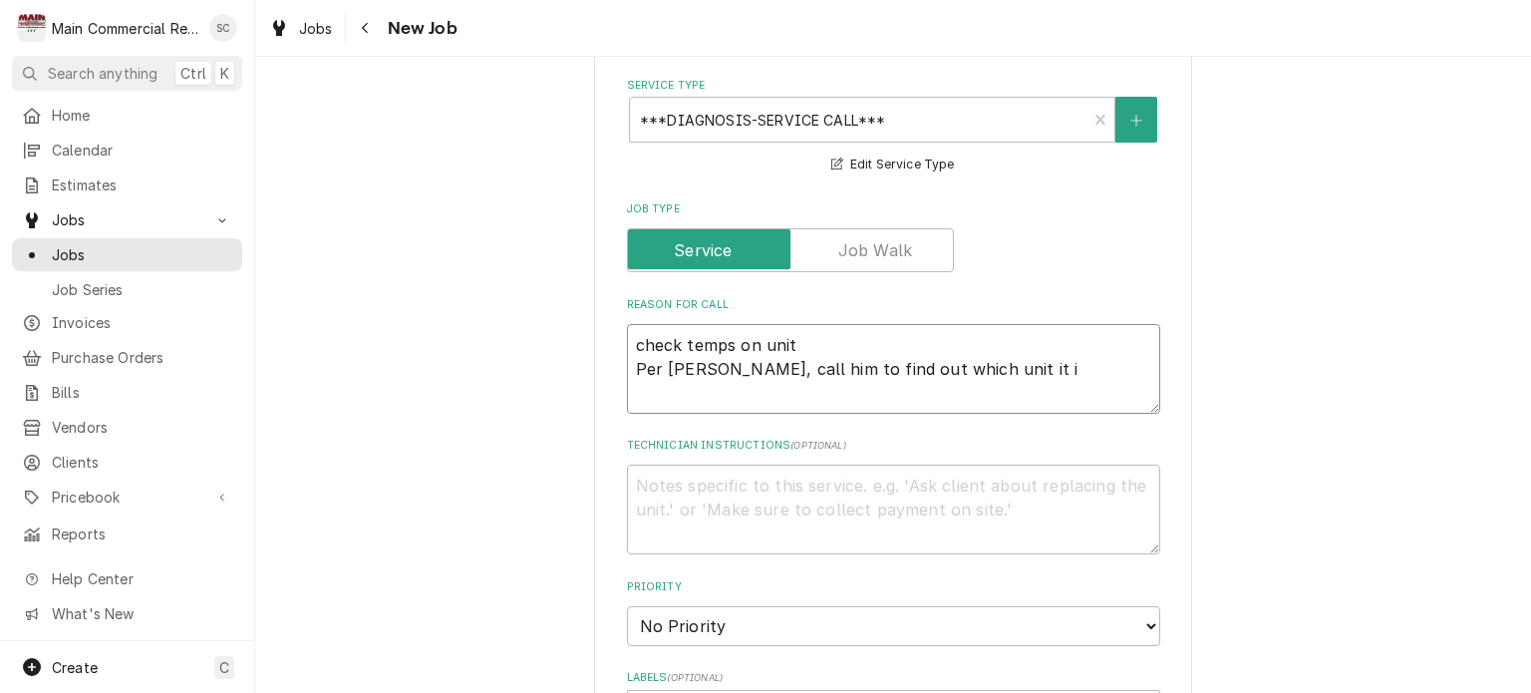
type textarea "x"
type textarea "check temps on unit Per Luis, call him to find out which unit it is"
type textarea "x"
type textarea "check temps on unit Per Luis, call him to find out which unit it is."
type textarea "x"
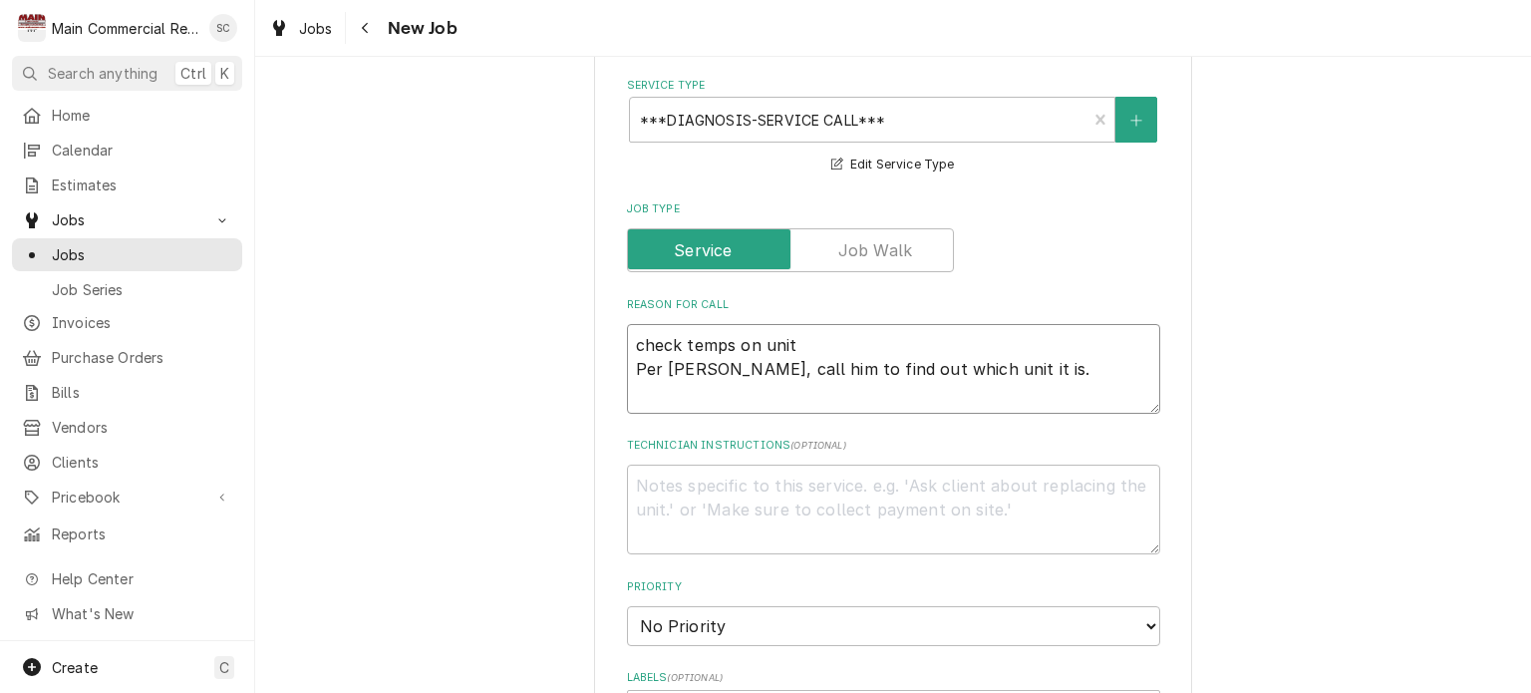
type textarea "check temps on unit Per Luis, call him to find out which unit it is."
type textarea "x"
type textarea "check temps on unit Per Luis, call him to find out which unit it is."
click at [638, 365] on textarea "check temps on unit Per Luis, call him to find out which unit it is." at bounding box center [893, 369] width 533 height 90
type textarea "x"
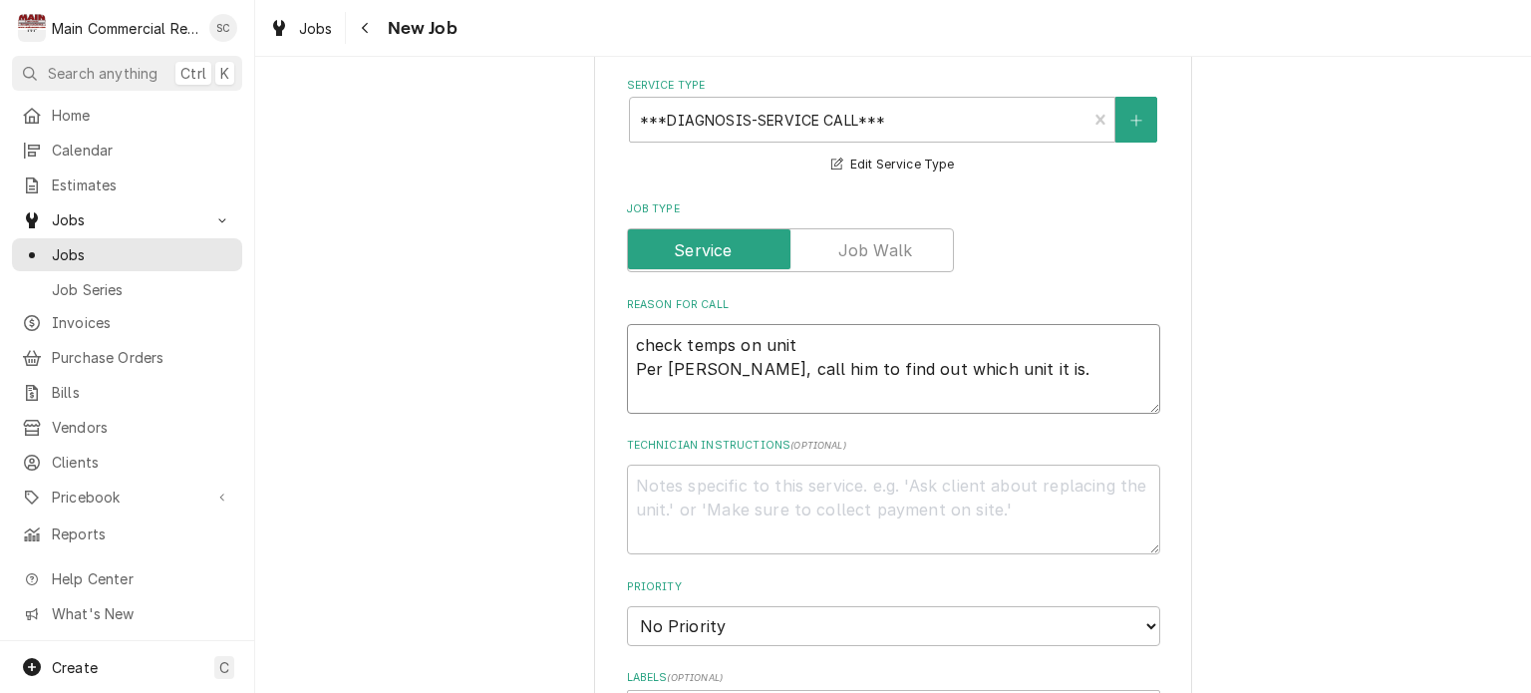
type textarea "heck temps on unit Per Luis, call him to find out which unit it is."
type textarea "x"
type textarea "Check temps on unit Per Luis, call him to find out which unit it is."
type textarea "x"
click at [985, 398] on textarea "Check temps on unit Per Luis, call him to find out which unit it is." at bounding box center [893, 369] width 533 height 90
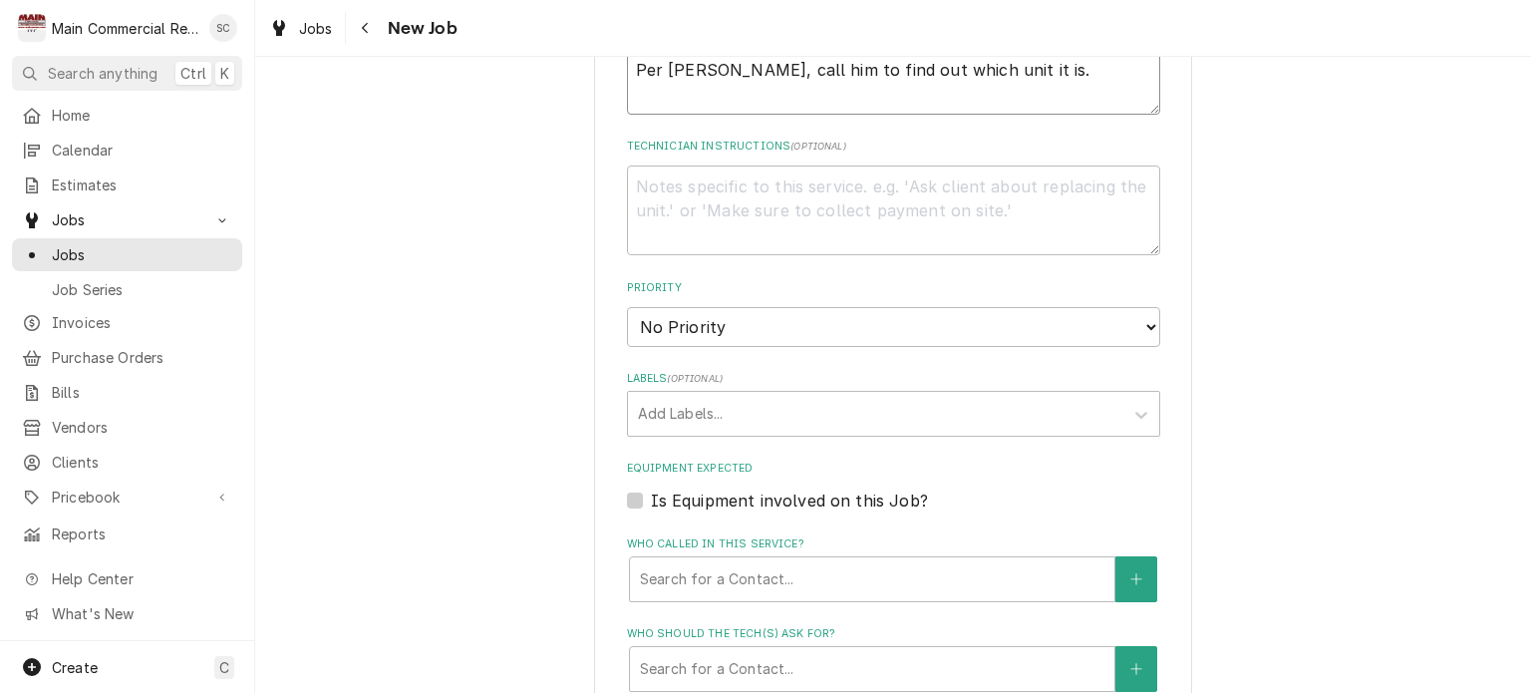
scroll to position [1097, 0]
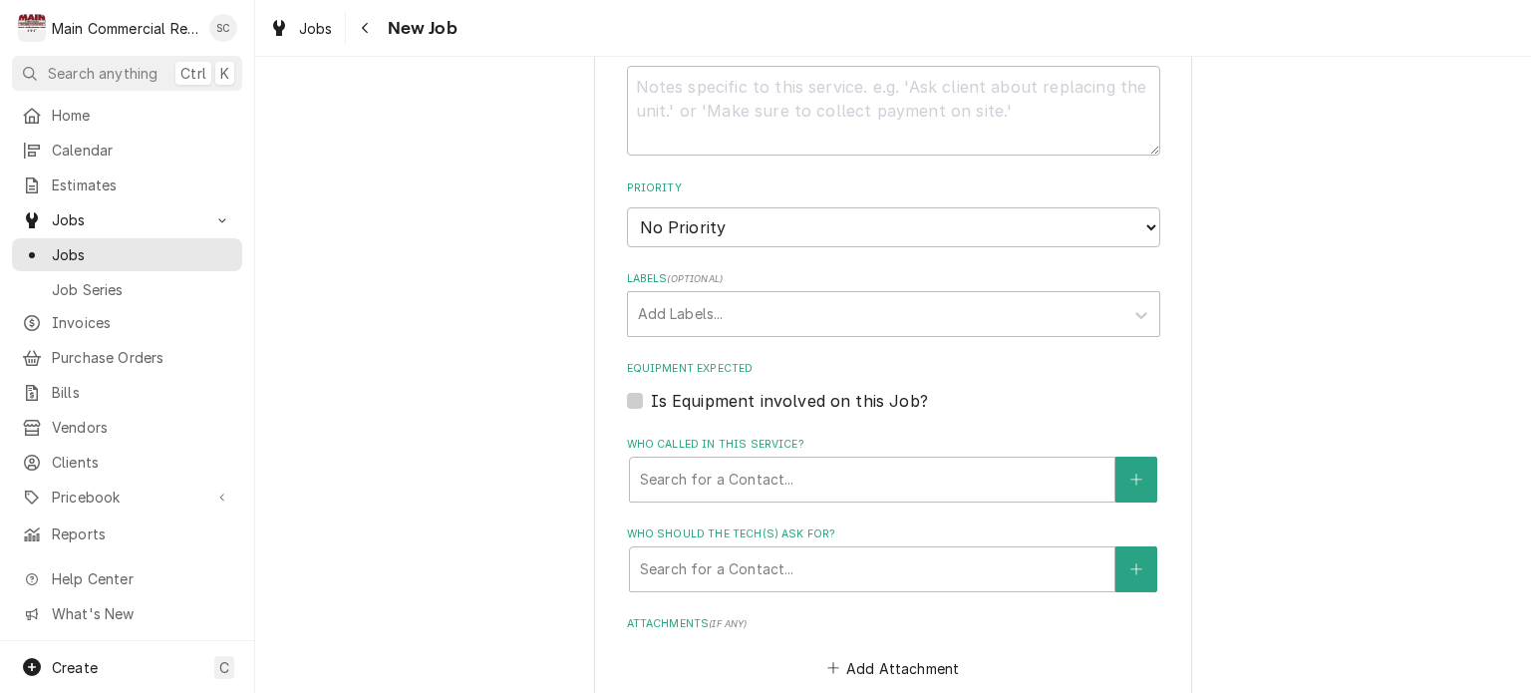
type textarea "Check temps on unit Per Luis, call him to find out which unit it is."
click at [783, 243] on select "No Priority Urgent High Medium Low" at bounding box center [893, 227] width 533 height 40
select select "1"
click at [627, 227] on select "No Priority Urgent High Medium Low" at bounding box center [893, 227] width 533 height 40
type textarea "x"
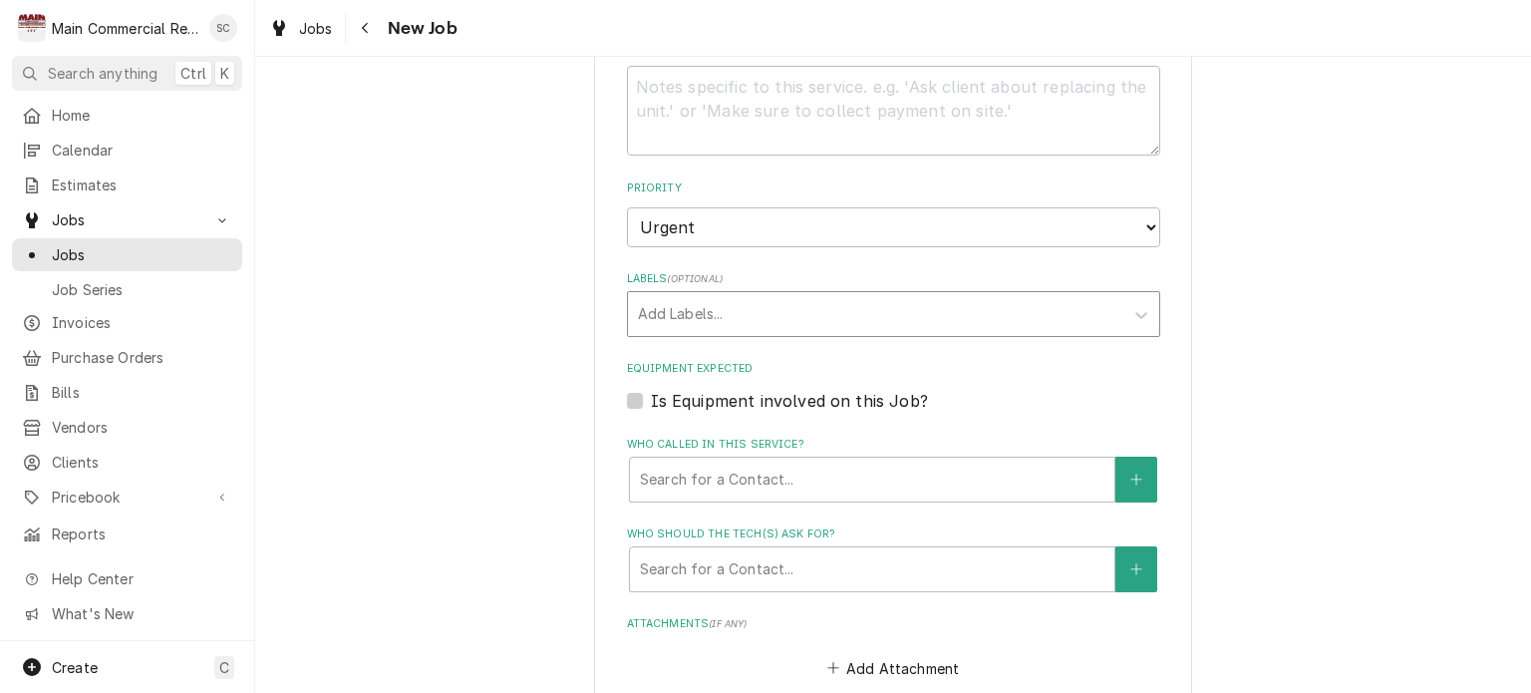
click at [810, 332] on div "Labels" at bounding box center [876, 314] width 476 height 36
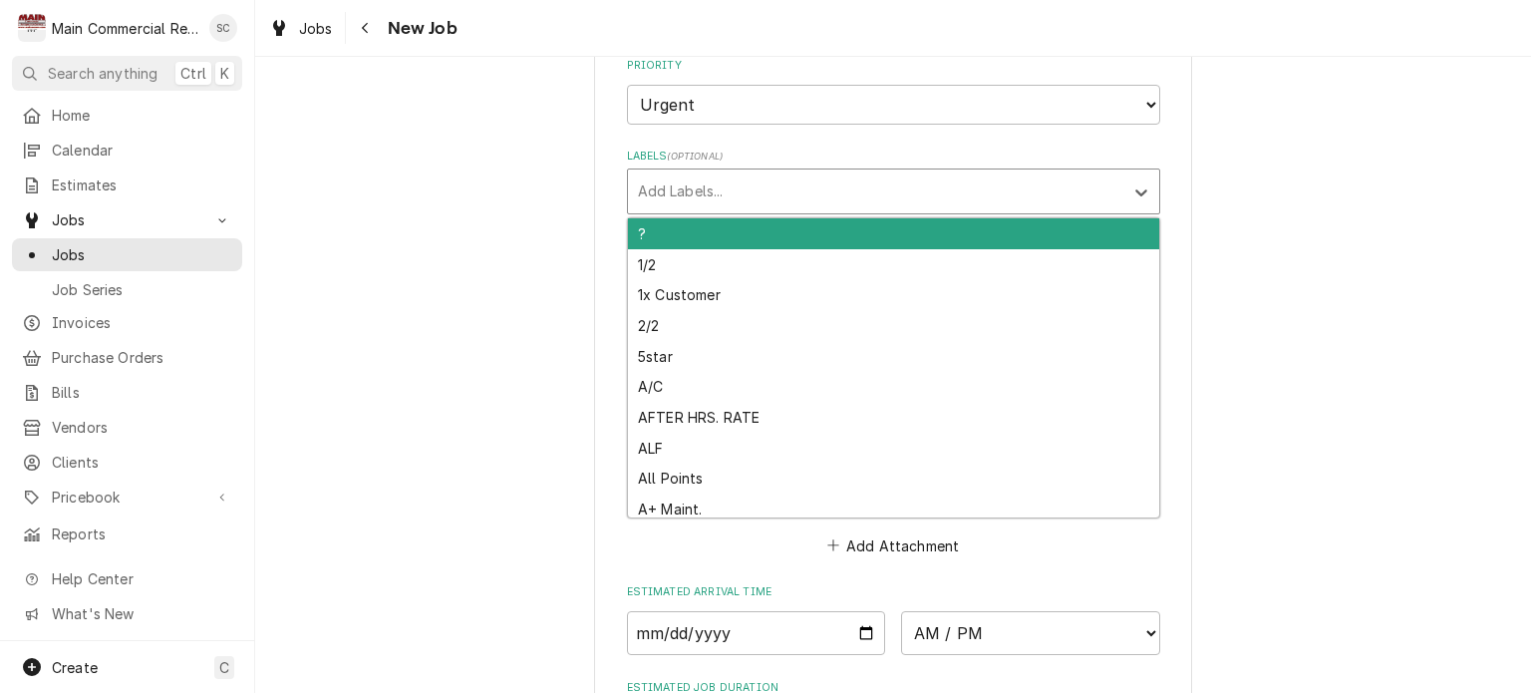
scroll to position [1240, 0]
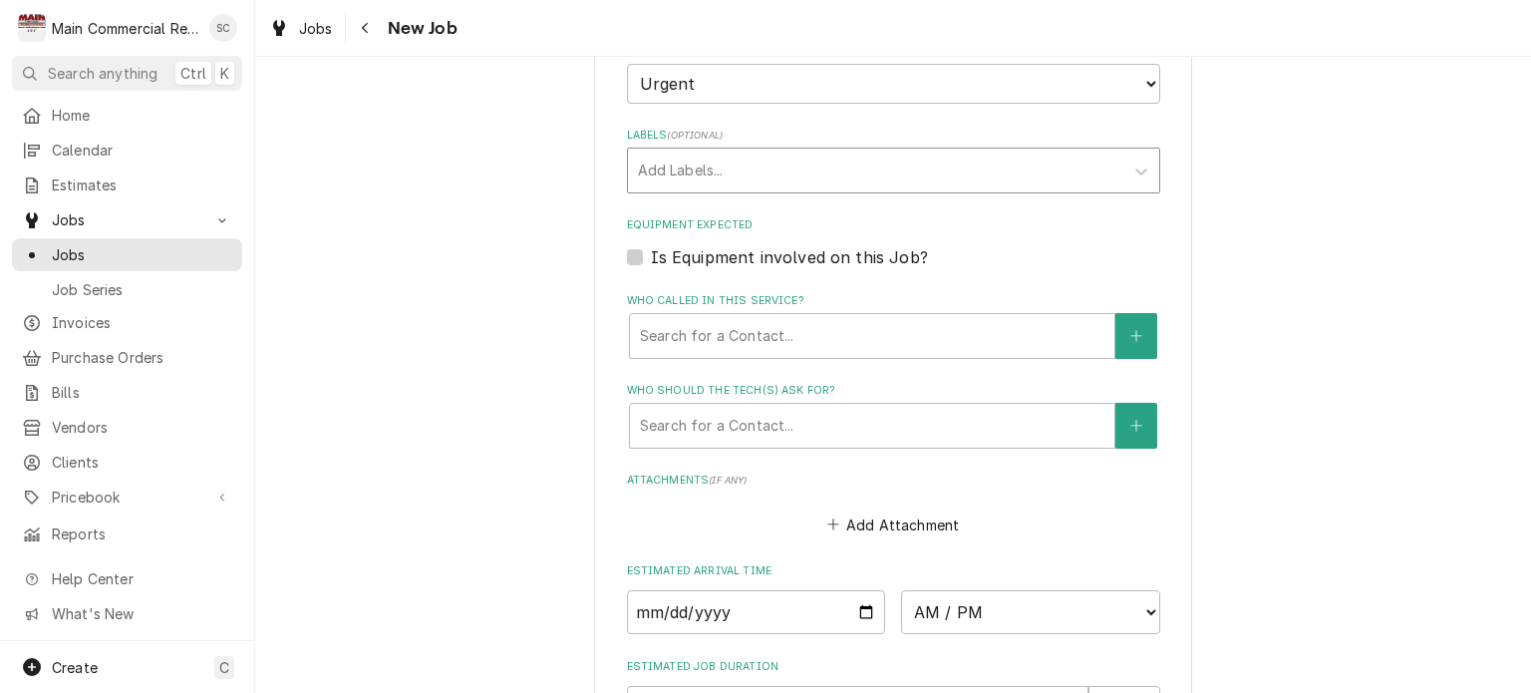
click at [901, 188] on div "Labels" at bounding box center [876, 171] width 476 height 36
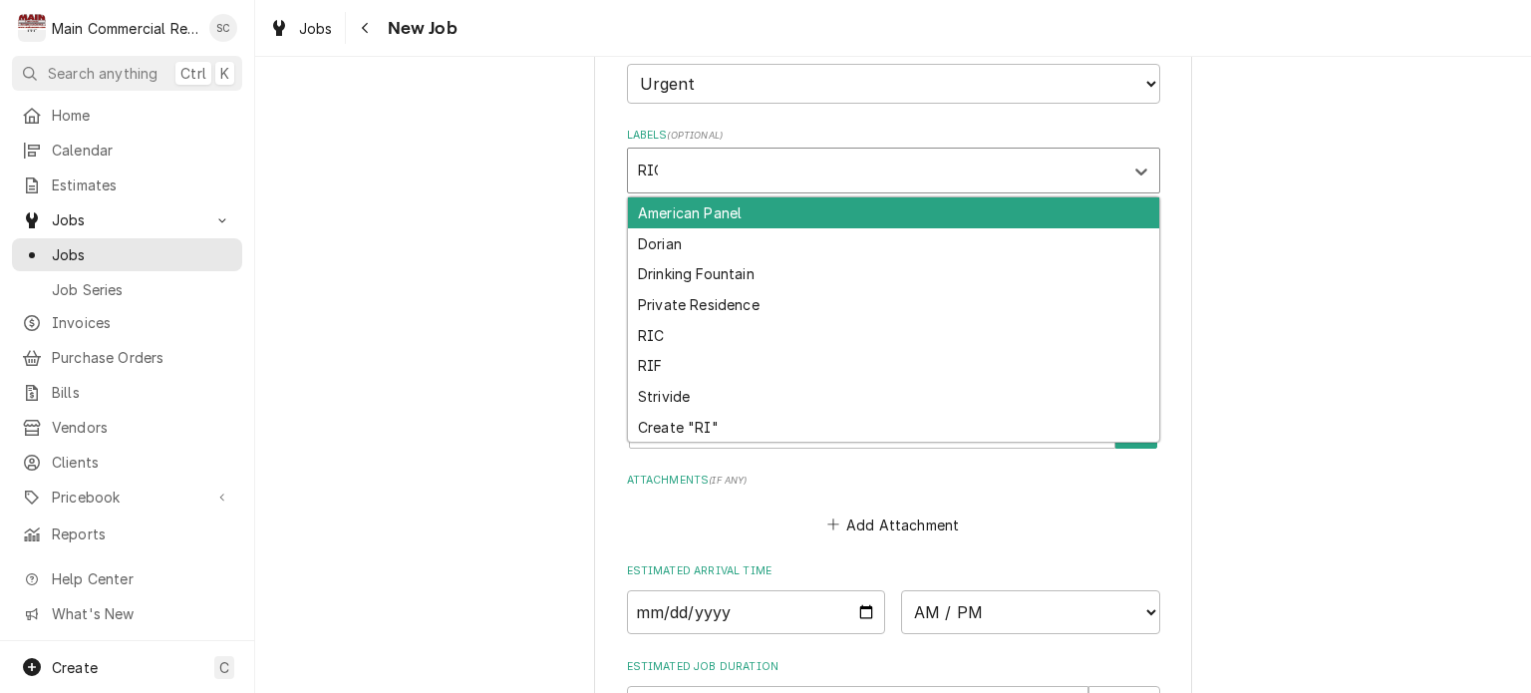
type input "RIC"
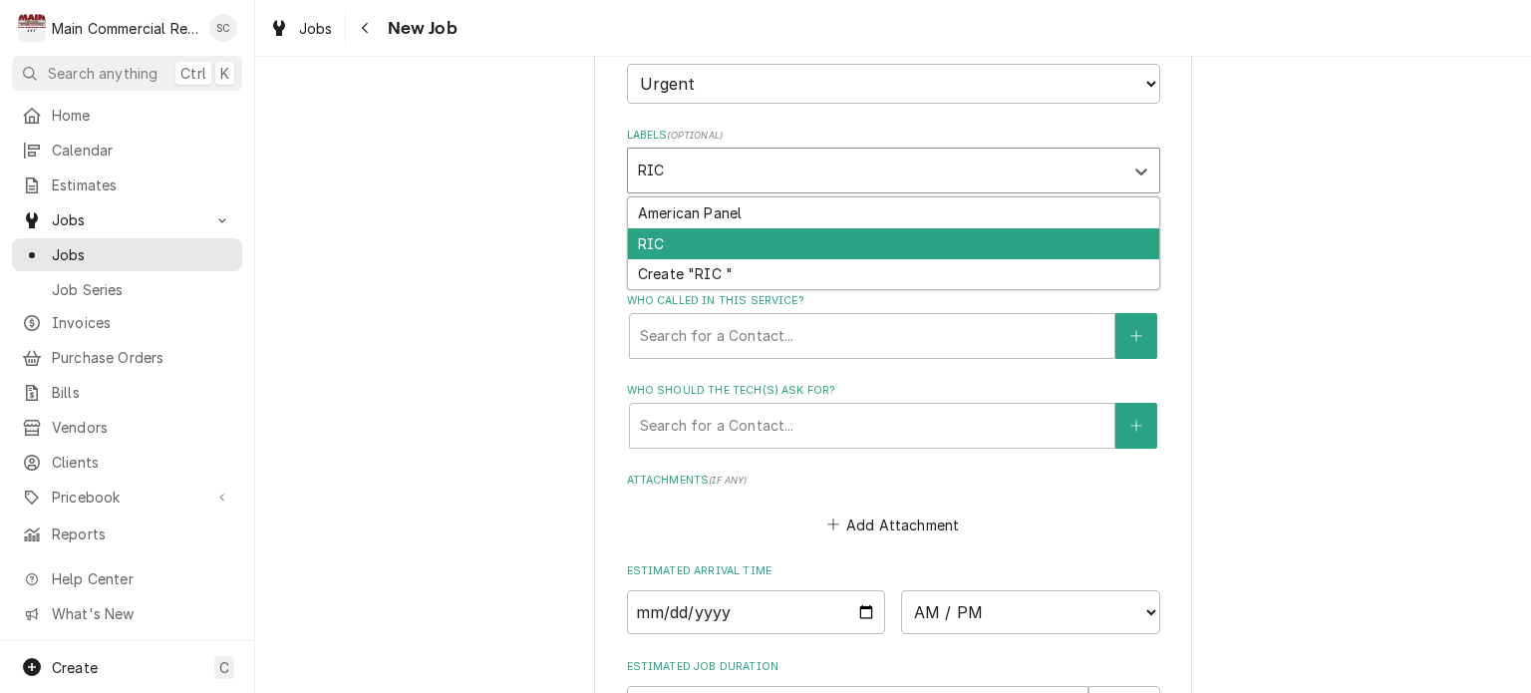
click at [830, 257] on div "RIC" at bounding box center [893, 243] width 531 height 31
type textarea "x"
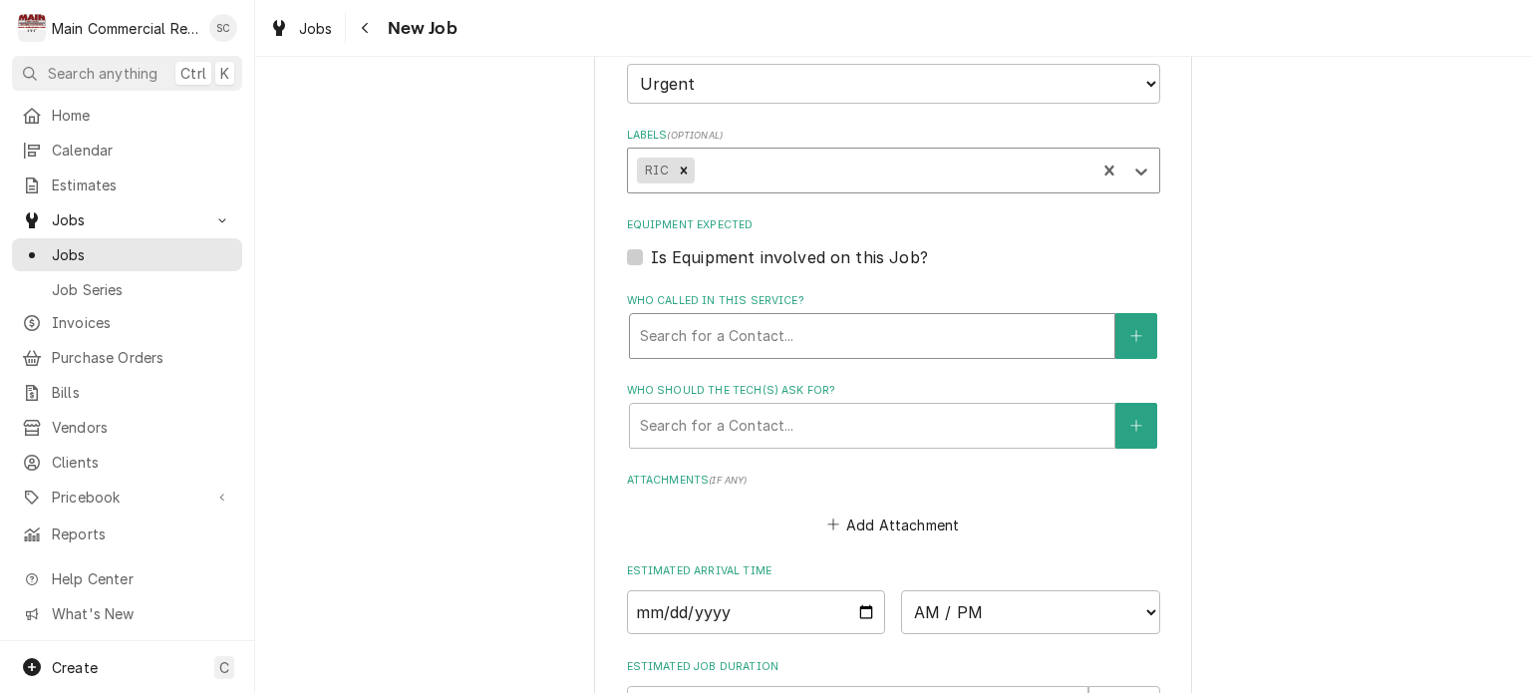
click at [846, 354] on div "Who called in this service?" at bounding box center [872, 336] width 465 height 36
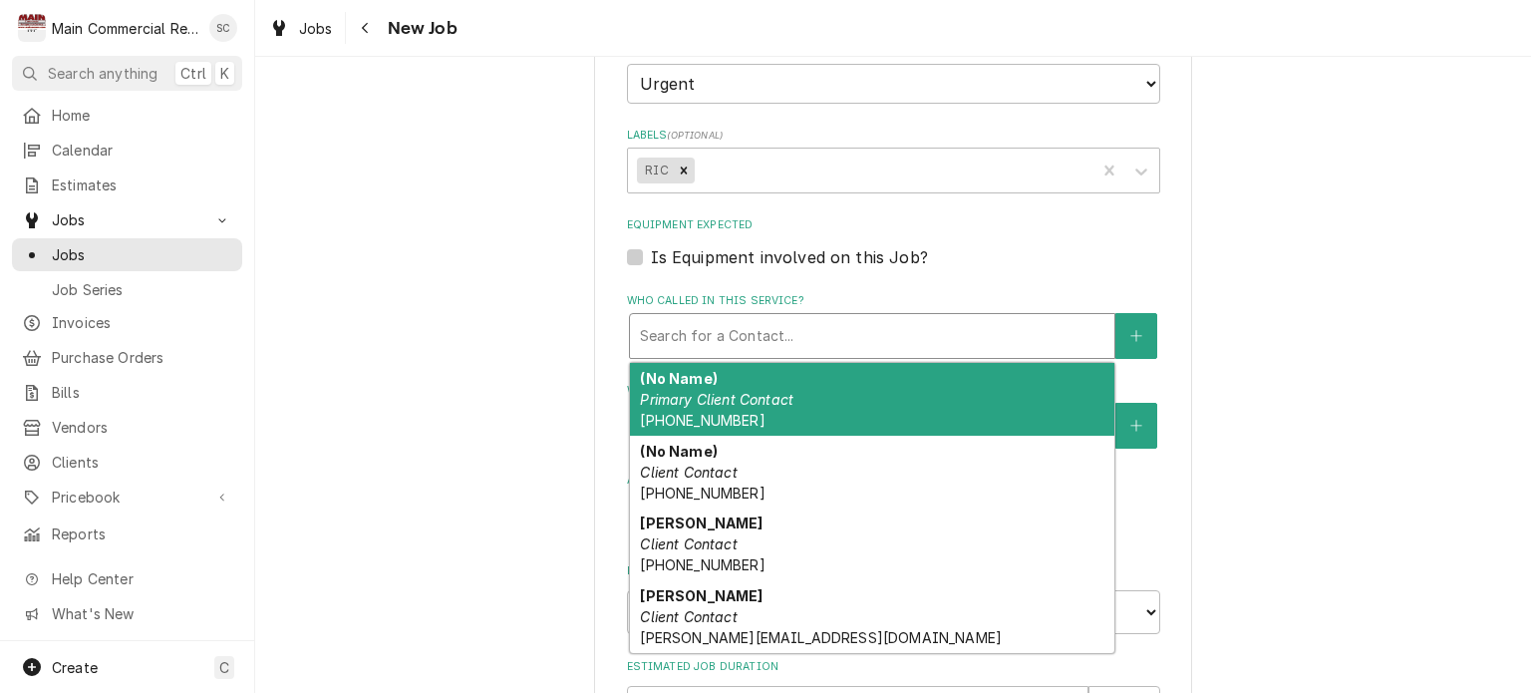
scroll to position [1440, 0]
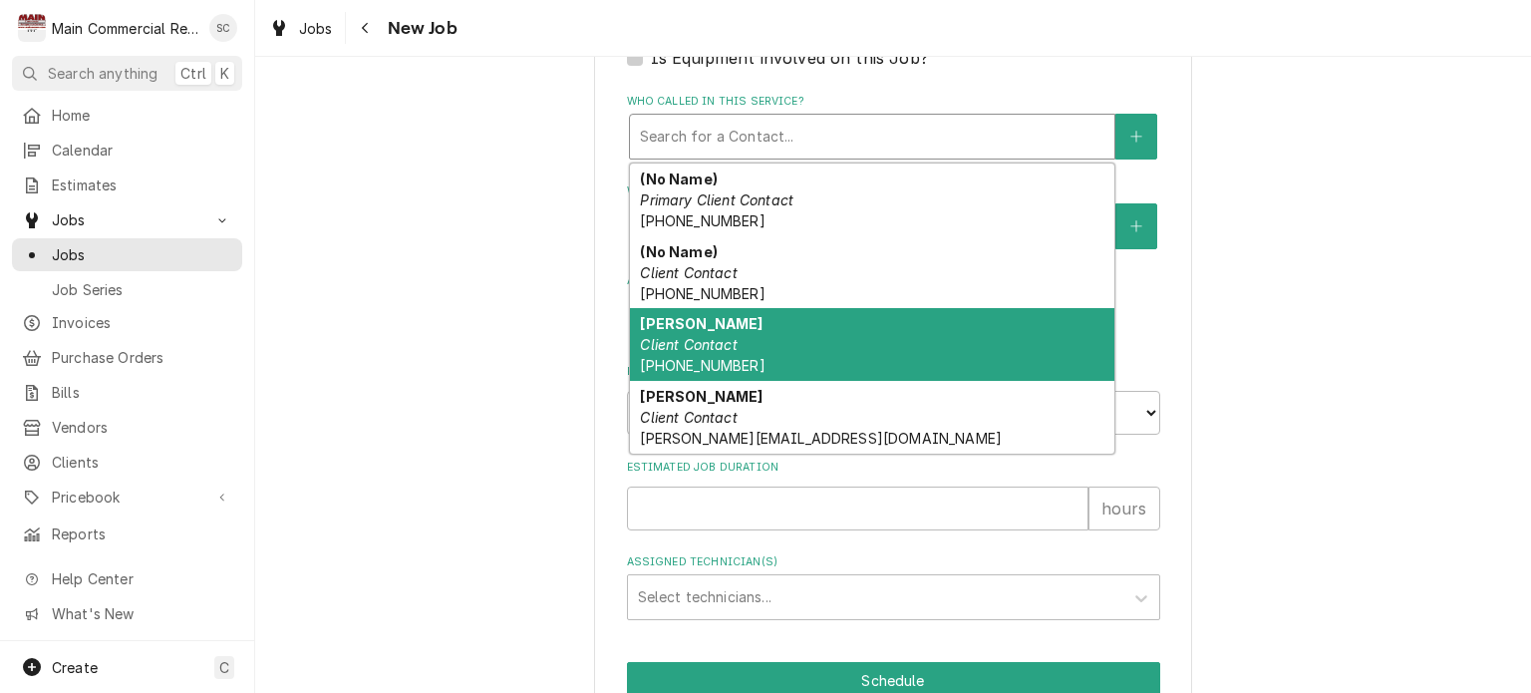
click at [861, 380] on div "Luis Client Contact (813) 618-9691" at bounding box center [872, 344] width 485 height 73
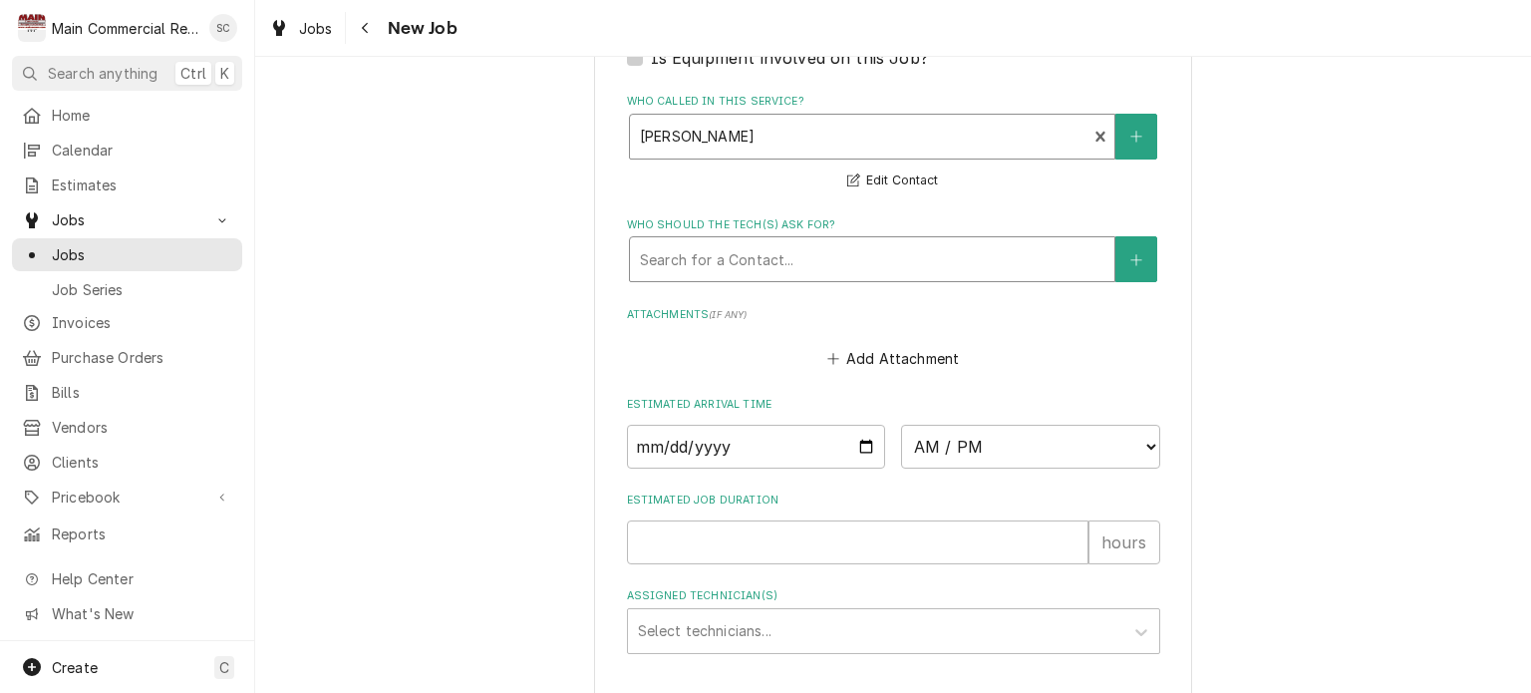
click at [822, 277] on div "Who should the tech(s) ask for?" at bounding box center [872, 259] width 465 height 36
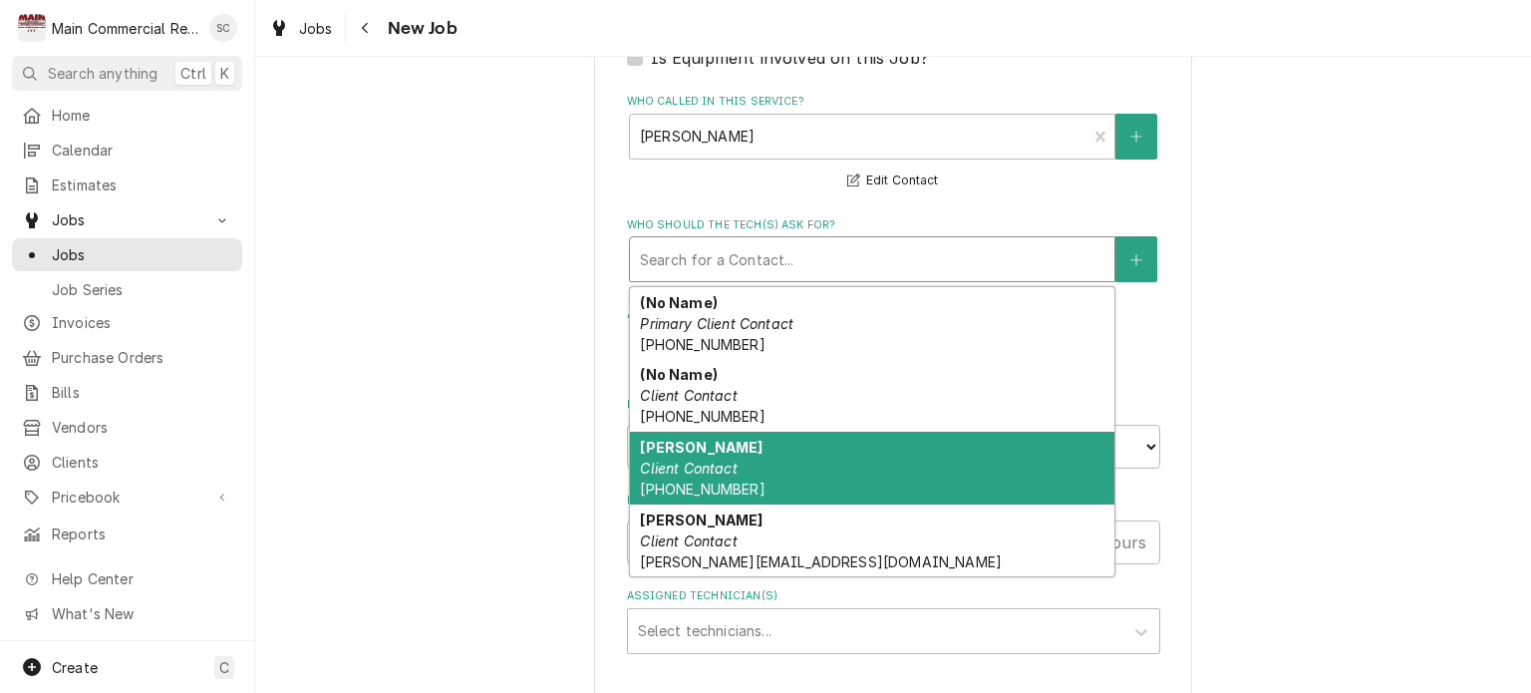
click at [806, 454] on div "Luis Client Contact (813) 618-9691" at bounding box center [872, 468] width 485 height 73
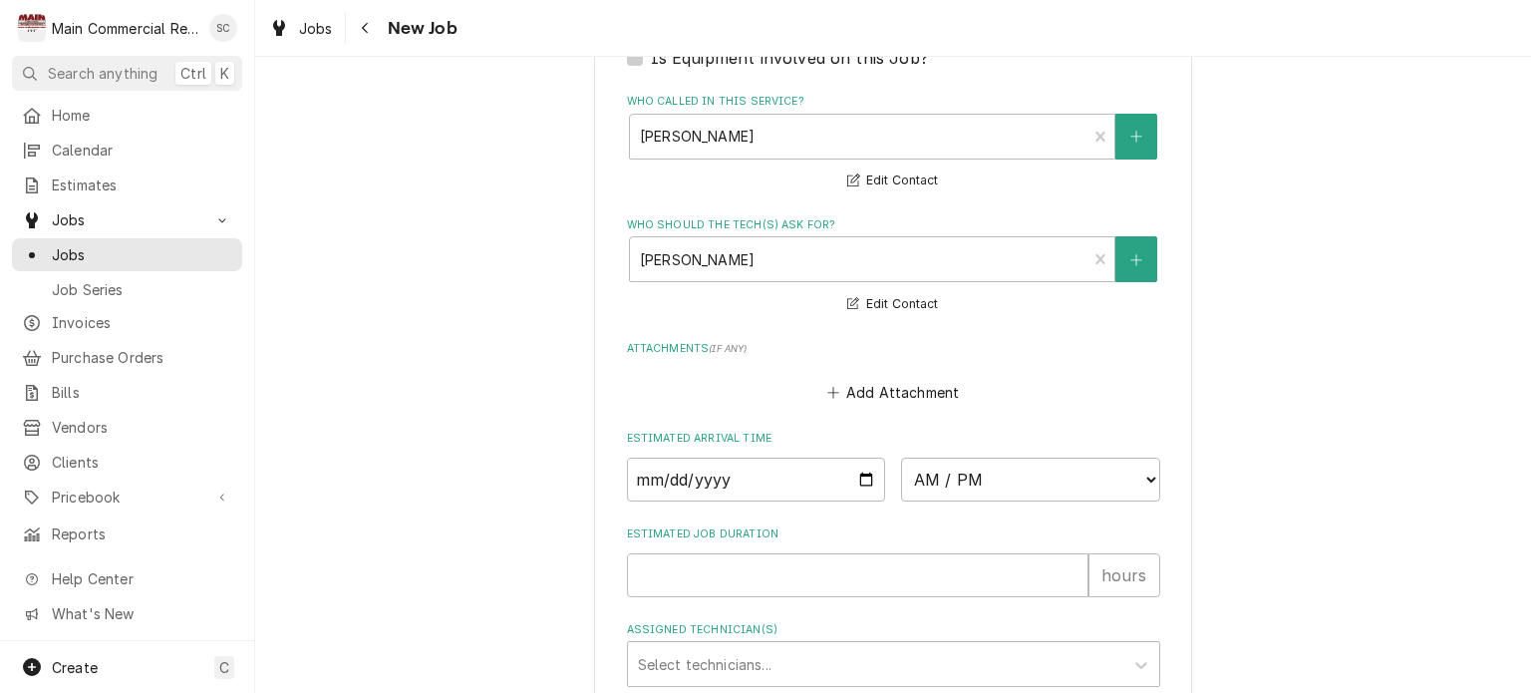
click at [856, 496] on input "Date" at bounding box center [756, 480] width 259 height 44
type textarea "x"
type input "2025-09-08"
click at [1001, 501] on select "AM / PM 6:00 AM 6:15 AM 6:30 AM 6:45 AM 7:00 AM 7:15 AM 7:30 AM 7:45 AM 8:00 AM…" at bounding box center [1030, 480] width 259 height 44
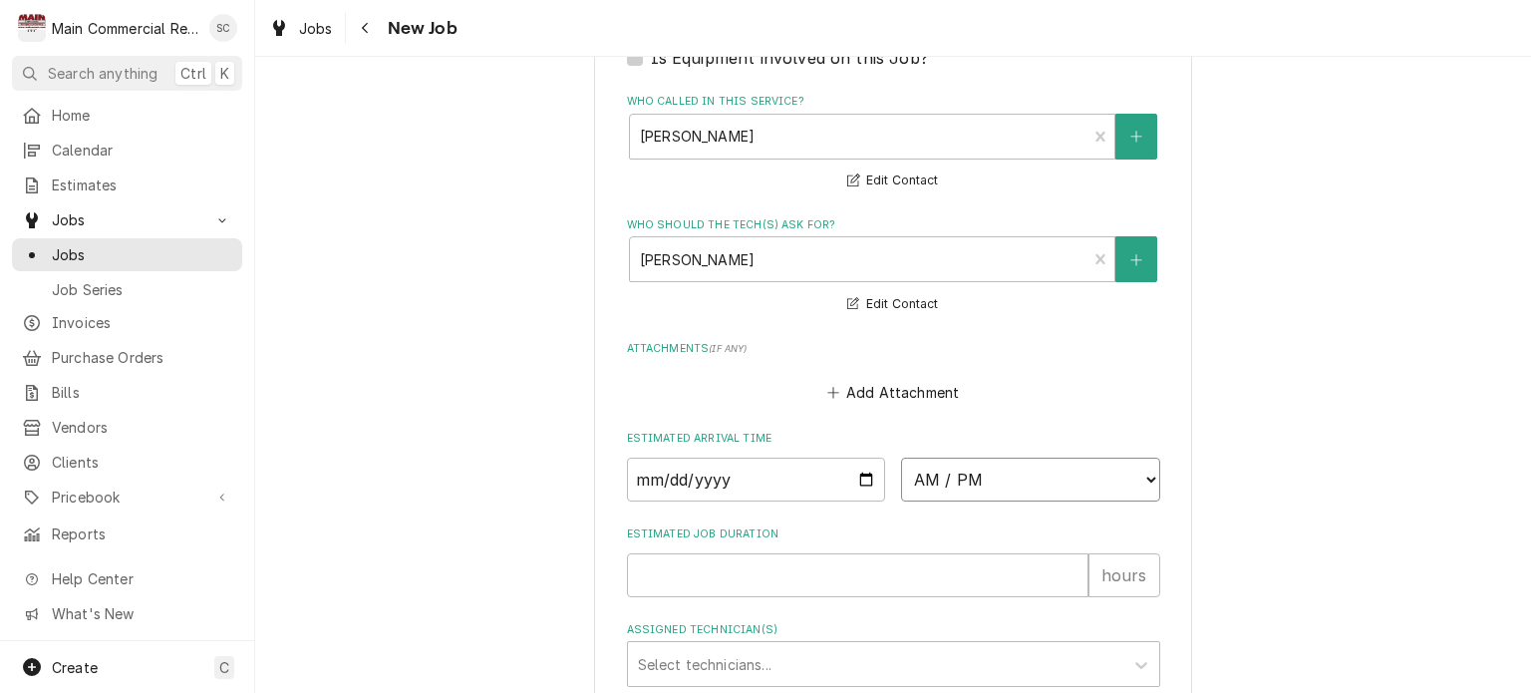
type textarea "x"
select select "10:00:00"
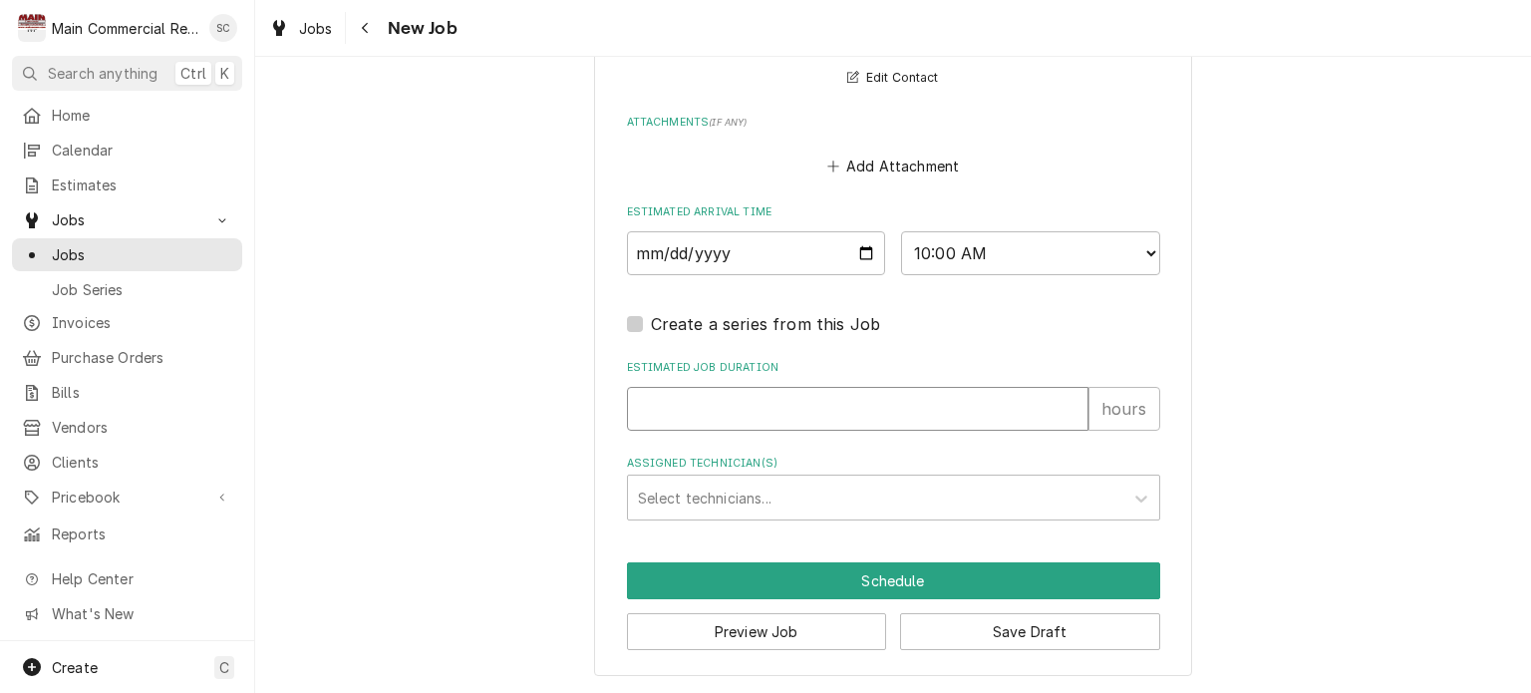
click at [767, 410] on input "Estimated Job Duration" at bounding box center [858, 409] width 462 height 44
type textarea "x"
type input "2"
type textarea "x"
type input "2"
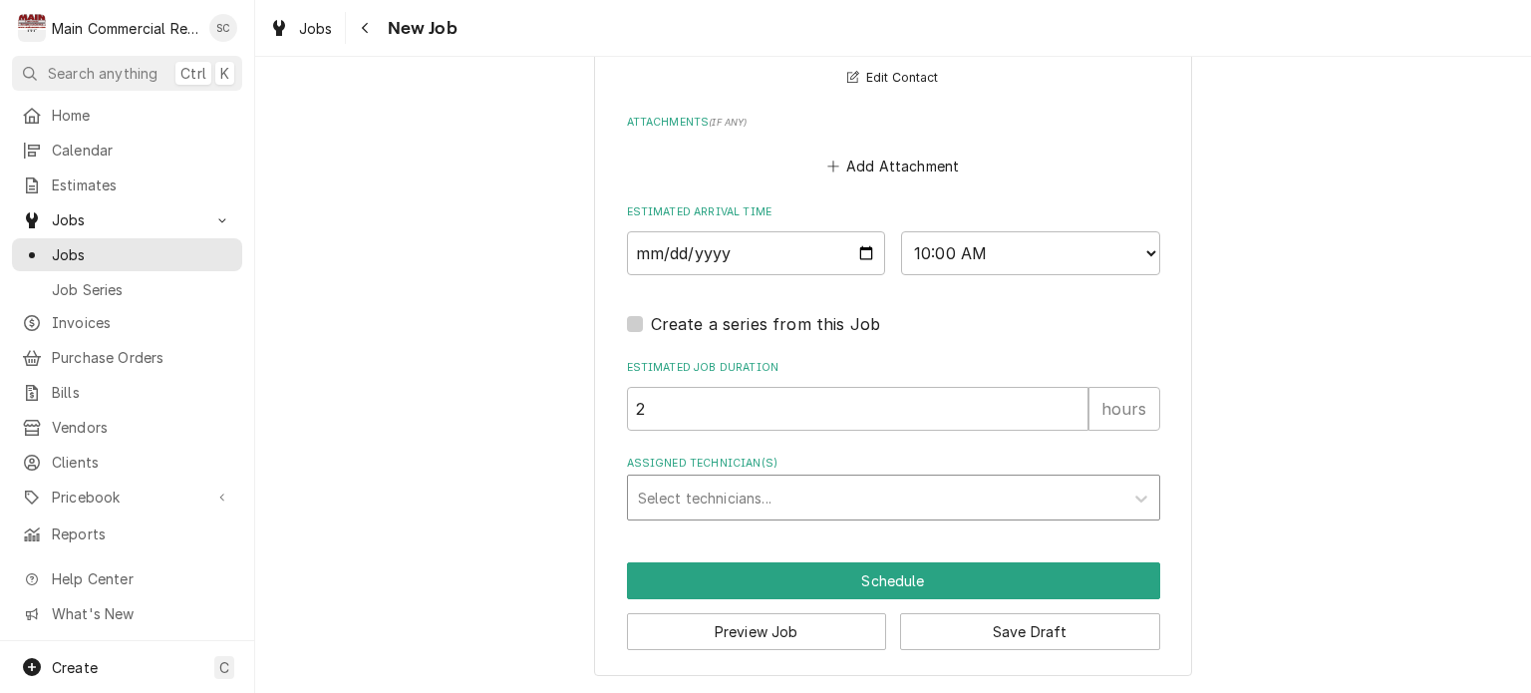
click at [809, 502] on div "Assigned Technician(s)" at bounding box center [876, 498] width 476 height 36
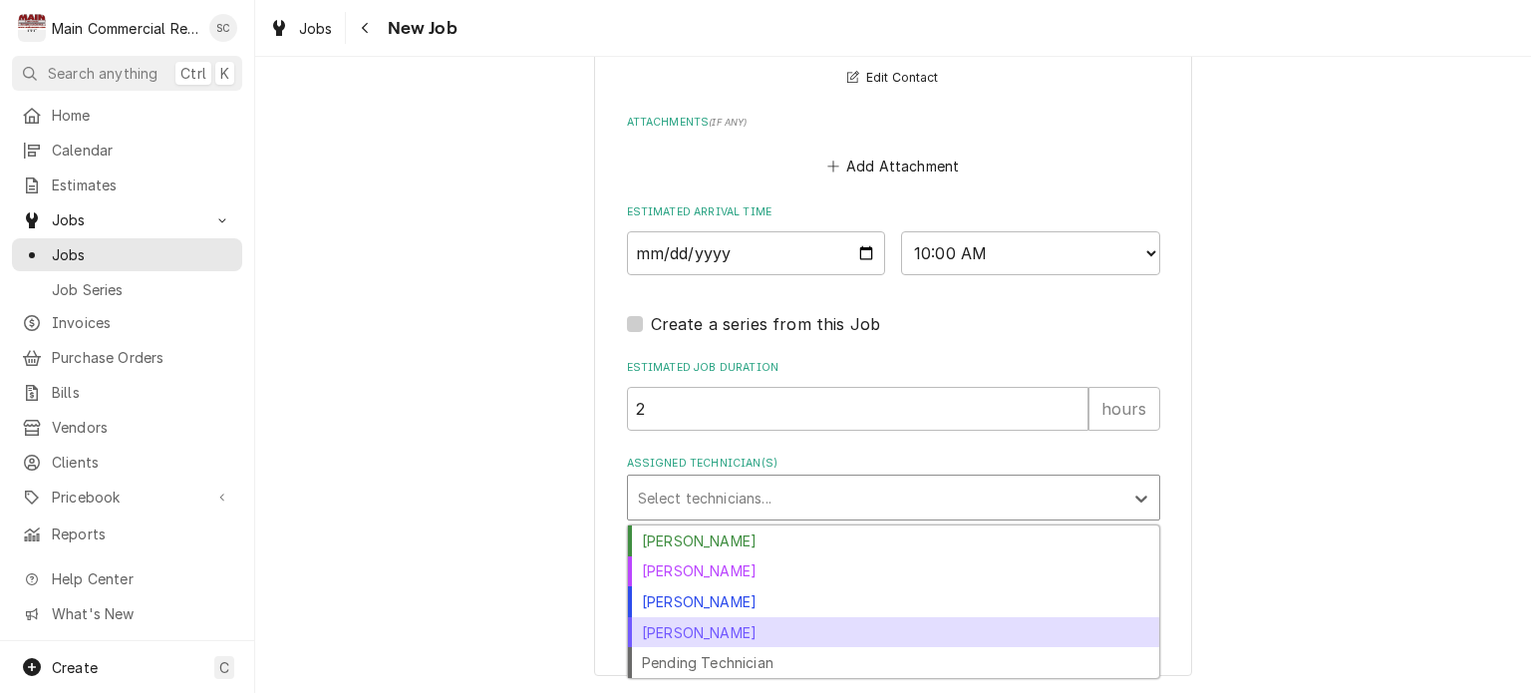
click at [762, 629] on div "Mike Marchese" at bounding box center [893, 632] width 531 height 31
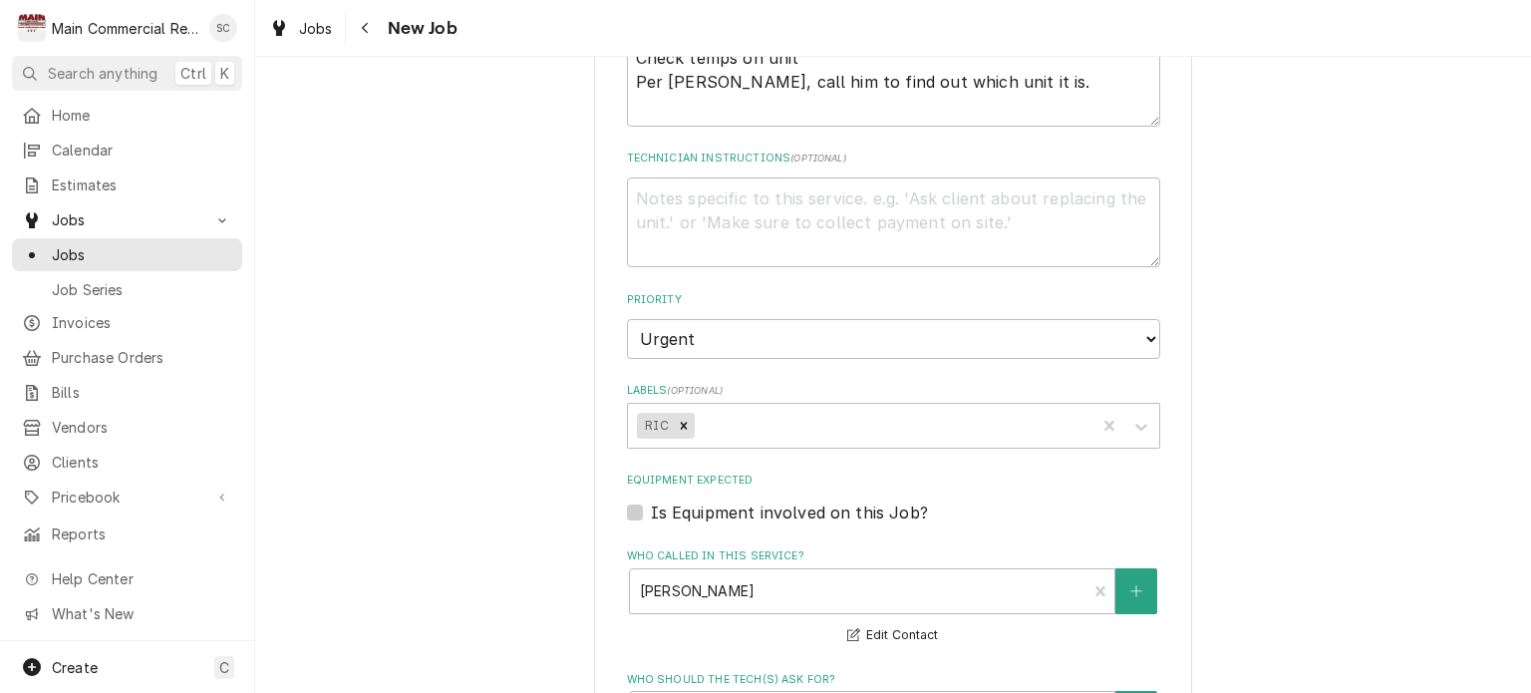
scroll to position [1085, 0]
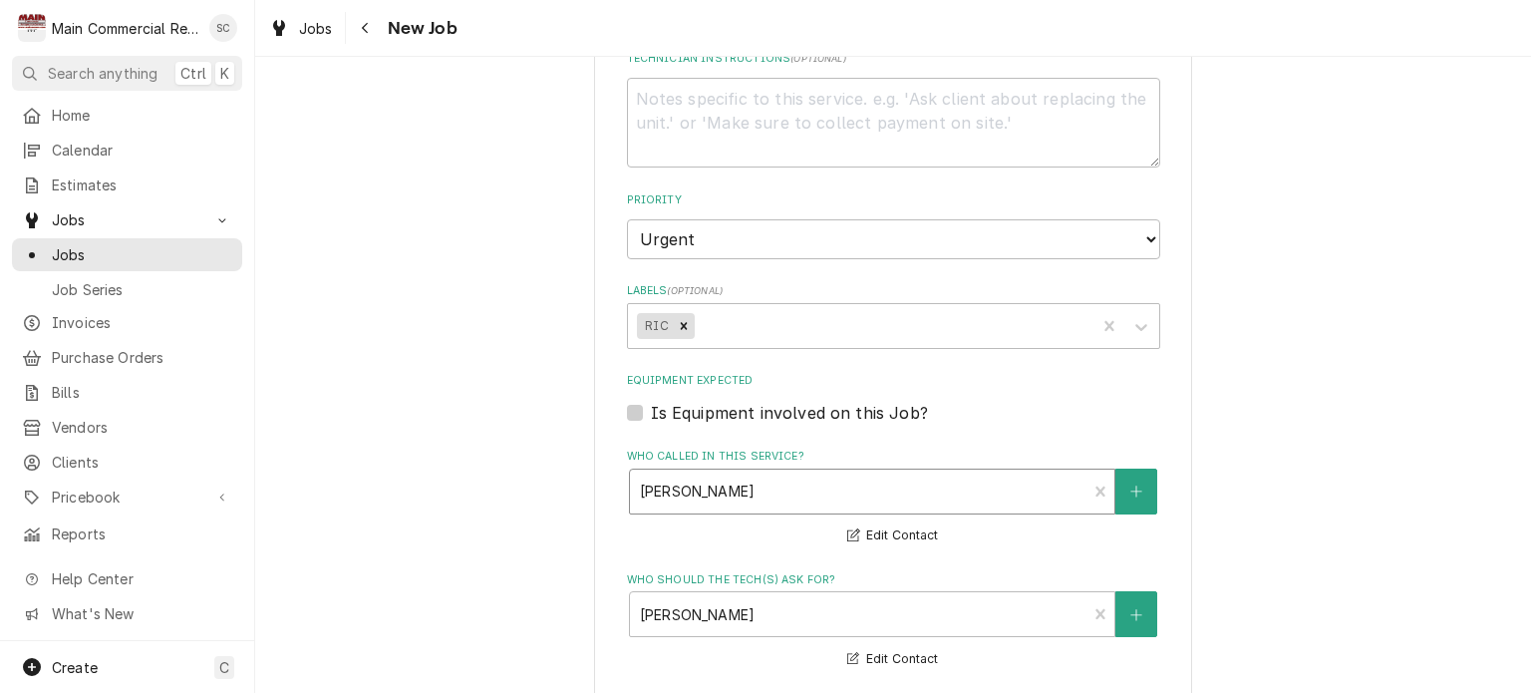
click at [940, 508] on div "Who called in this service?" at bounding box center [859, 492] width 438 height 36
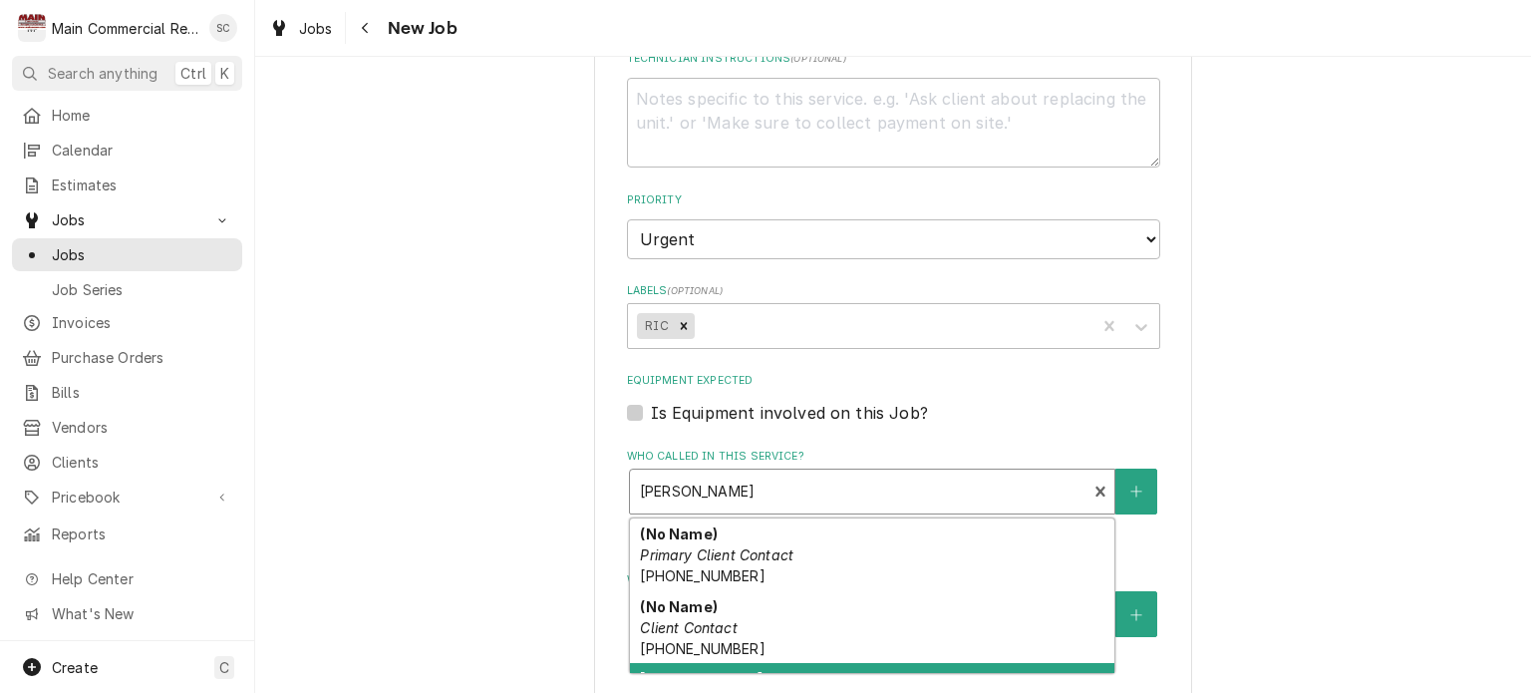
scroll to position [885, 0]
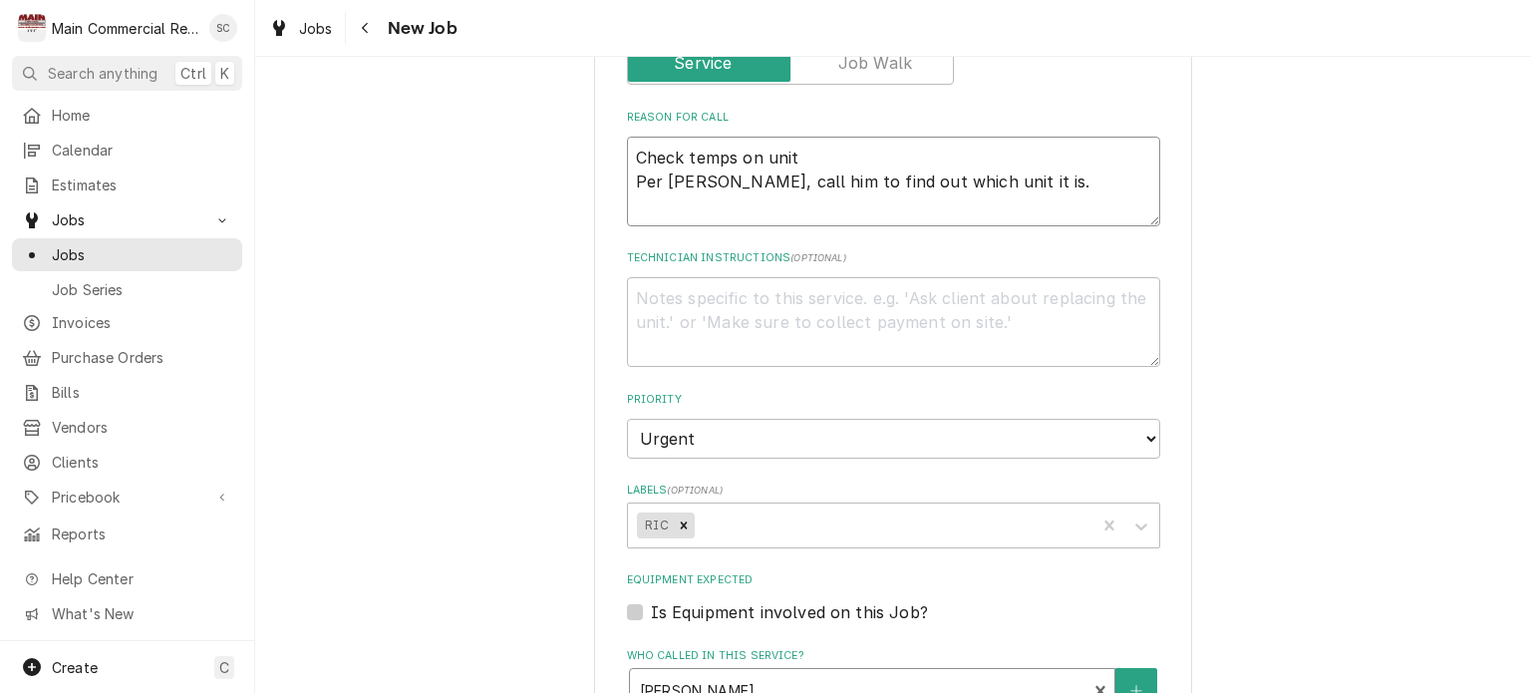
click at [997, 199] on textarea "Check temps on unit Per Luis, call him to find out which unit it is." at bounding box center [893, 182] width 533 height 90
type textarea "x"
type textarea "Check temps on unit Per Luis, call him to find out which unit it is. 8"
type textarea "x"
type textarea "Check temps on unit Per Luis, call him to find out which unit it is. 81"
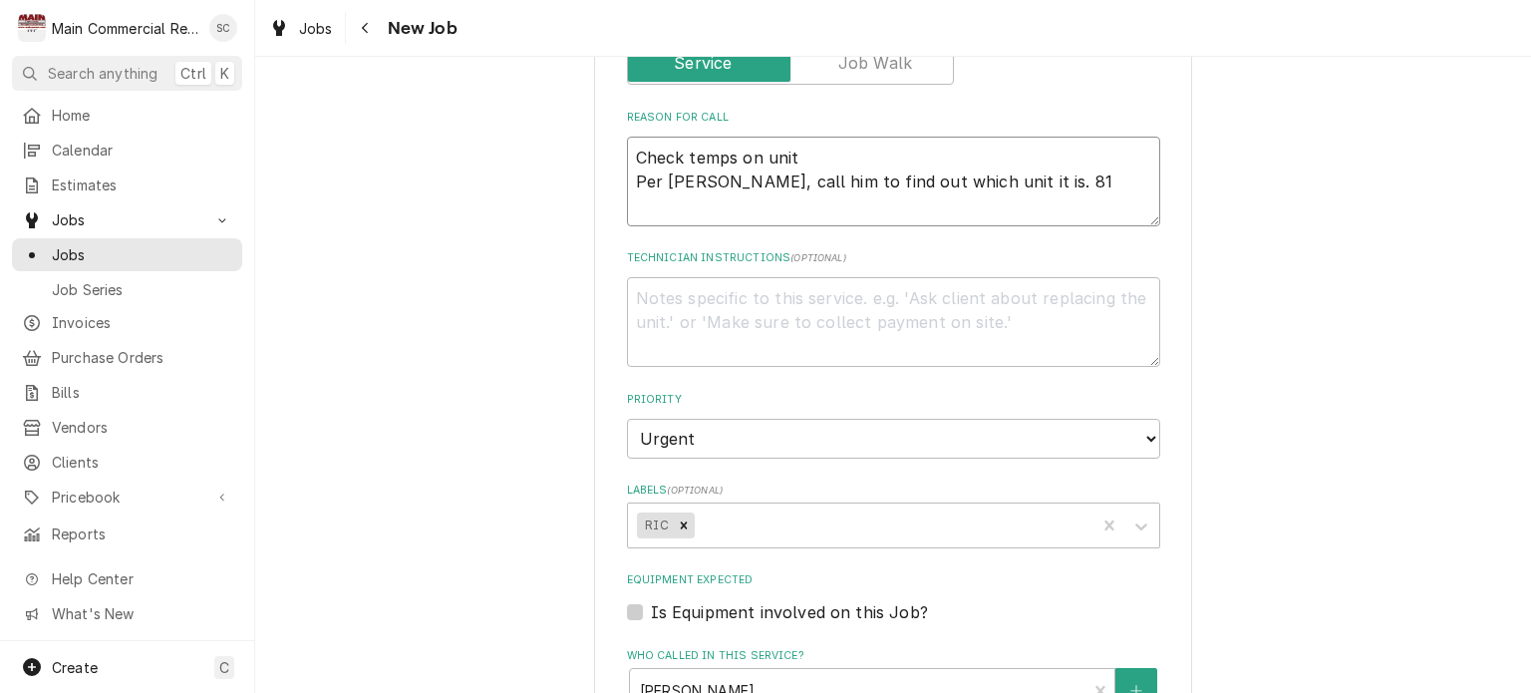
type textarea "x"
type textarea "Check temps on unit Per Luis, call him to find out which unit it is. 813"
type textarea "x"
type textarea "Check temps on unit Per Luis, call him to find out which unit it is. 813."
type textarea "x"
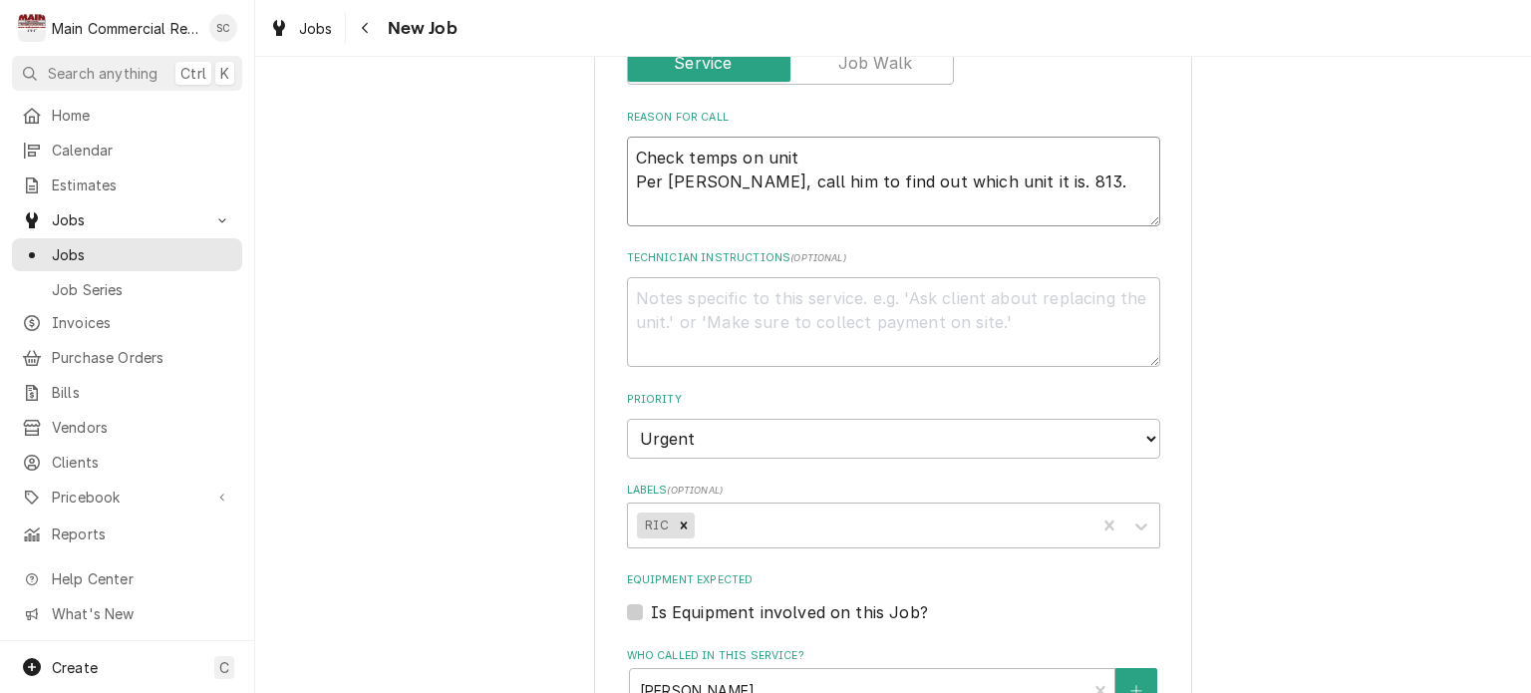
type textarea "Check temps on unit Per Luis, call him to find out which unit it is. 813.-"
type textarea "x"
type textarea "Check temps on unit Per Luis, call him to find out which unit it is. 813."
type textarea "x"
type textarea "Check temps on unit Per Luis, call him to find out which unit it is. 813"
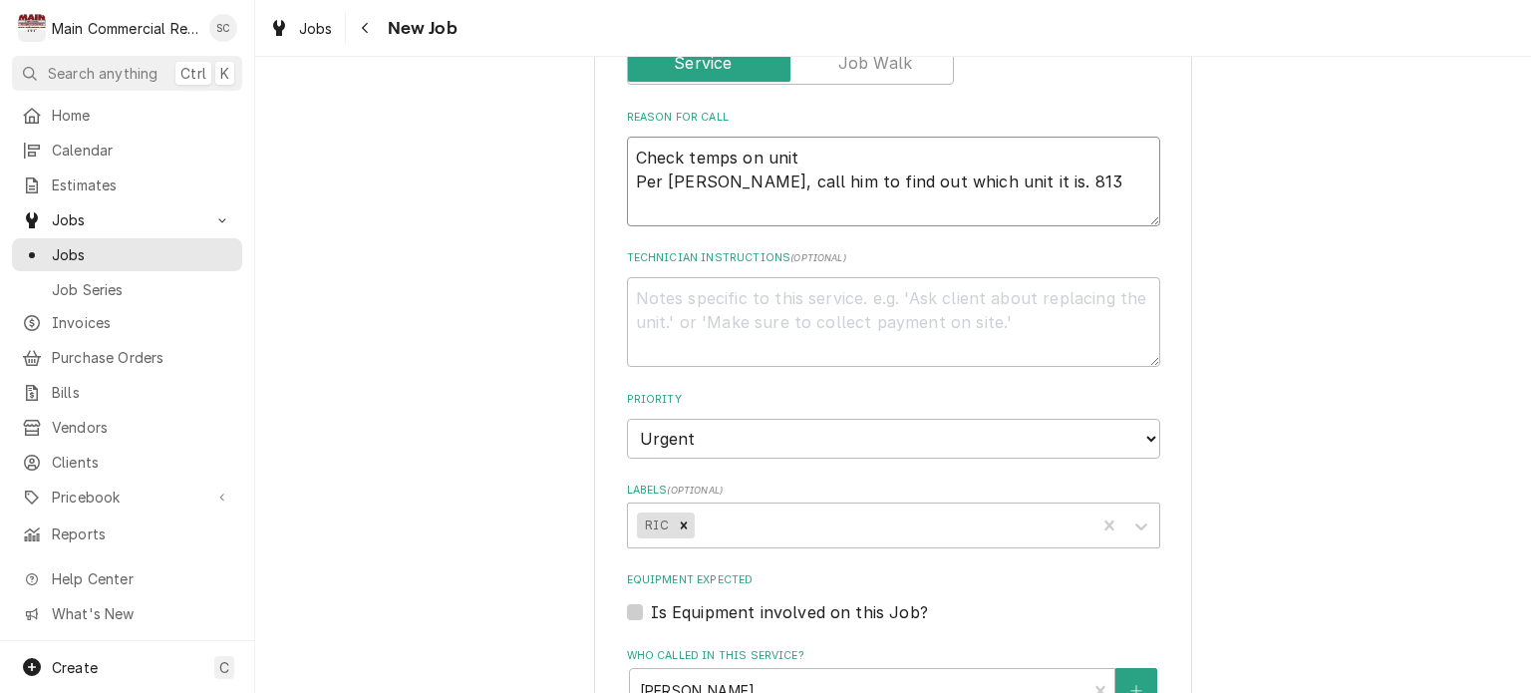
type textarea "x"
type textarea "Check temps on unit Per Luis, call him to find out which unit it is. 81"
type textarea "x"
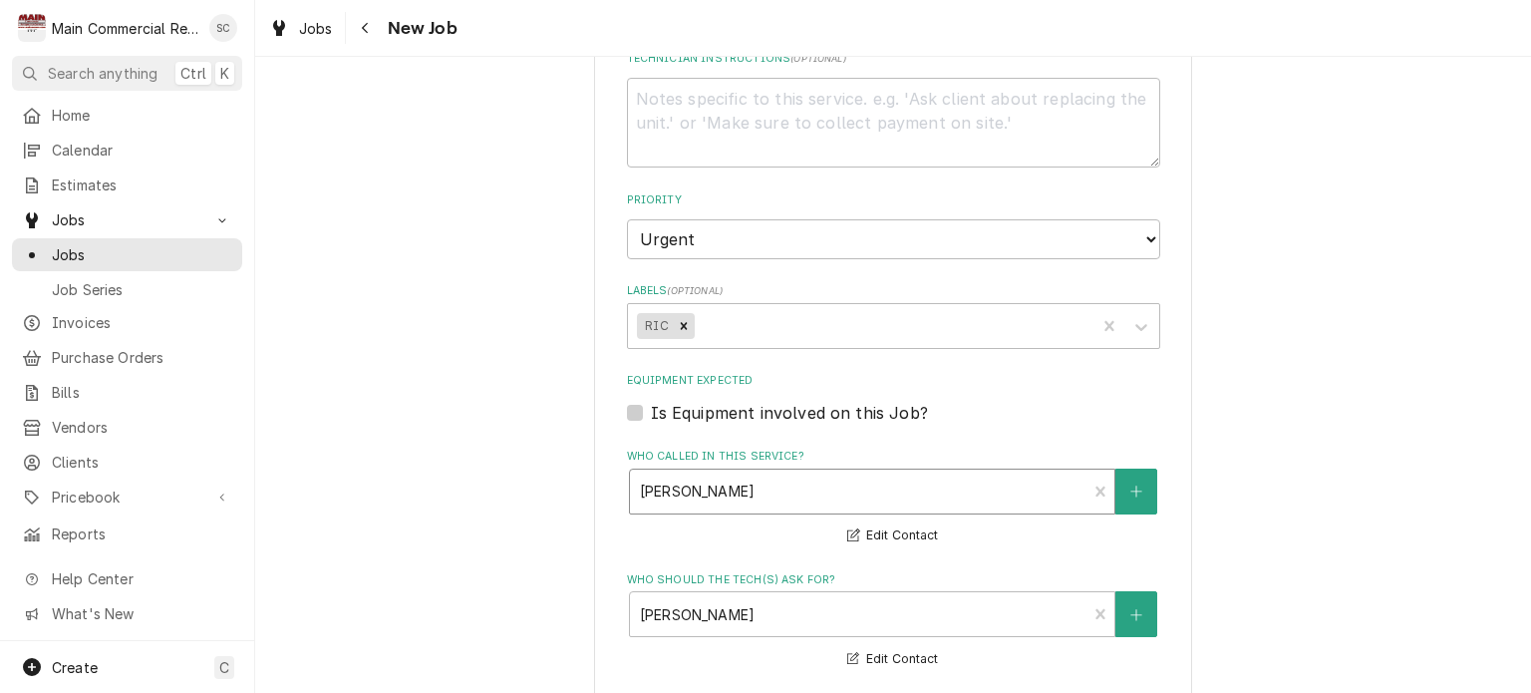
scroll to position [1284, 0]
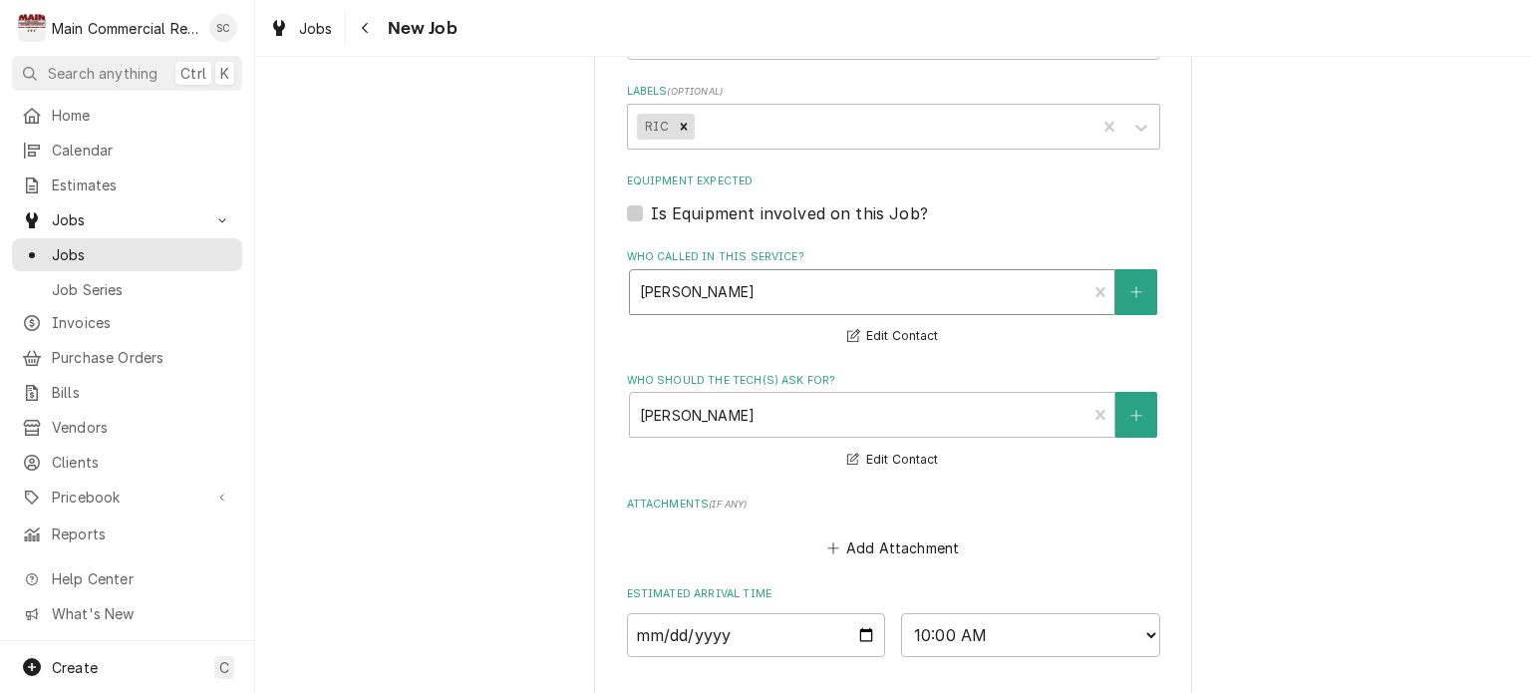
click at [962, 310] on div "Who called in this service?" at bounding box center [859, 292] width 438 height 36
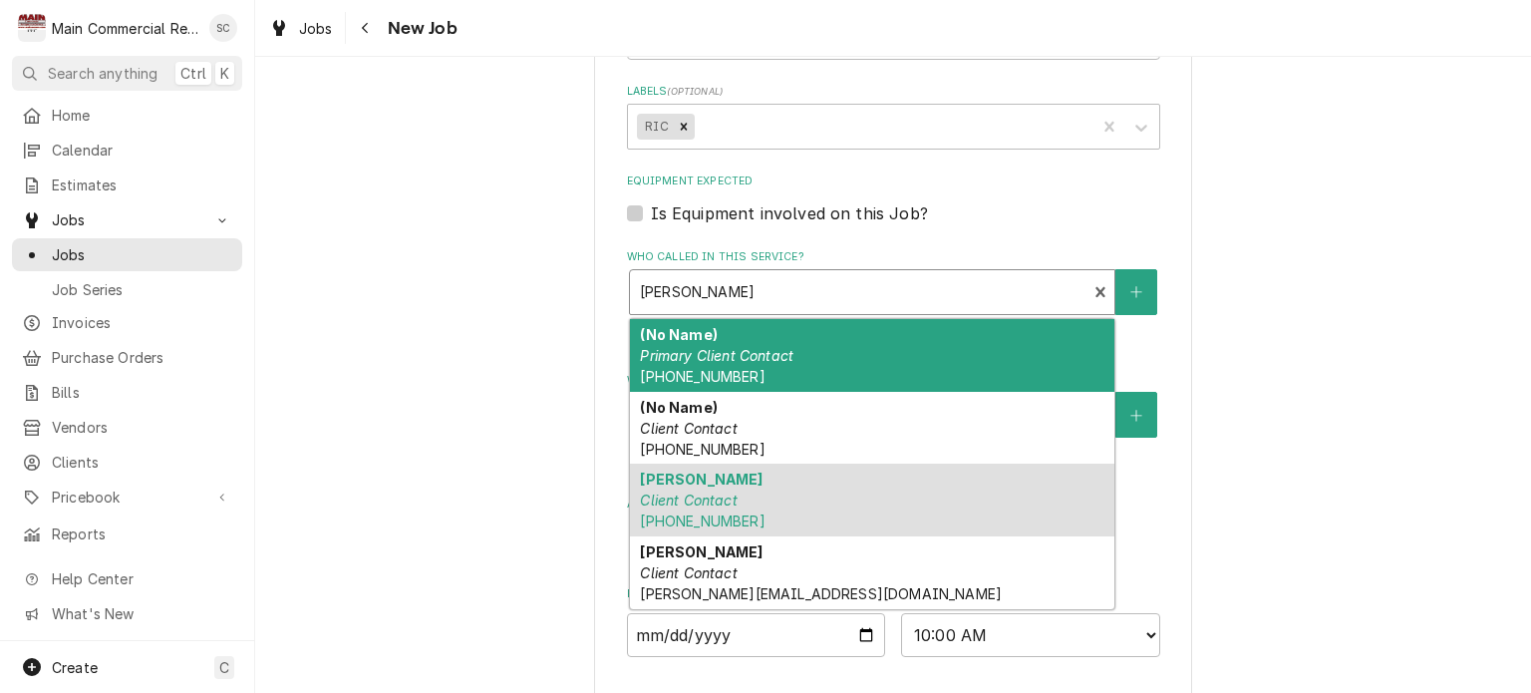
scroll to position [885, 0]
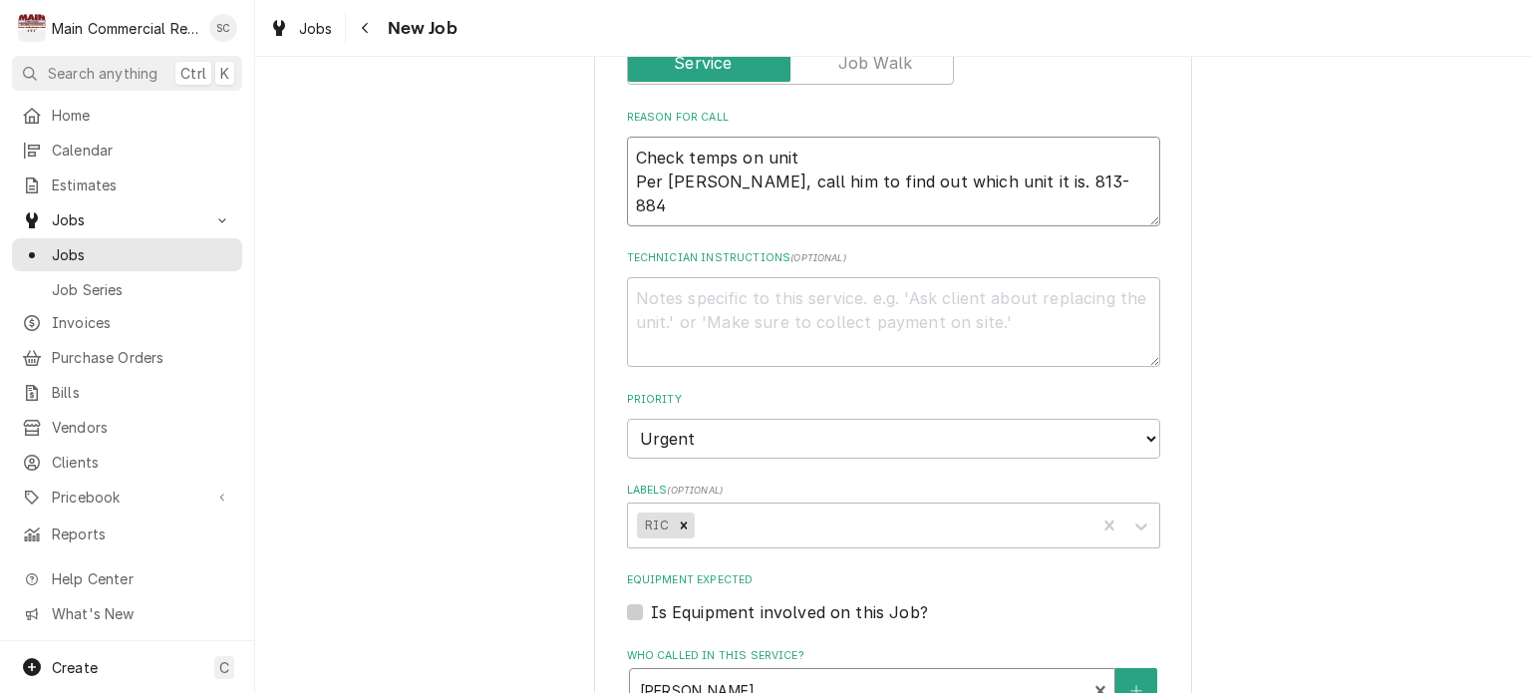
click at [1065, 198] on textarea "Check temps on unit Per Luis, call him to find out which unit it is. 813-884" at bounding box center [893, 182] width 533 height 90
click at [826, 174] on textarea "Check temps on unit Per Luis, call him to find out which unit it is. 813-884-28…" at bounding box center [893, 182] width 533 height 90
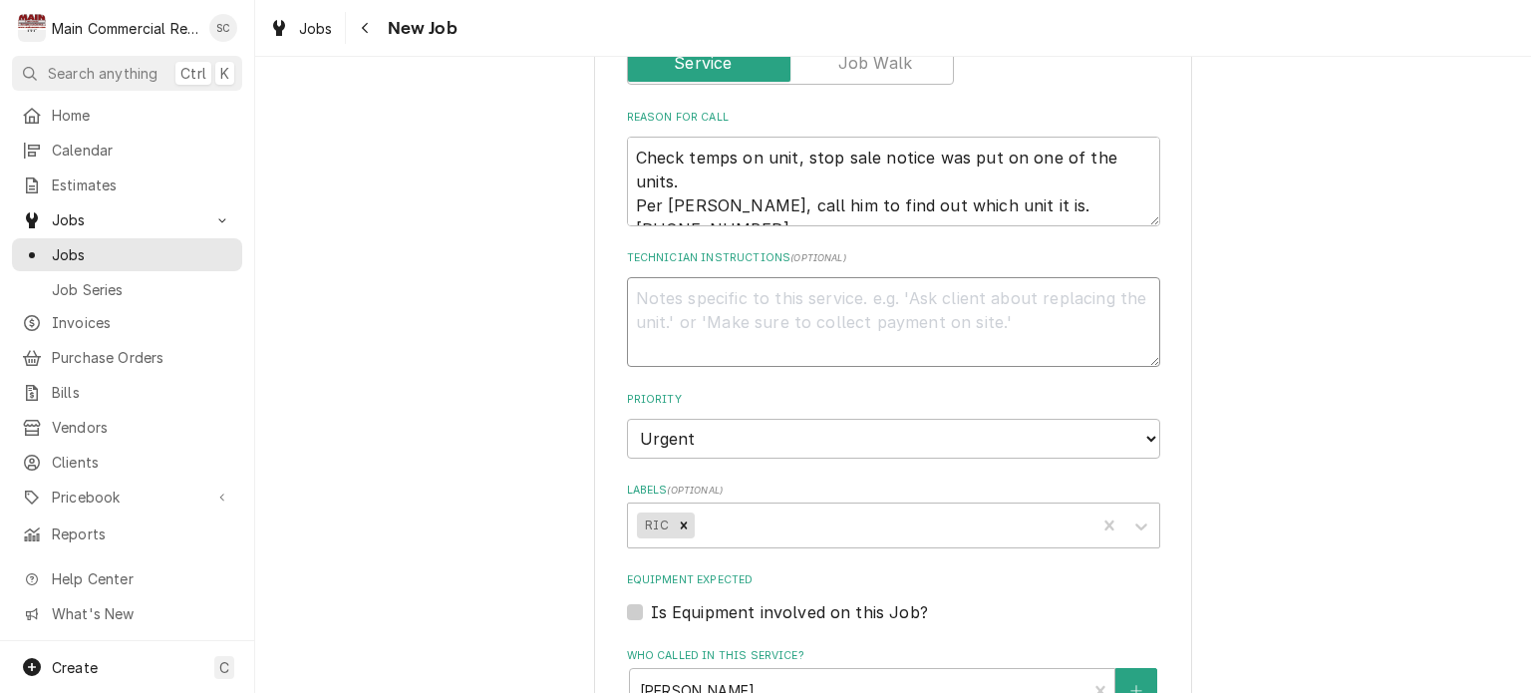
click at [670, 316] on textarea "Technician Instructions ( optional )" at bounding box center [893, 322] width 533 height 90
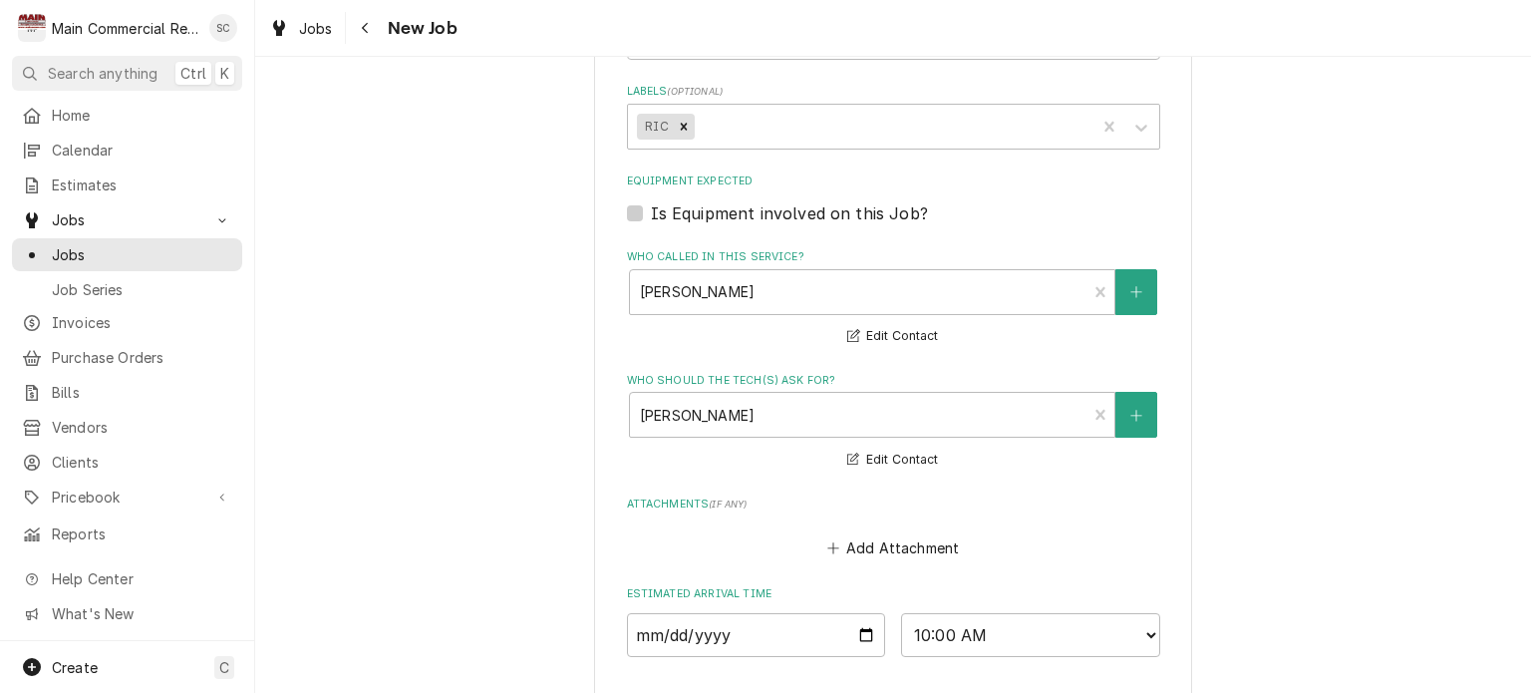
scroll to position [1683, 0]
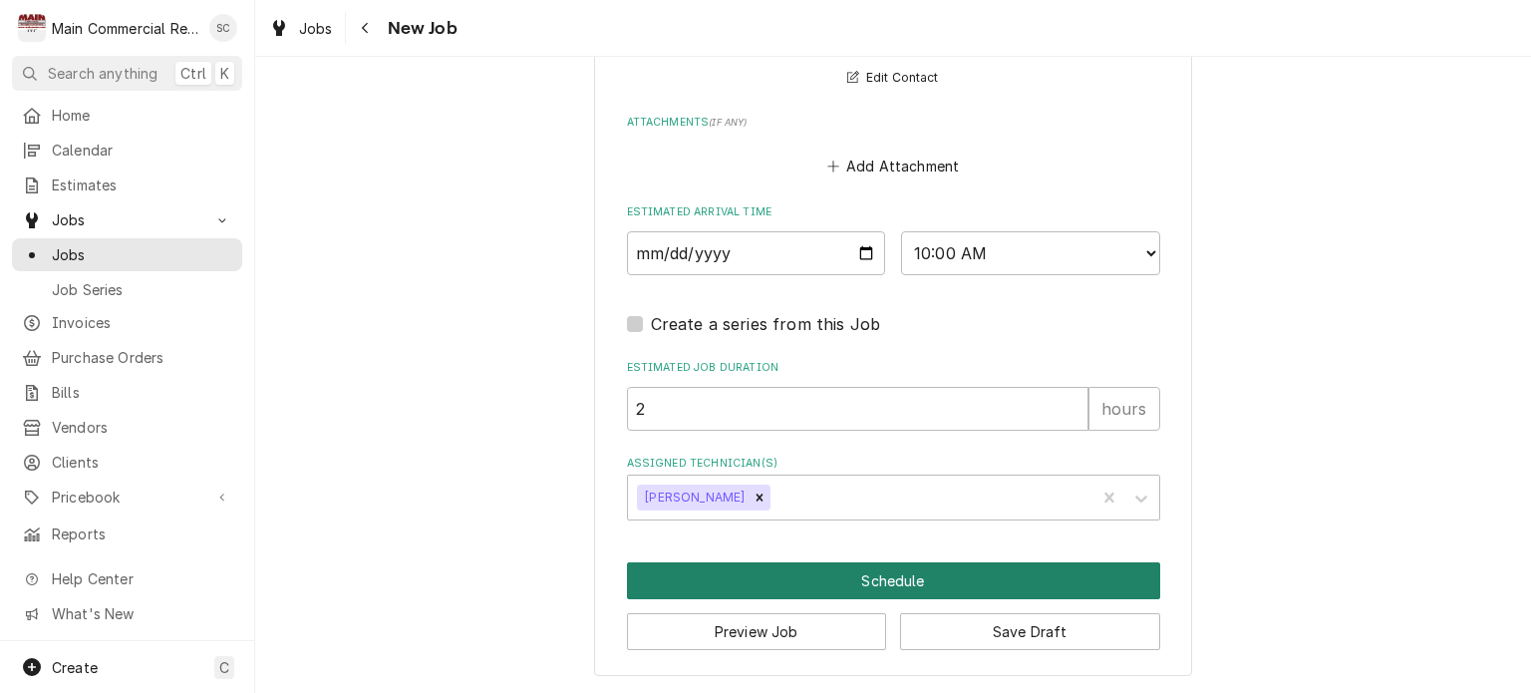
click at [911, 589] on button "Schedule" at bounding box center [893, 580] width 533 height 37
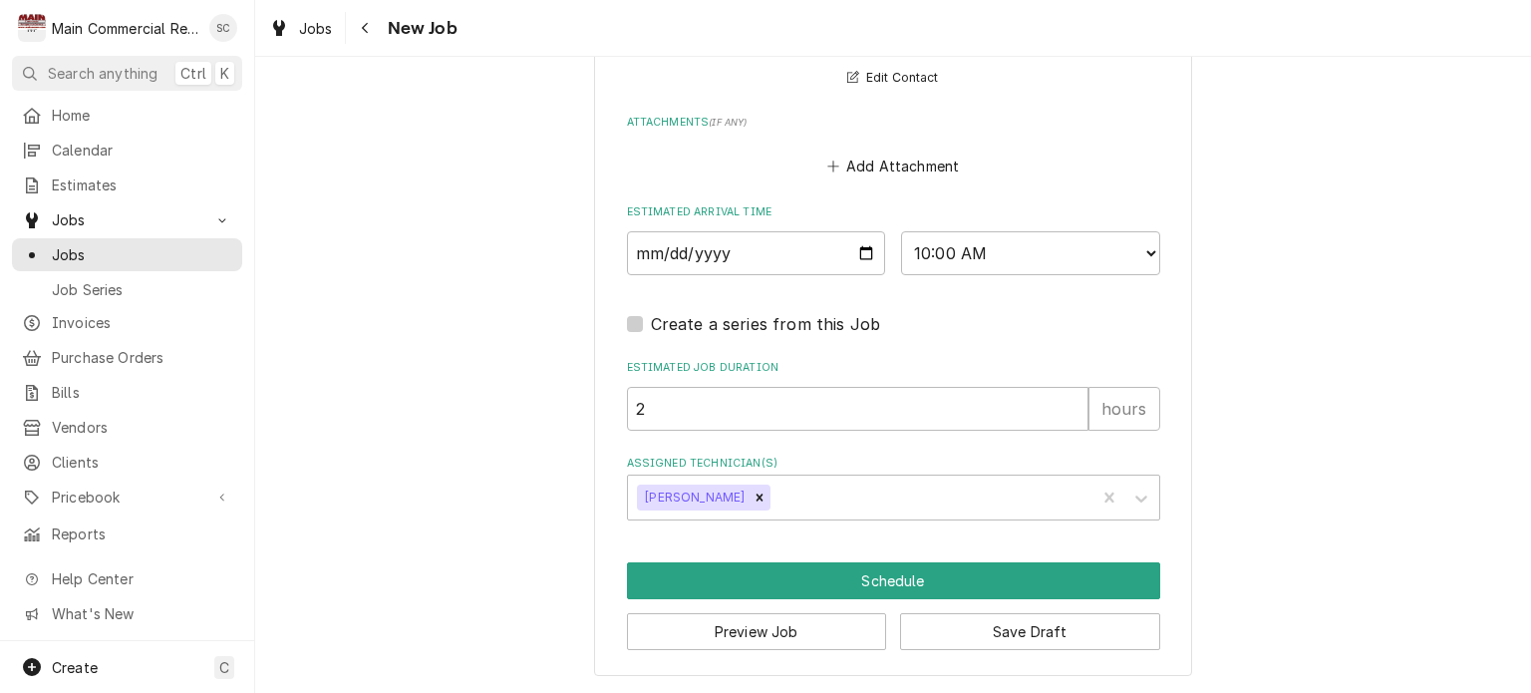
scroll to position [1665, 0]
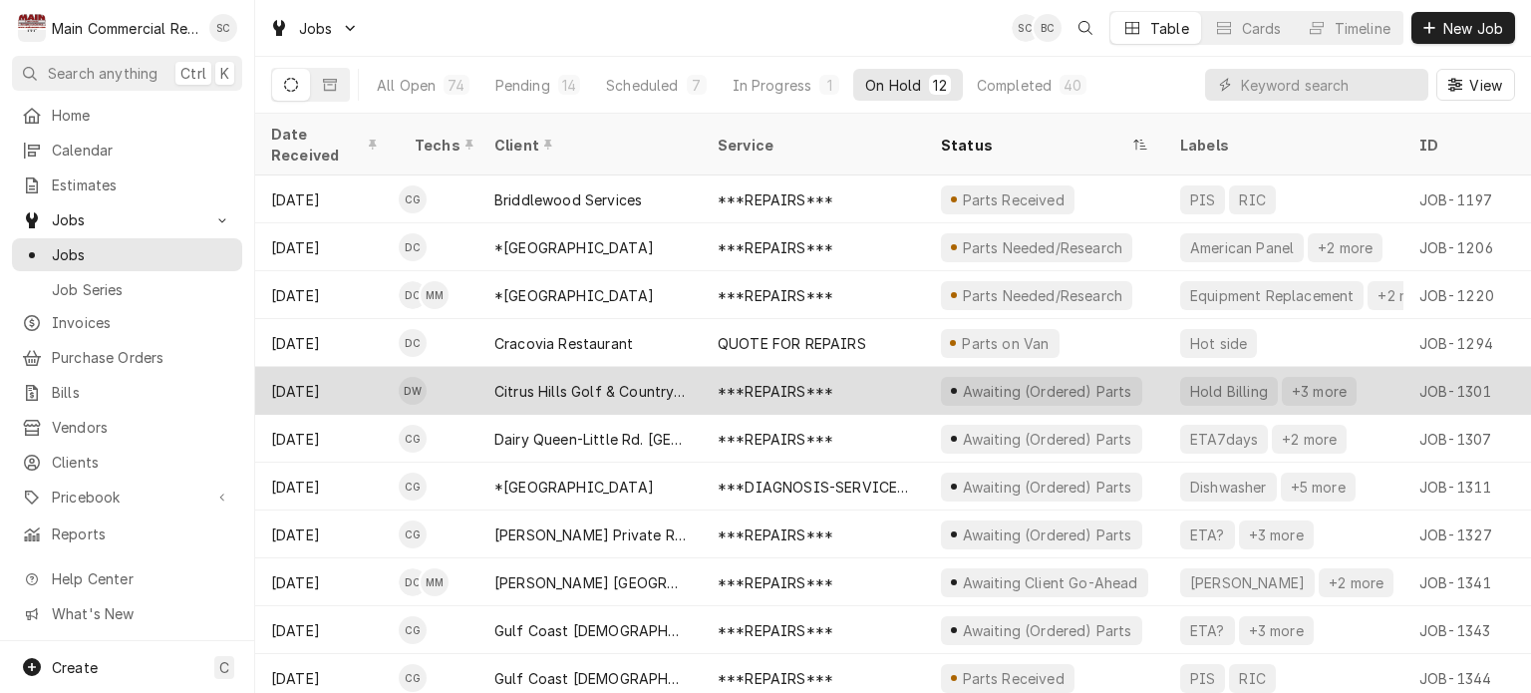
scroll to position [48, 0]
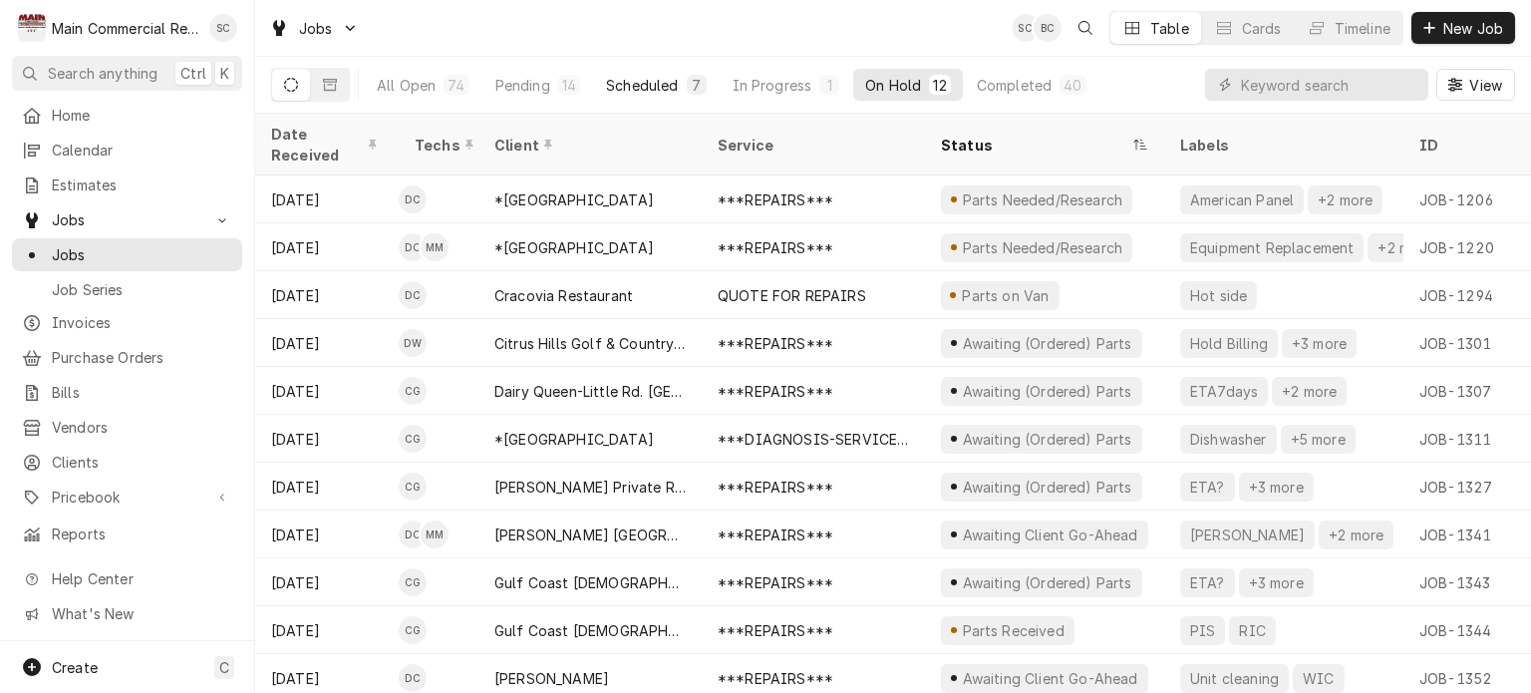
click at [691, 83] on div "7" at bounding box center [697, 85] width 12 height 21
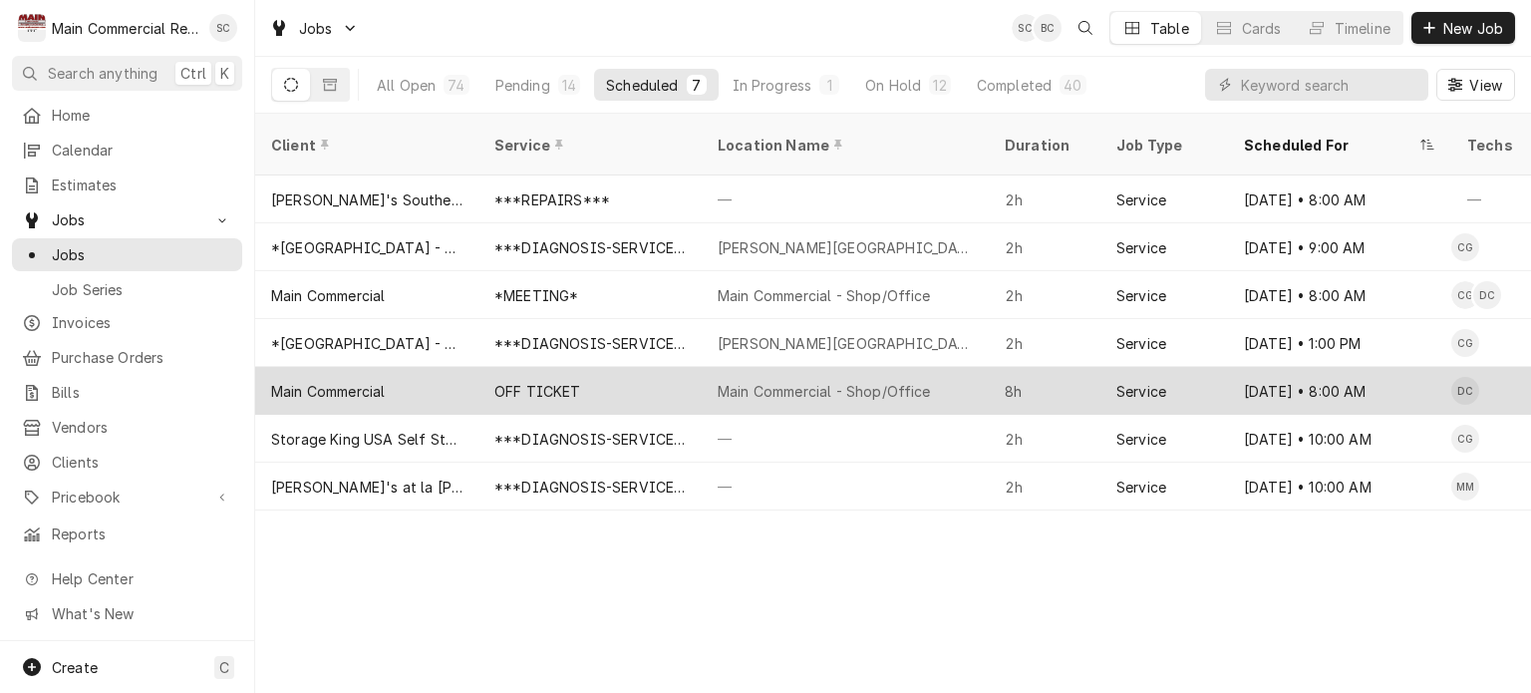
click at [822, 381] on div "Main Commercial - Shop/Office" at bounding box center [824, 391] width 213 height 21
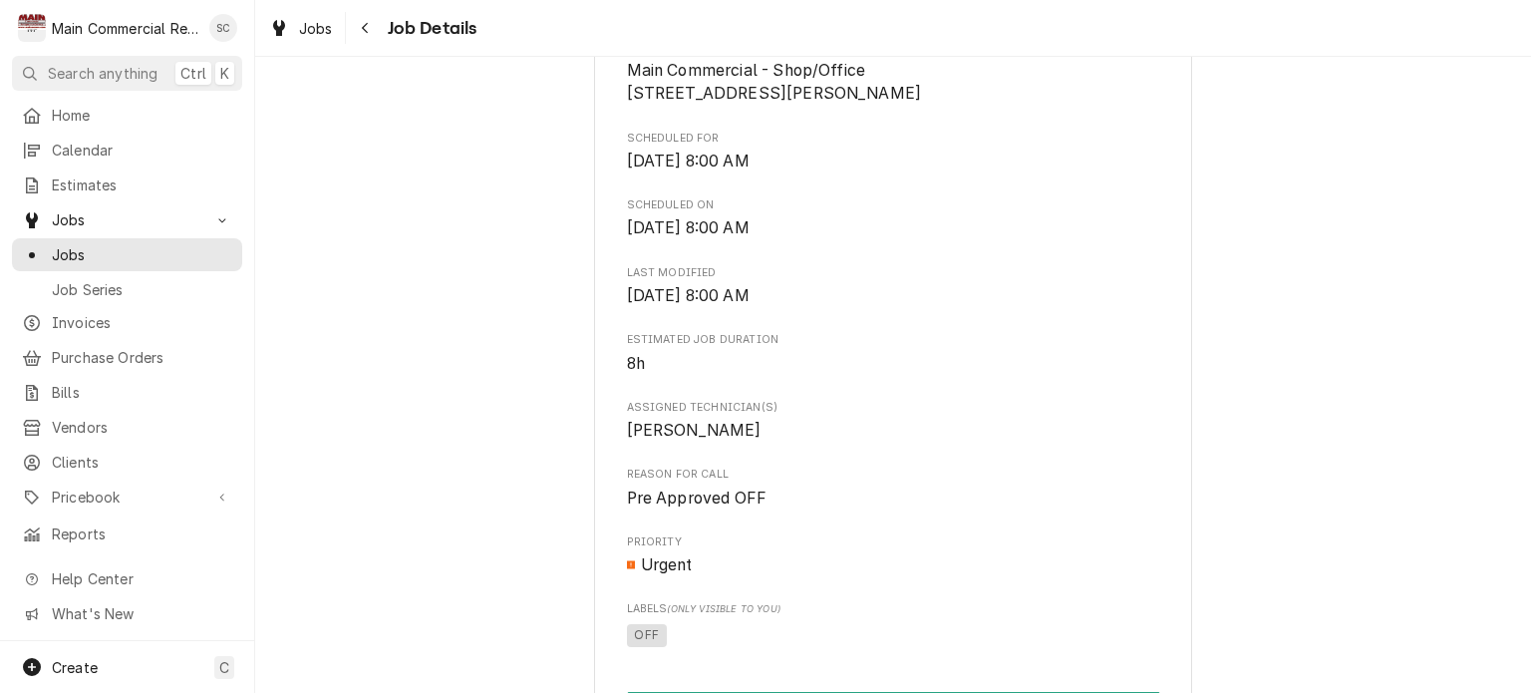
scroll to position [100, 0]
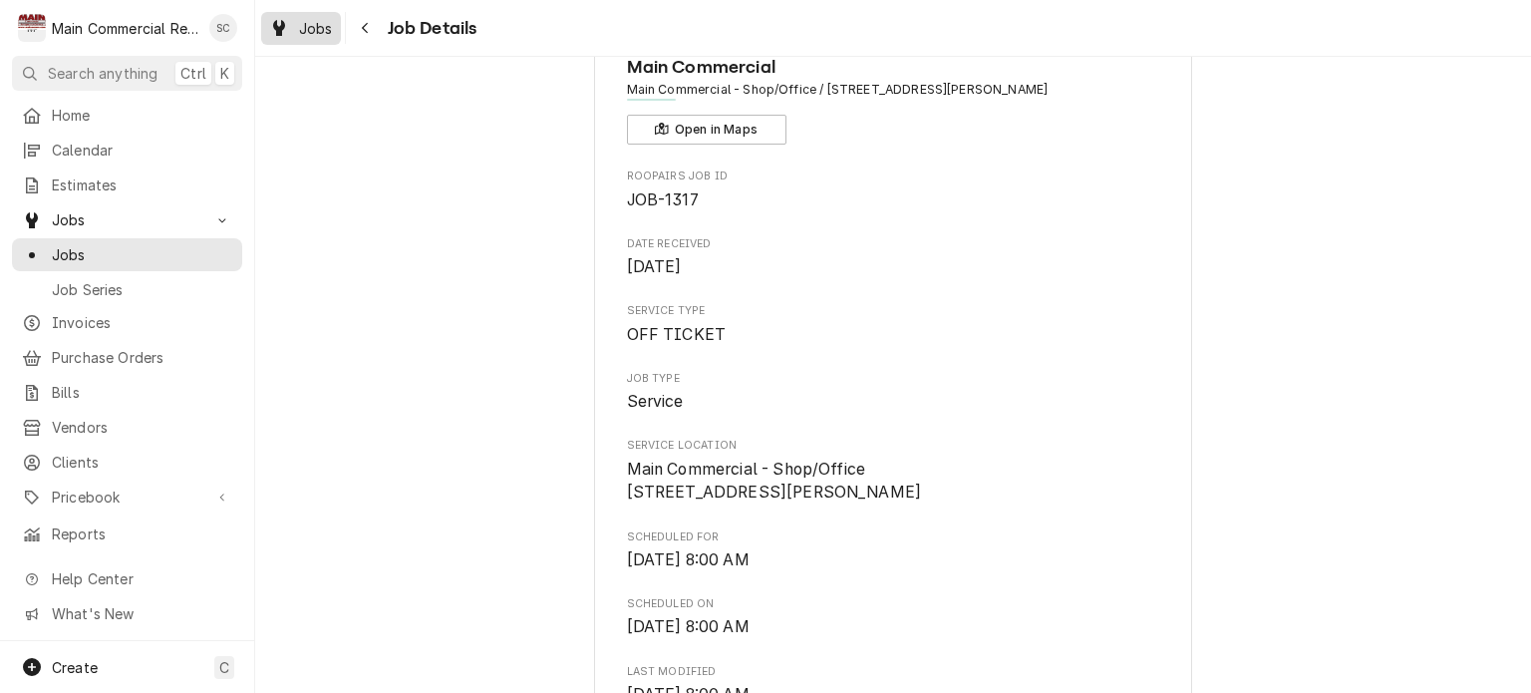
click at [329, 32] on span "Jobs" at bounding box center [316, 28] width 34 height 21
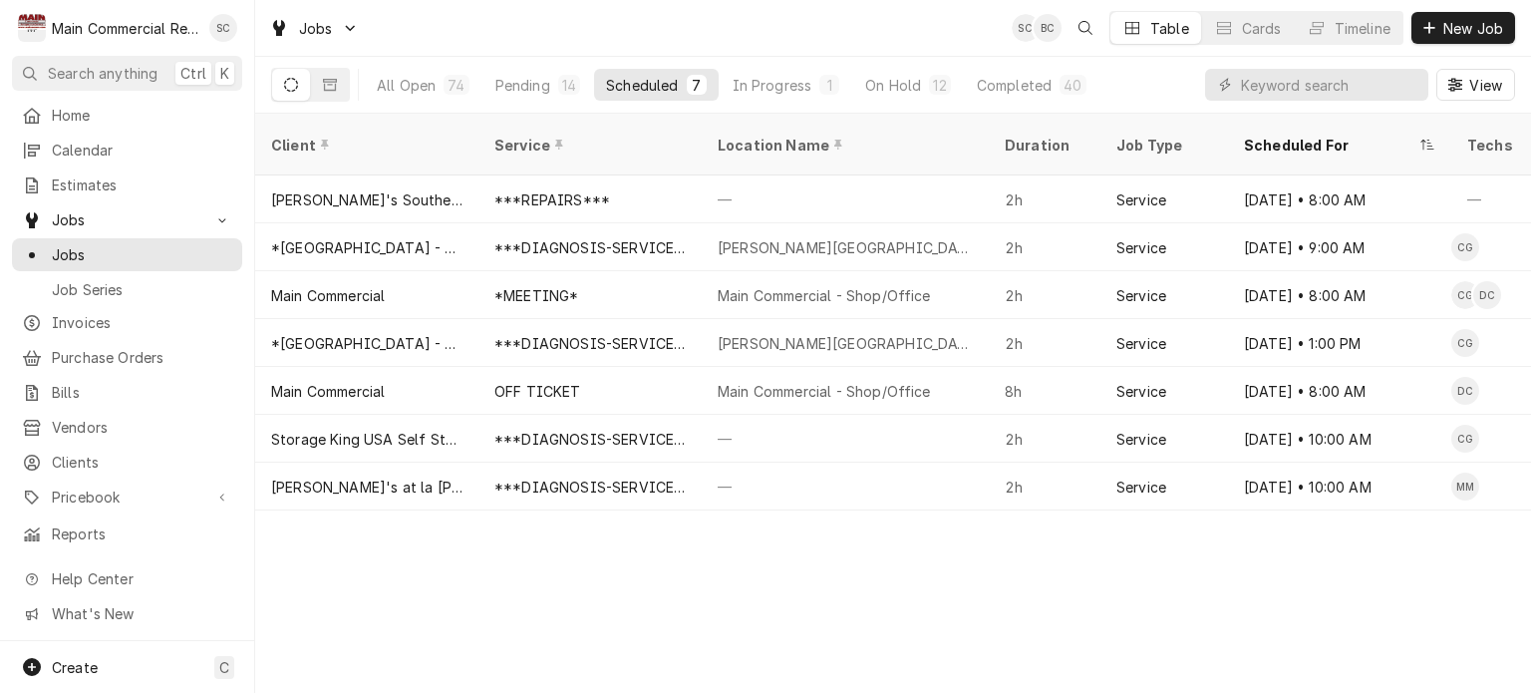
click at [916, 621] on div "Client Service Location Name Duration Job Type Scheduled For Techs Status Label…" at bounding box center [893, 403] width 1276 height 579
click at [1149, 573] on div "Client Service Location Name Duration Job Type Scheduled For Techs Status Label…" at bounding box center [893, 403] width 1276 height 579
click at [937, 591] on div "Client Service Location Name Duration Job Type Scheduled For Techs Status Label…" at bounding box center [893, 403] width 1276 height 579
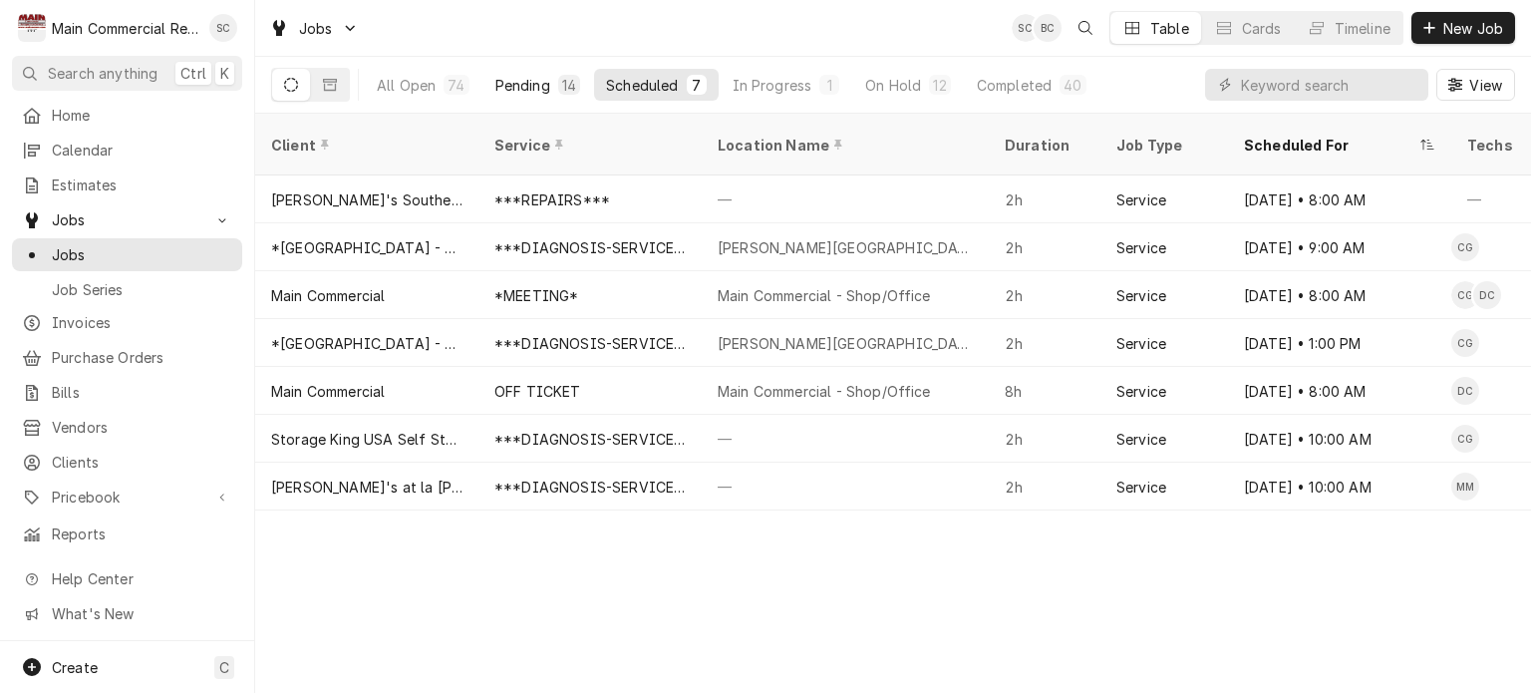
click at [538, 90] on div "Pending" at bounding box center [523, 85] width 55 height 21
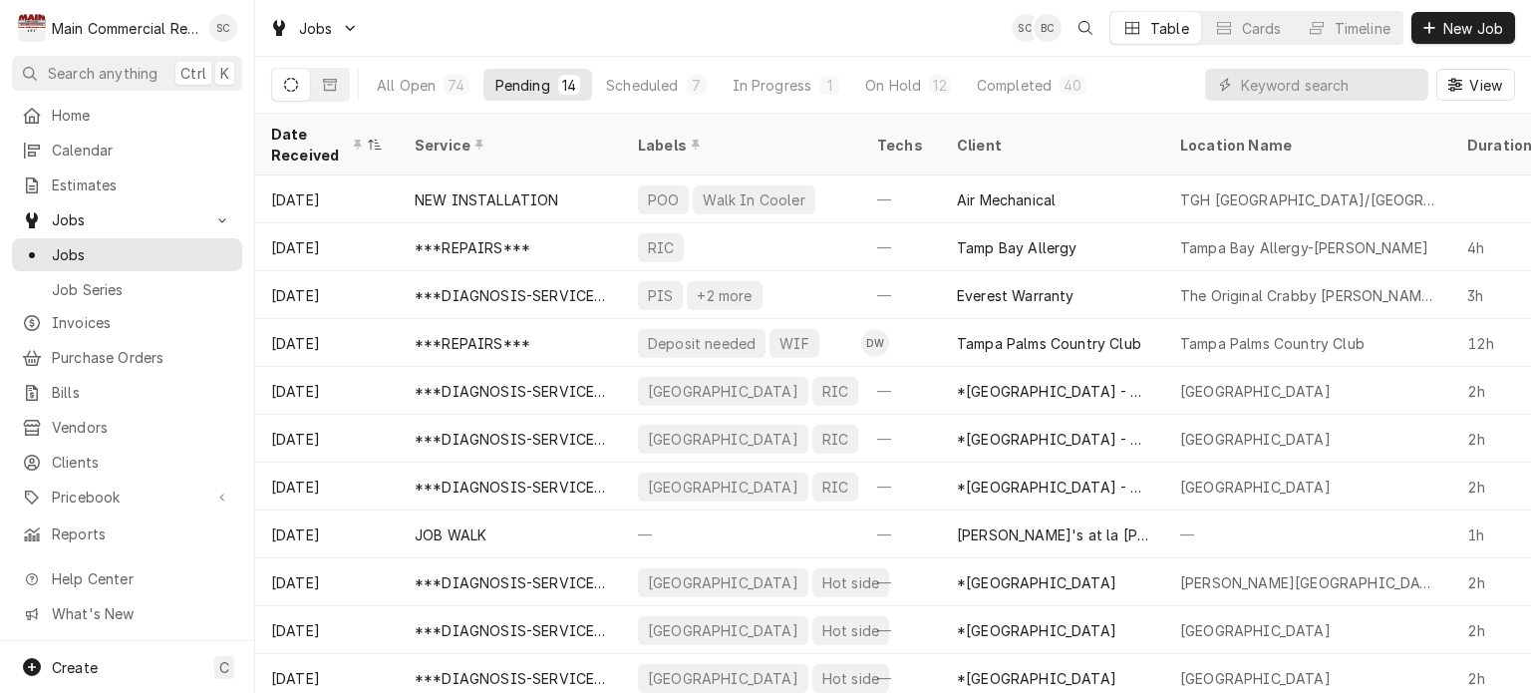
click at [786, 35] on div "Jobs SC BC Table Cards Timeline New Job" at bounding box center [893, 28] width 1276 height 56
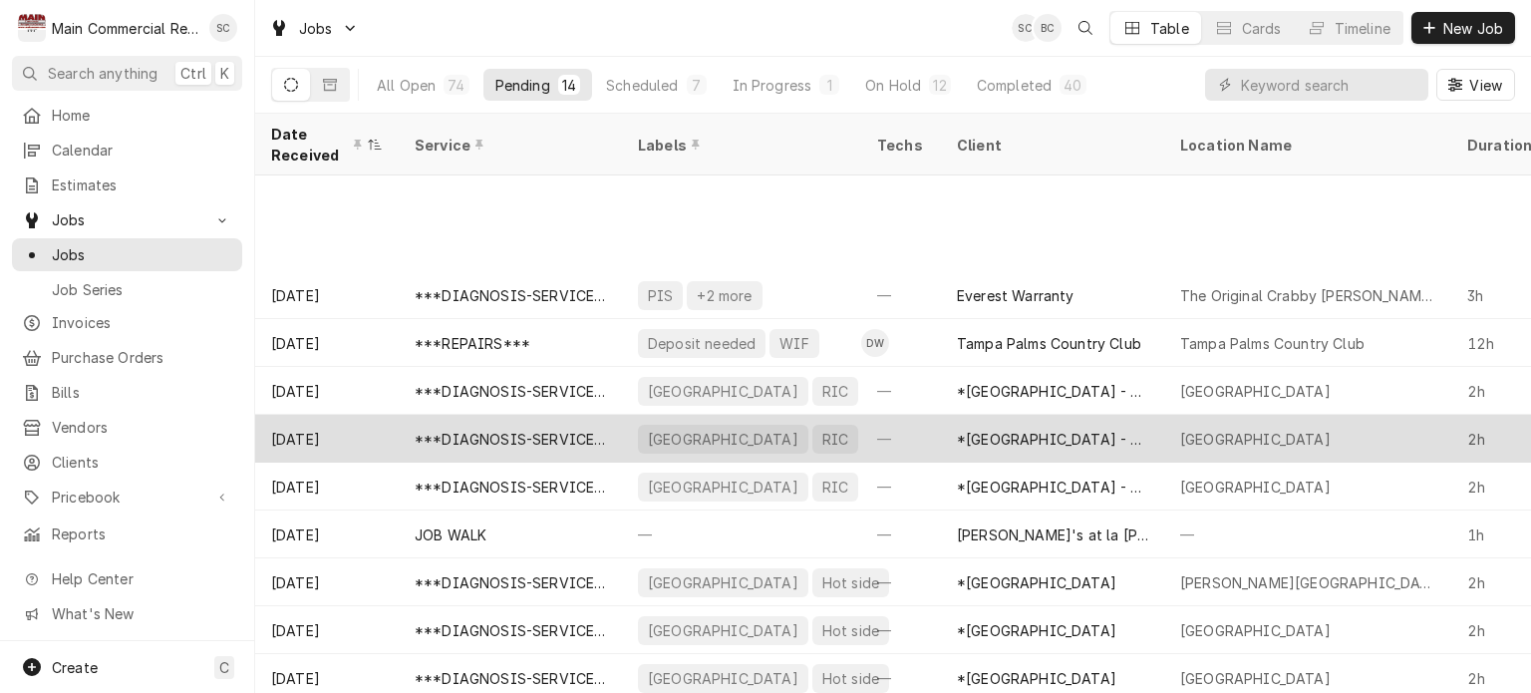
scroll to position [157, 0]
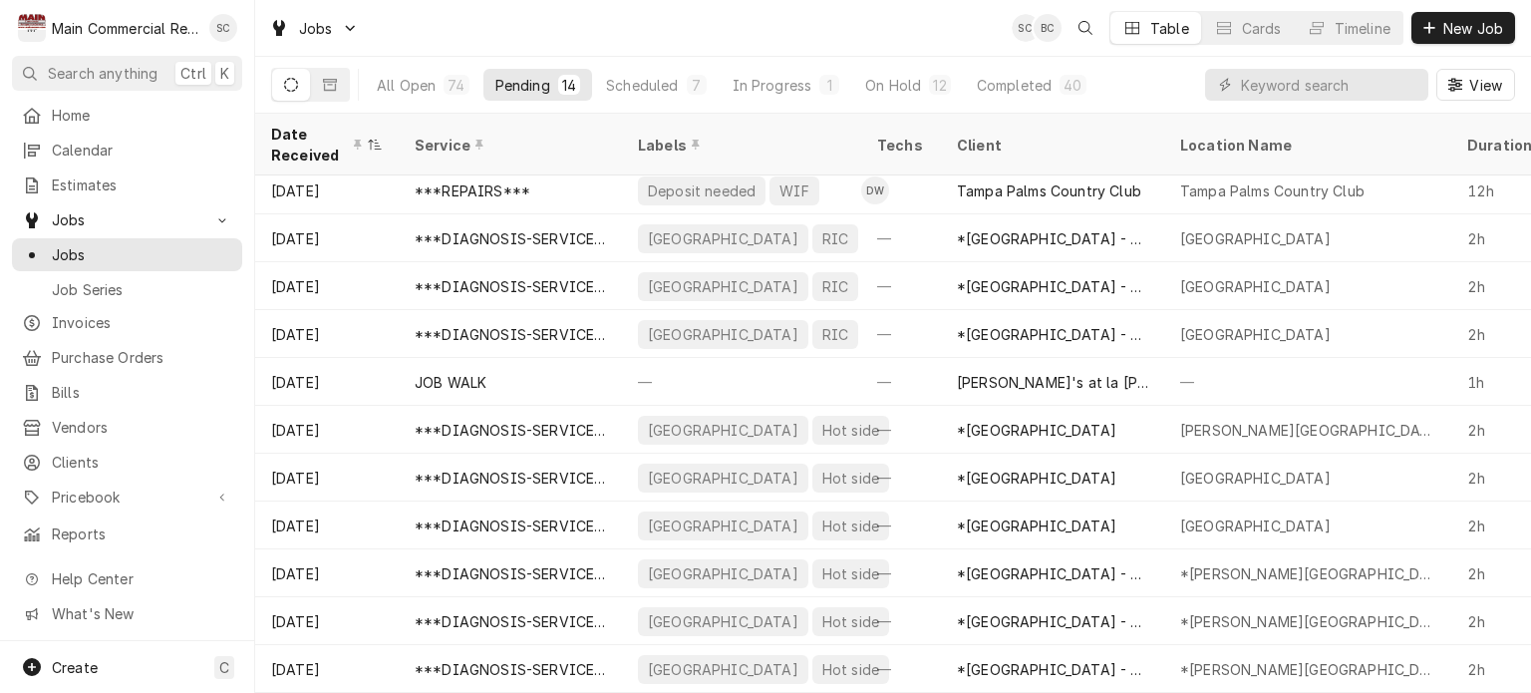
click at [826, 27] on div "Jobs SC BC Table Cards Timeline New Job" at bounding box center [893, 28] width 1276 height 56
